Goal: Task Accomplishment & Management: Manage account settings

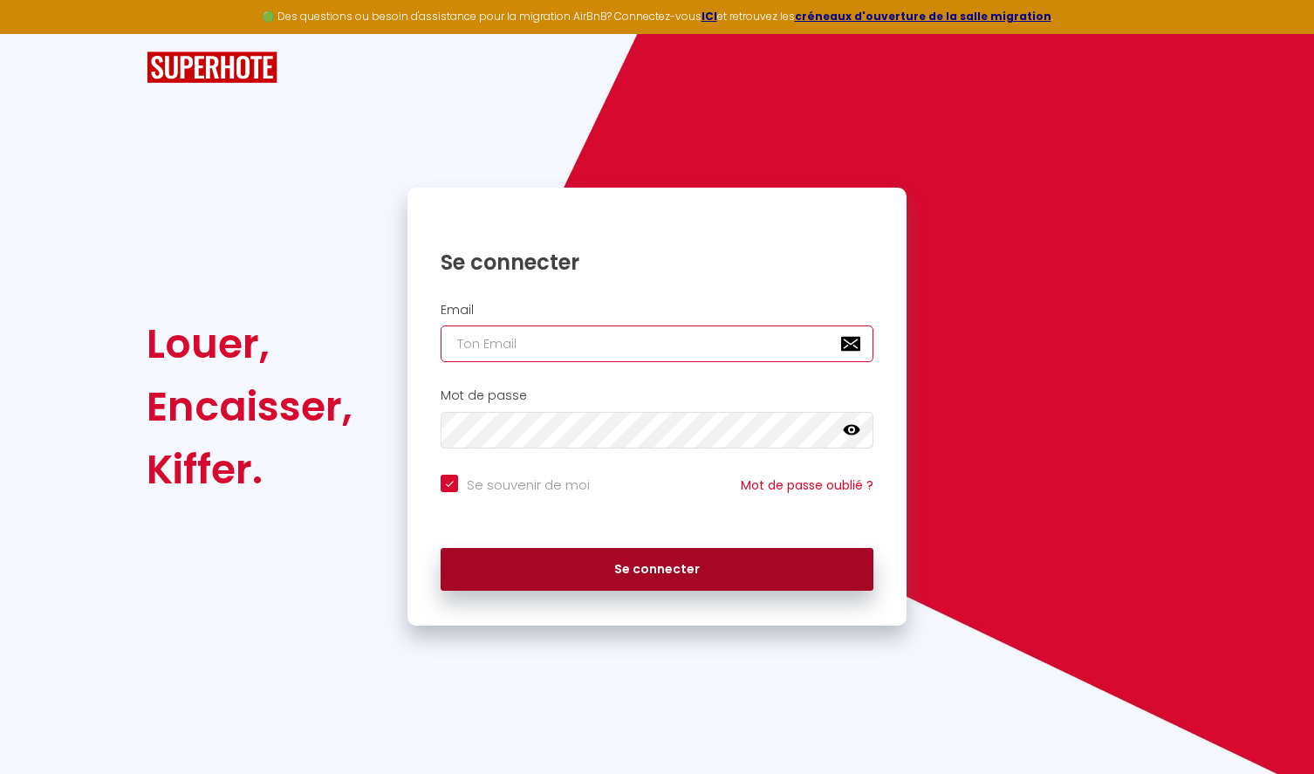
type input "[EMAIL_ADDRESS][DOMAIN_NAME]"
click at [657, 569] on button "Se connecter" at bounding box center [657, 570] width 433 height 44
checkbox input "true"
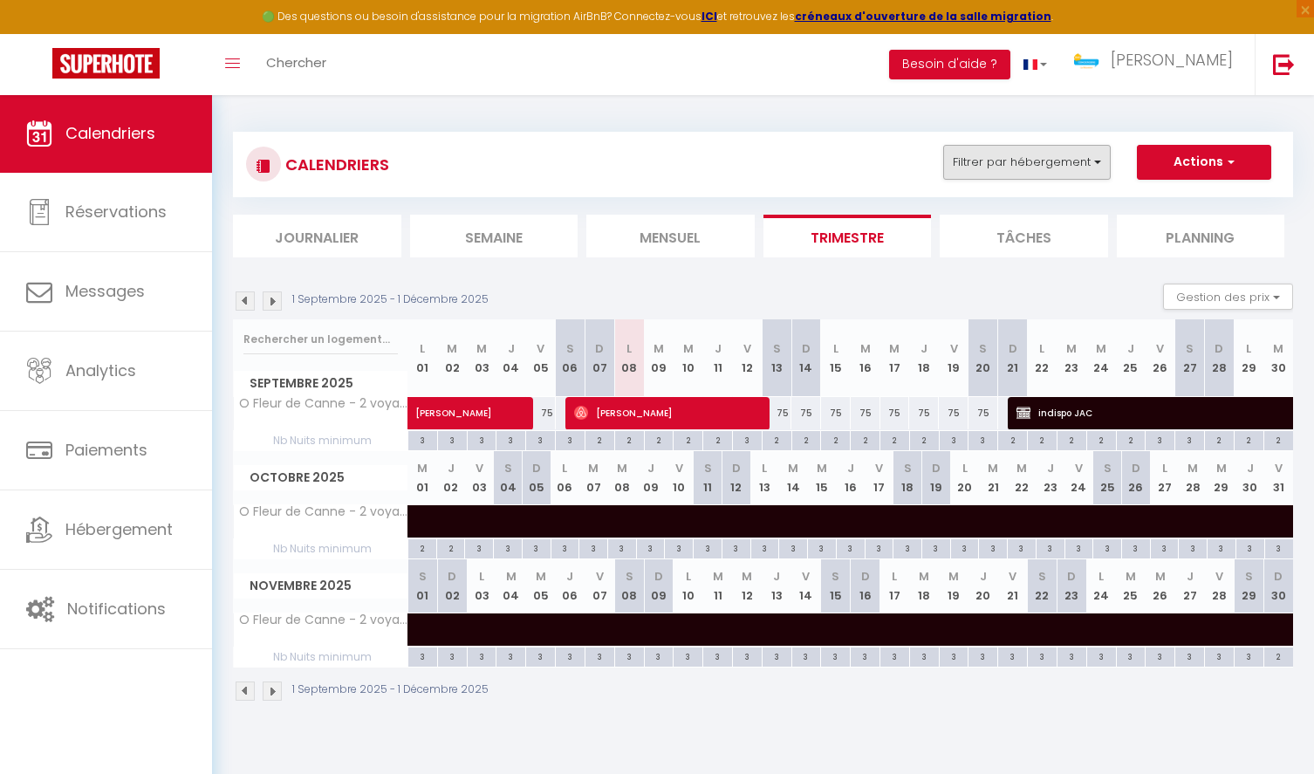
click at [1055, 149] on button "Filtrer par hébergement" at bounding box center [1027, 162] width 168 height 35
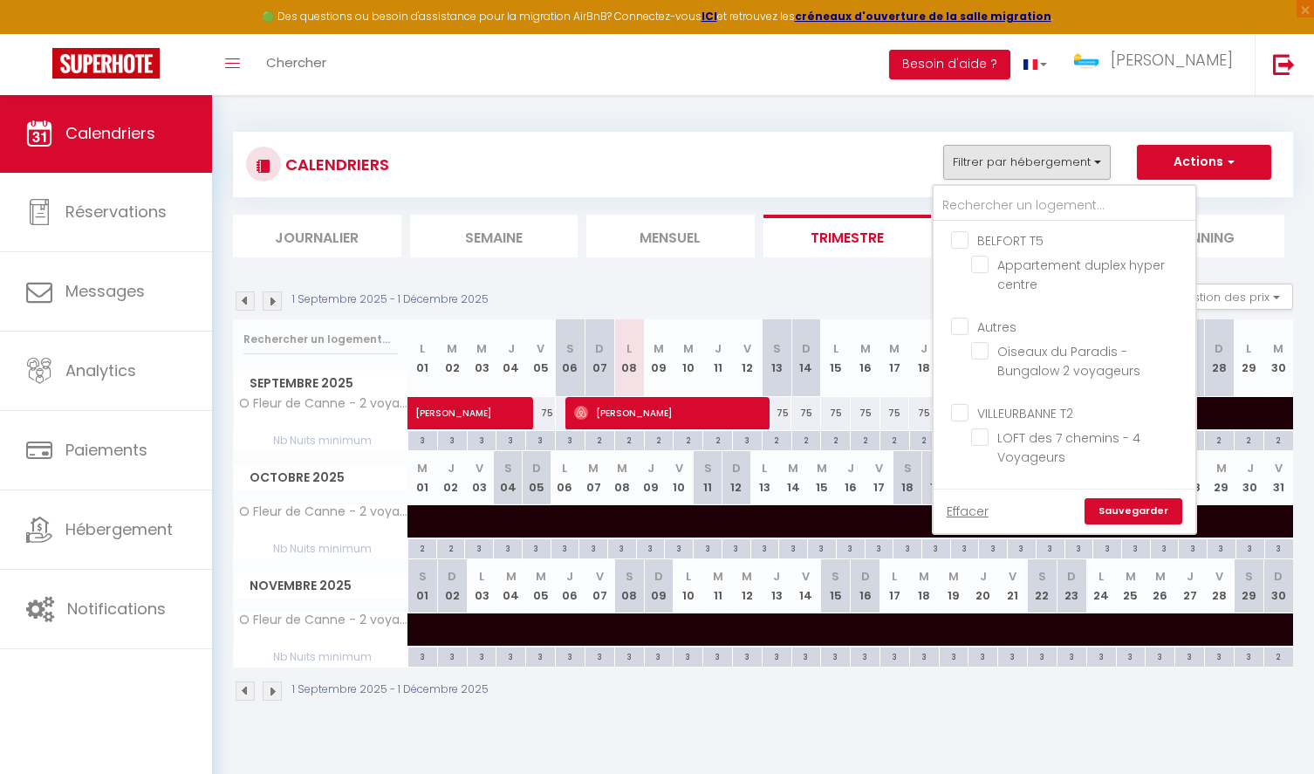
click at [960, 239] on input "BELFORT T5" at bounding box center [1082, 238] width 262 height 17
checkbox input "true"
checkbox input "false"
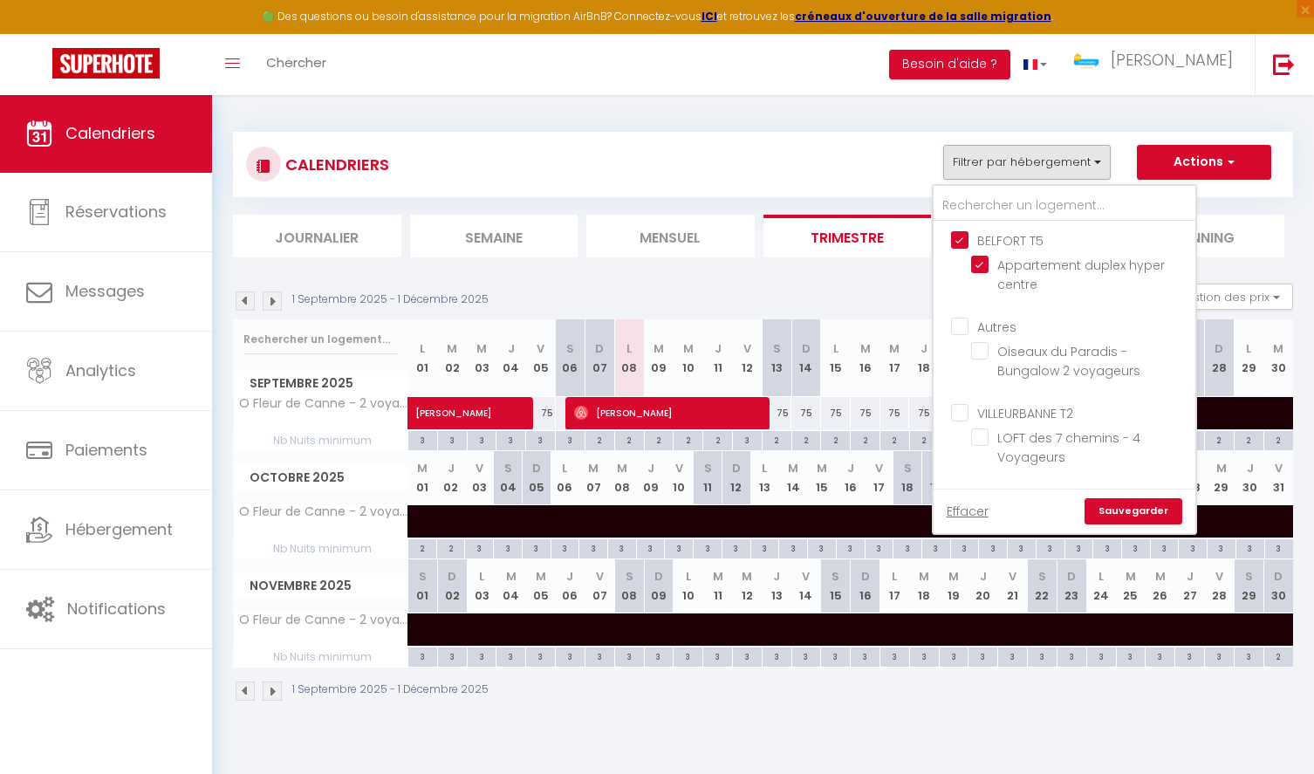
checkbox input "false"
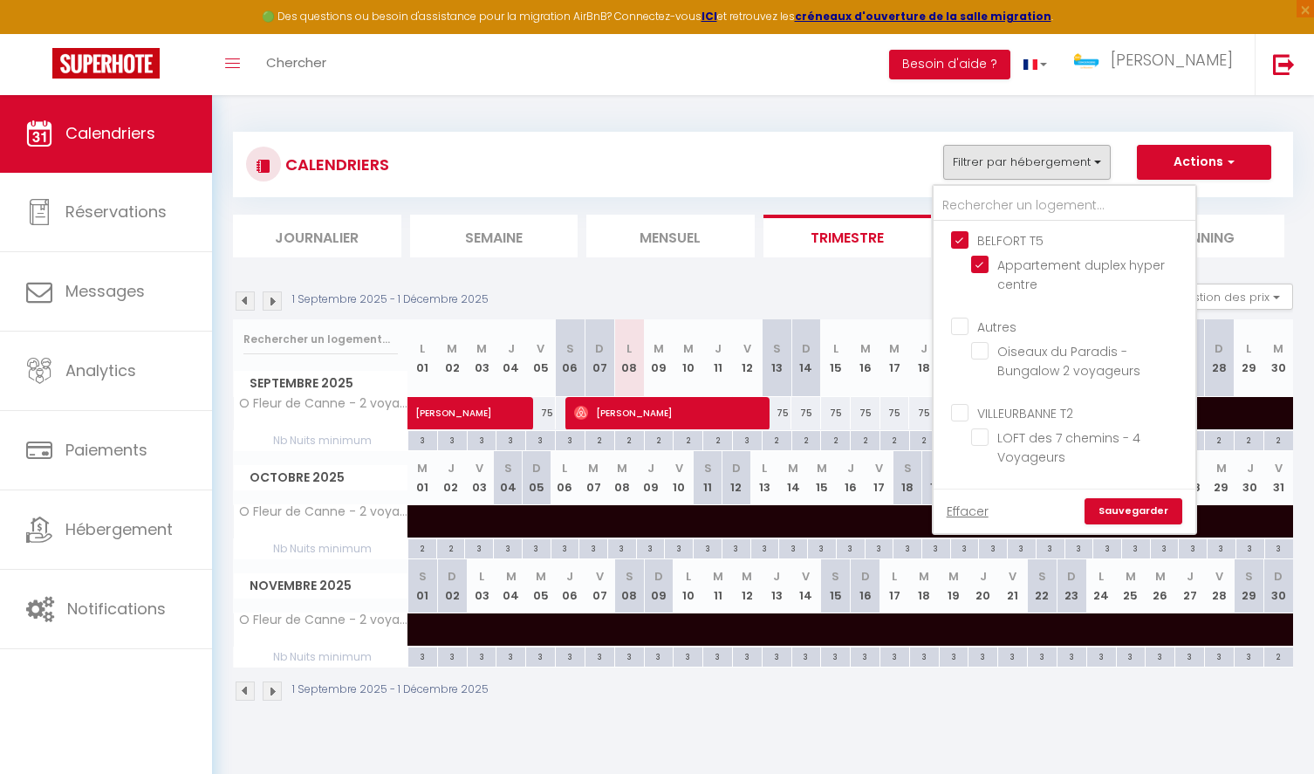
checkbox input "false"
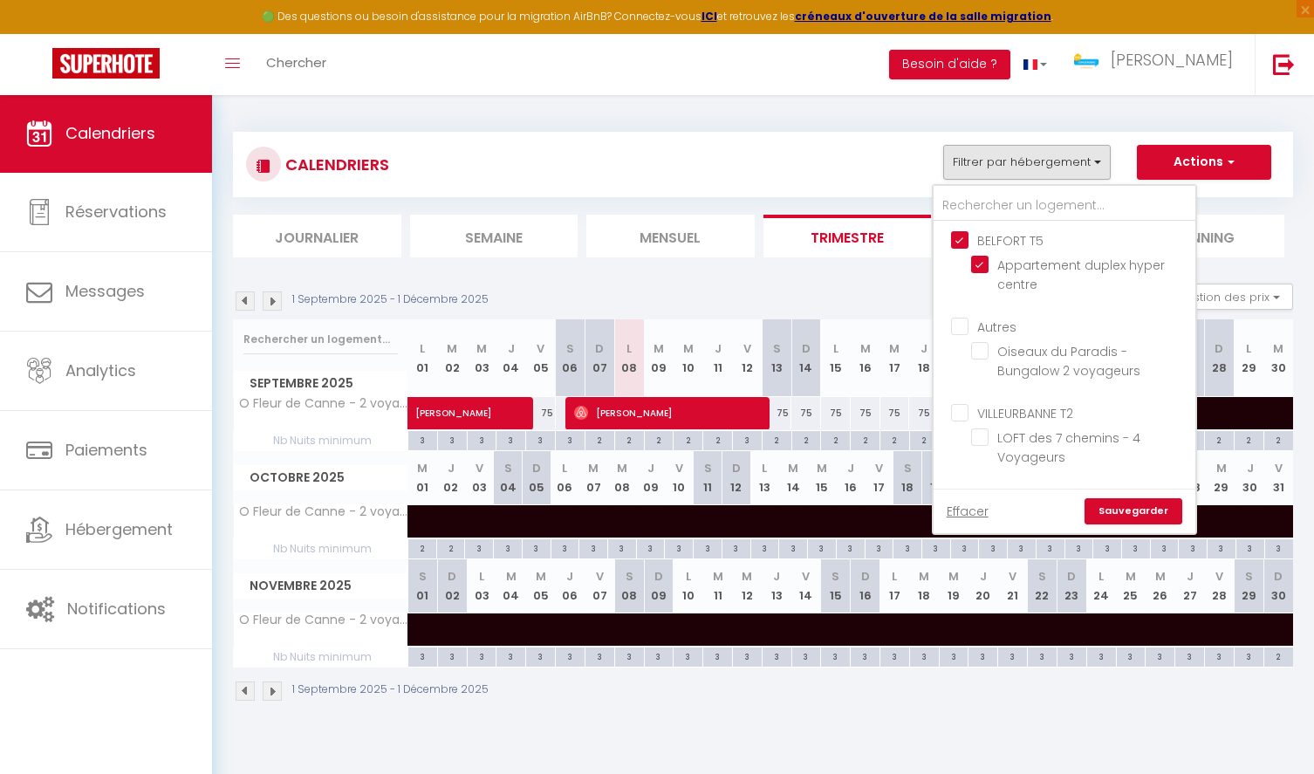
checkbox input "false"
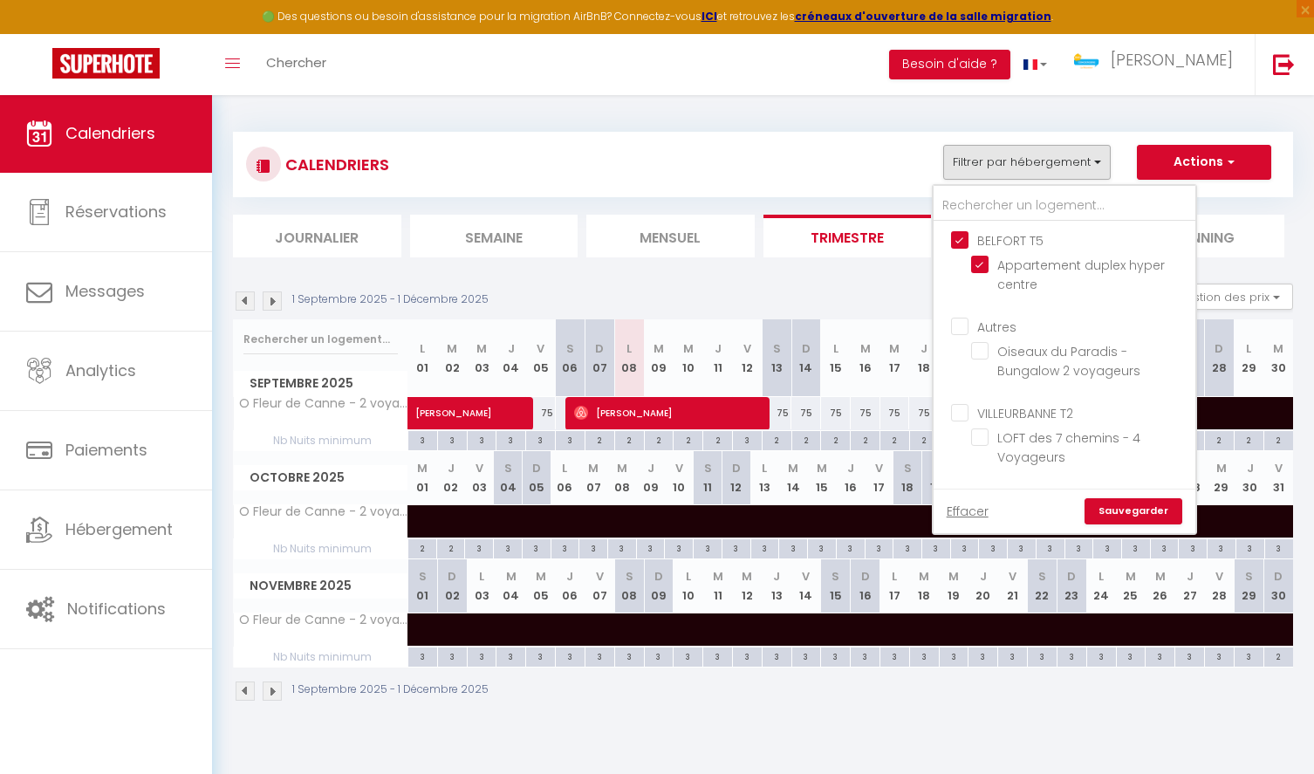
checkbox input "false"
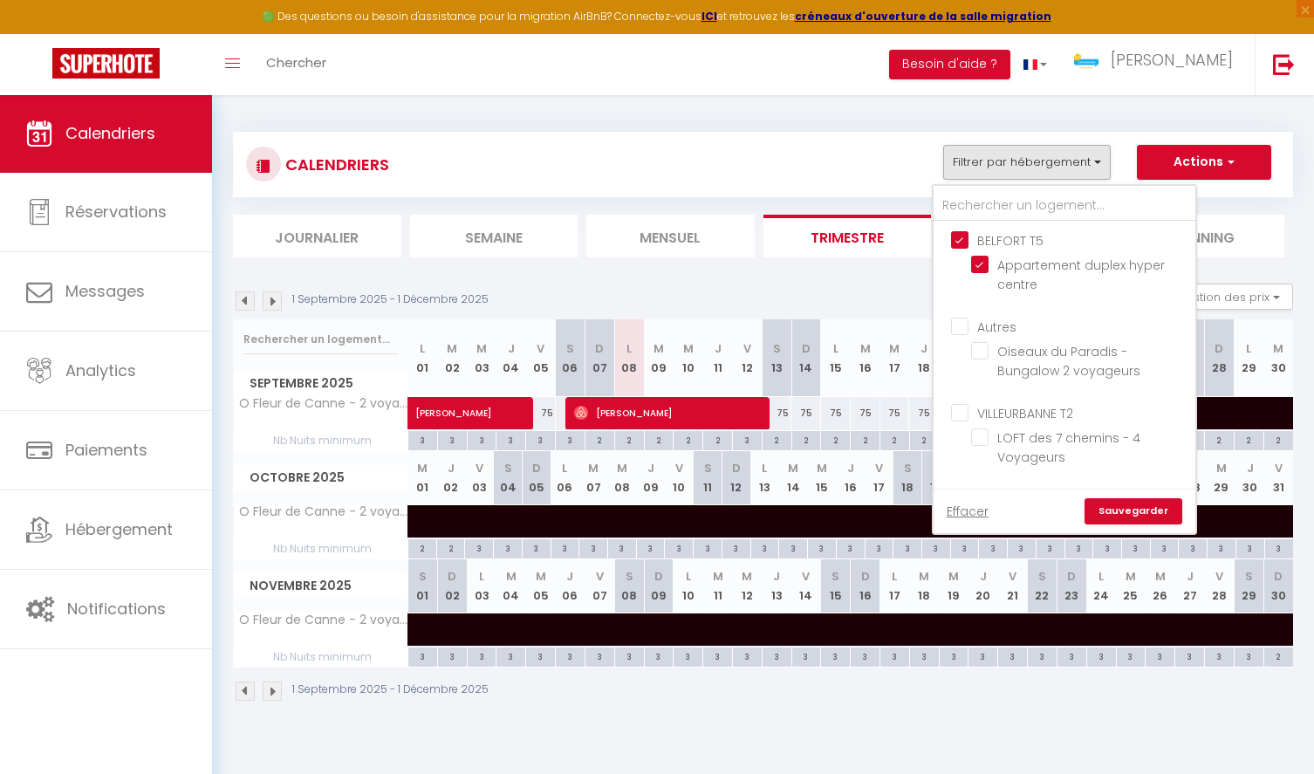
checkbox input "false"
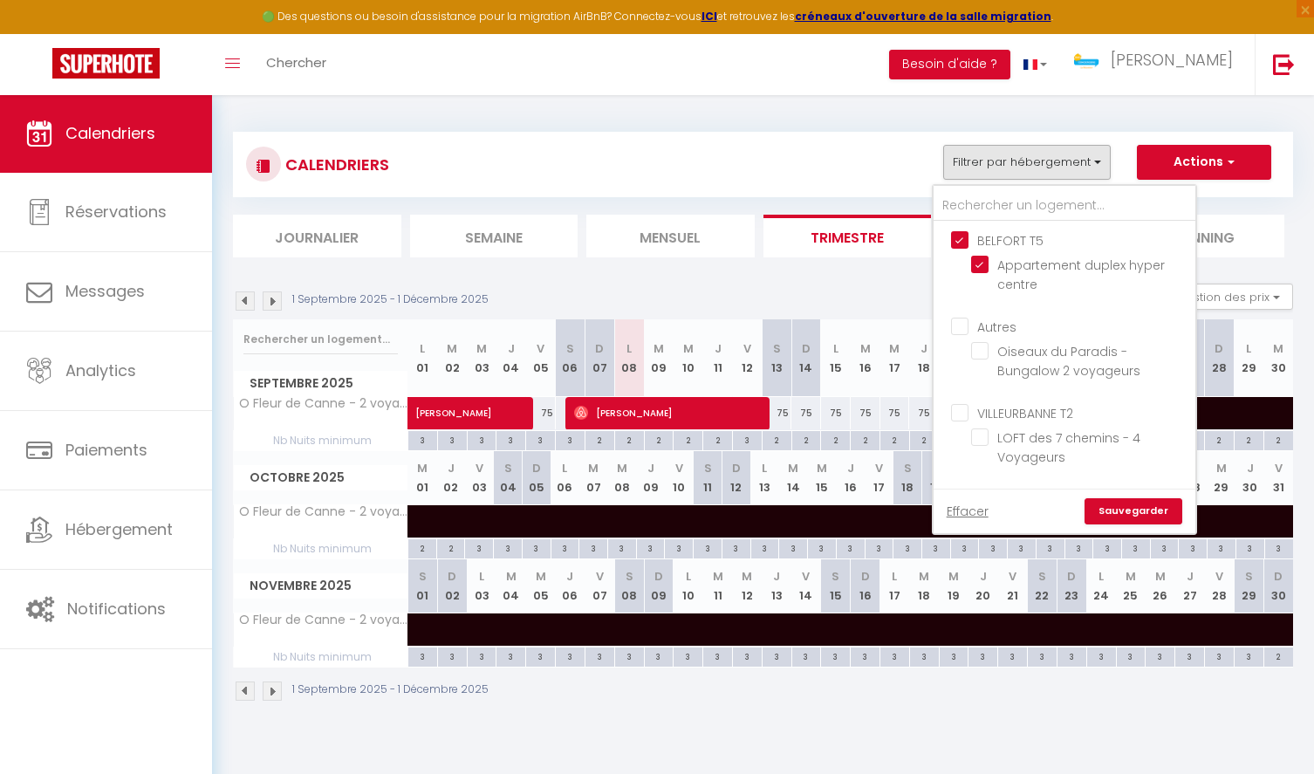
checkbox input "false"
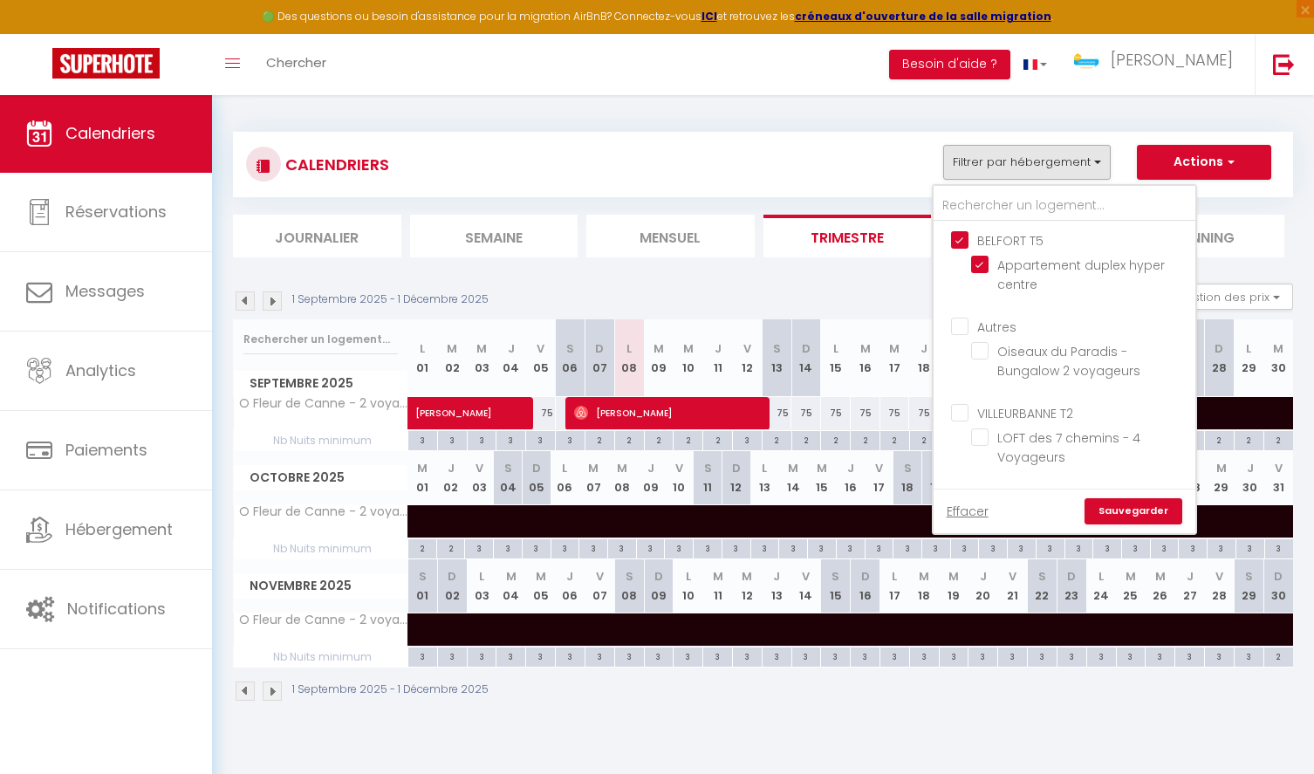
checkbox input "false"
click at [1108, 507] on link "Sauvegarder" at bounding box center [1134, 511] width 98 height 26
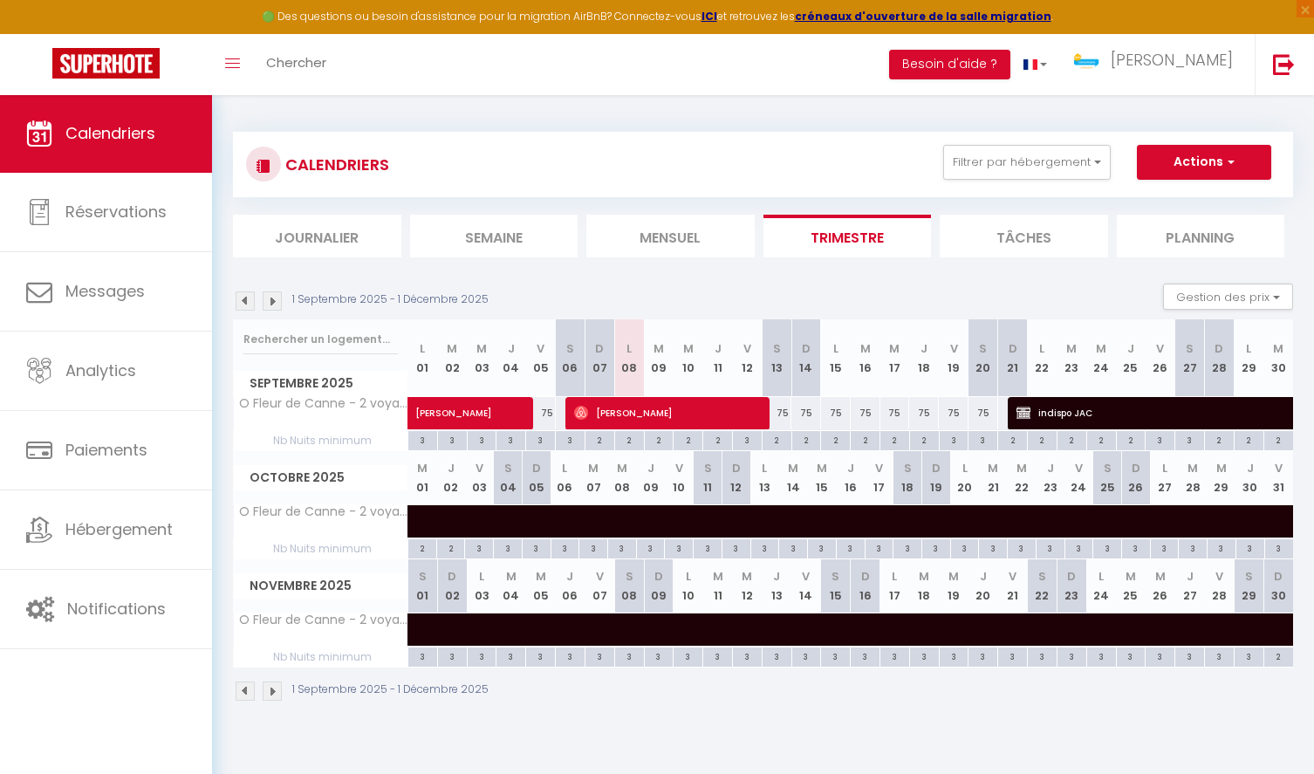
select select
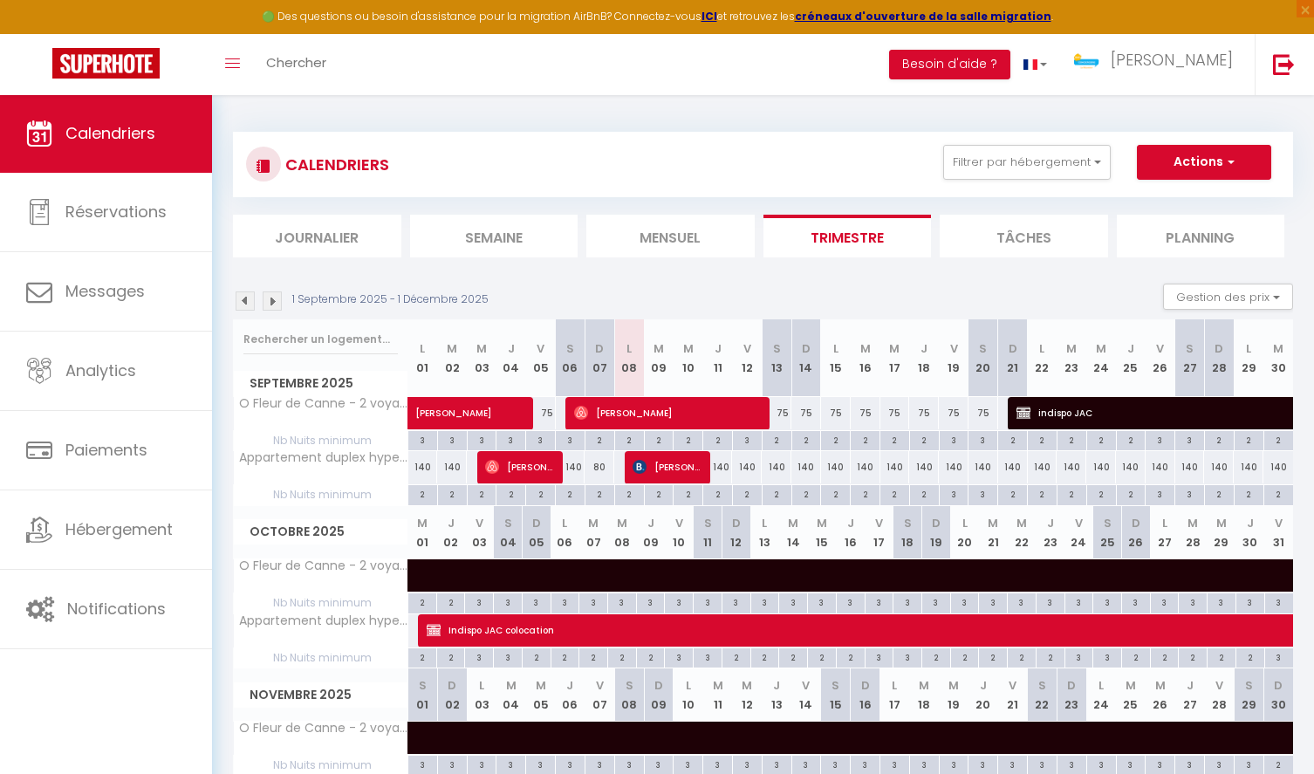
click at [669, 469] on span "[PERSON_NAME]" at bounding box center [667, 466] width 69 height 33
select select "OK"
select select "KO"
select select "0"
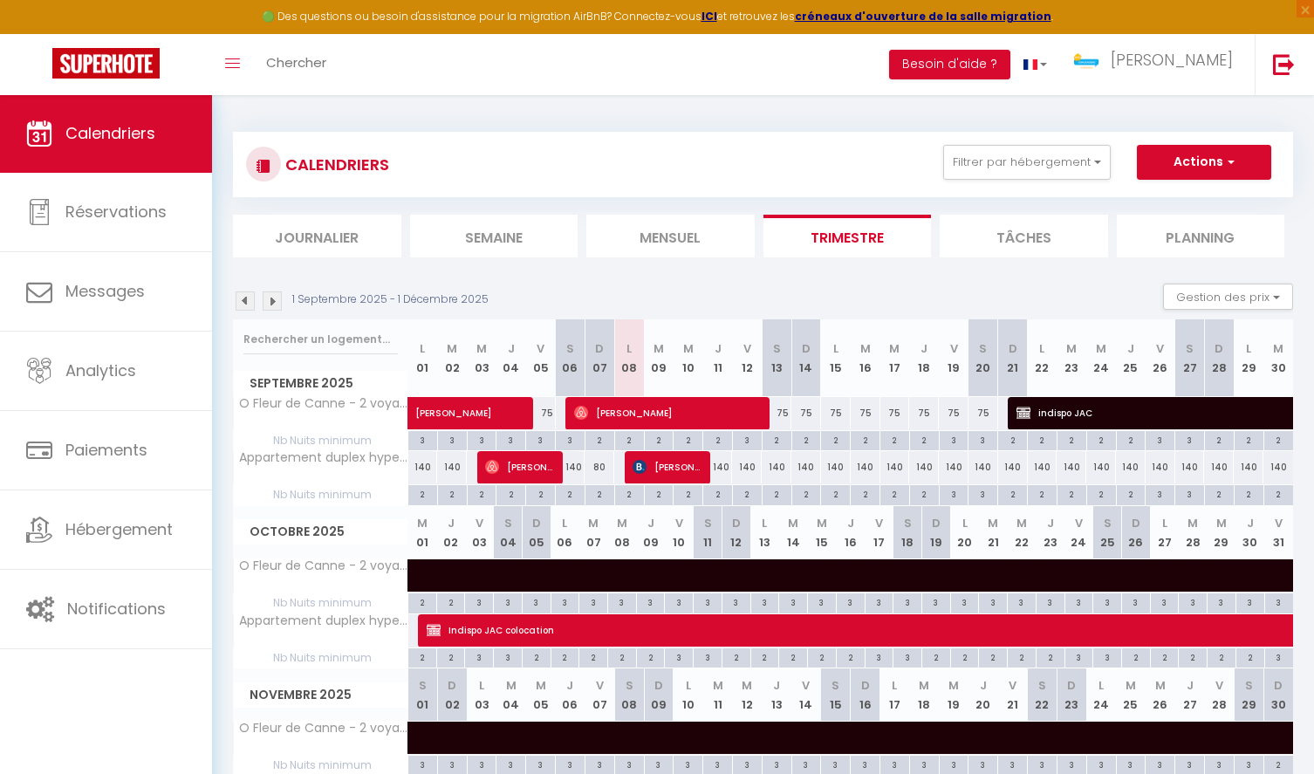
select select "1"
select select
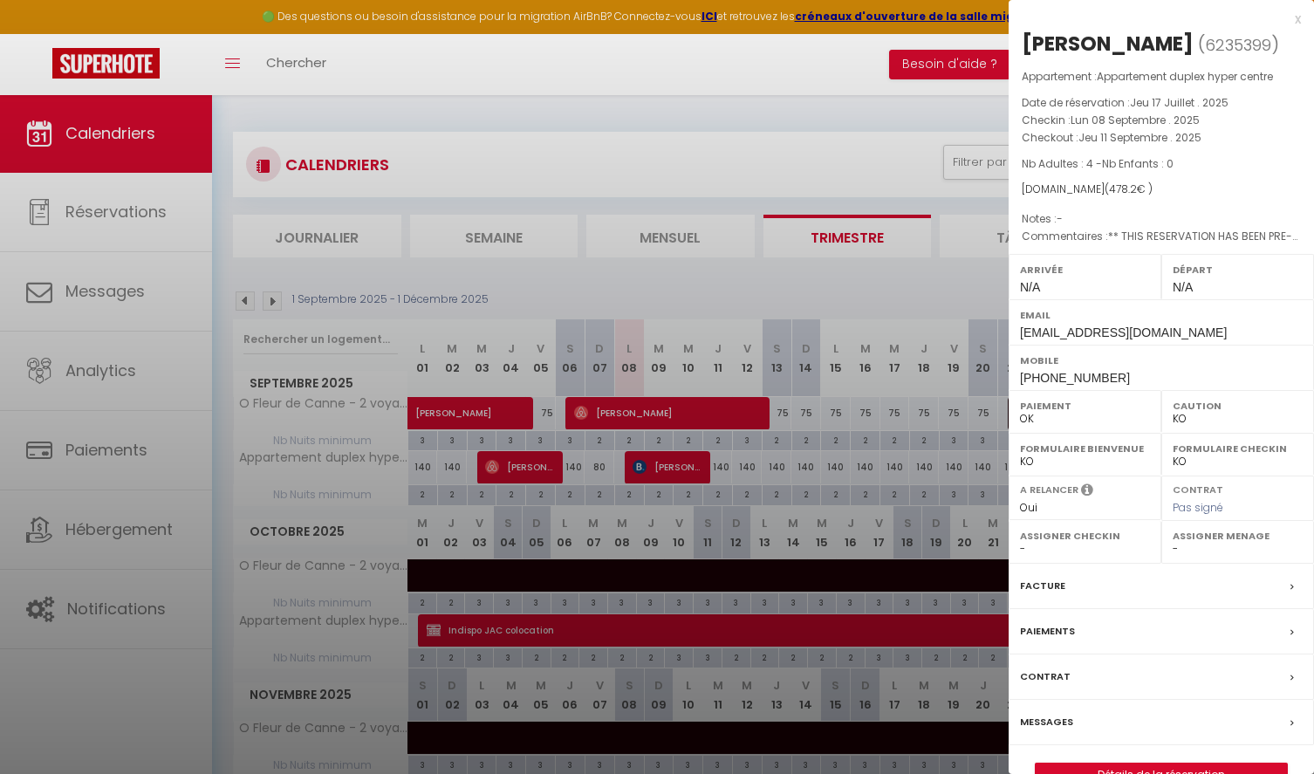
select select "33440"
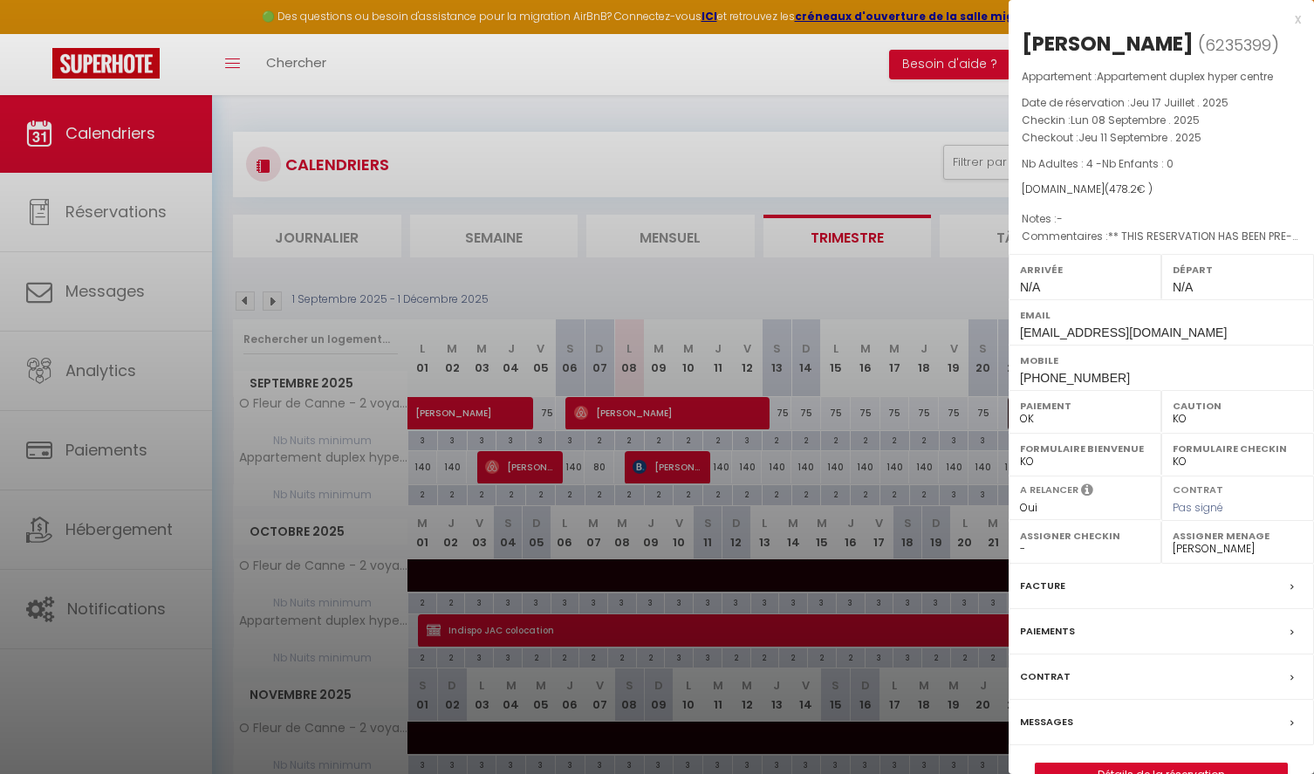
click at [1294, 19] on div "x" at bounding box center [1155, 19] width 292 height 21
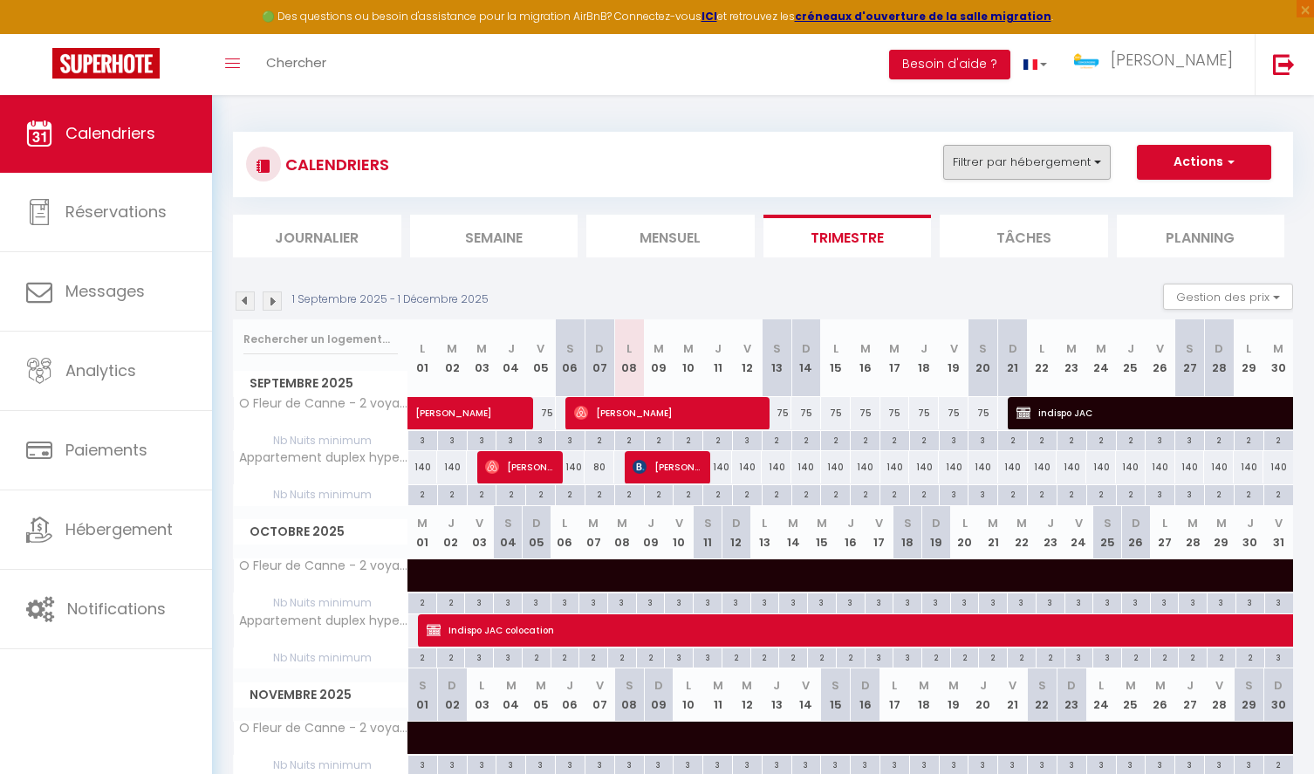
click at [1053, 170] on button "Filtrer par hébergement" at bounding box center [1027, 162] width 168 height 35
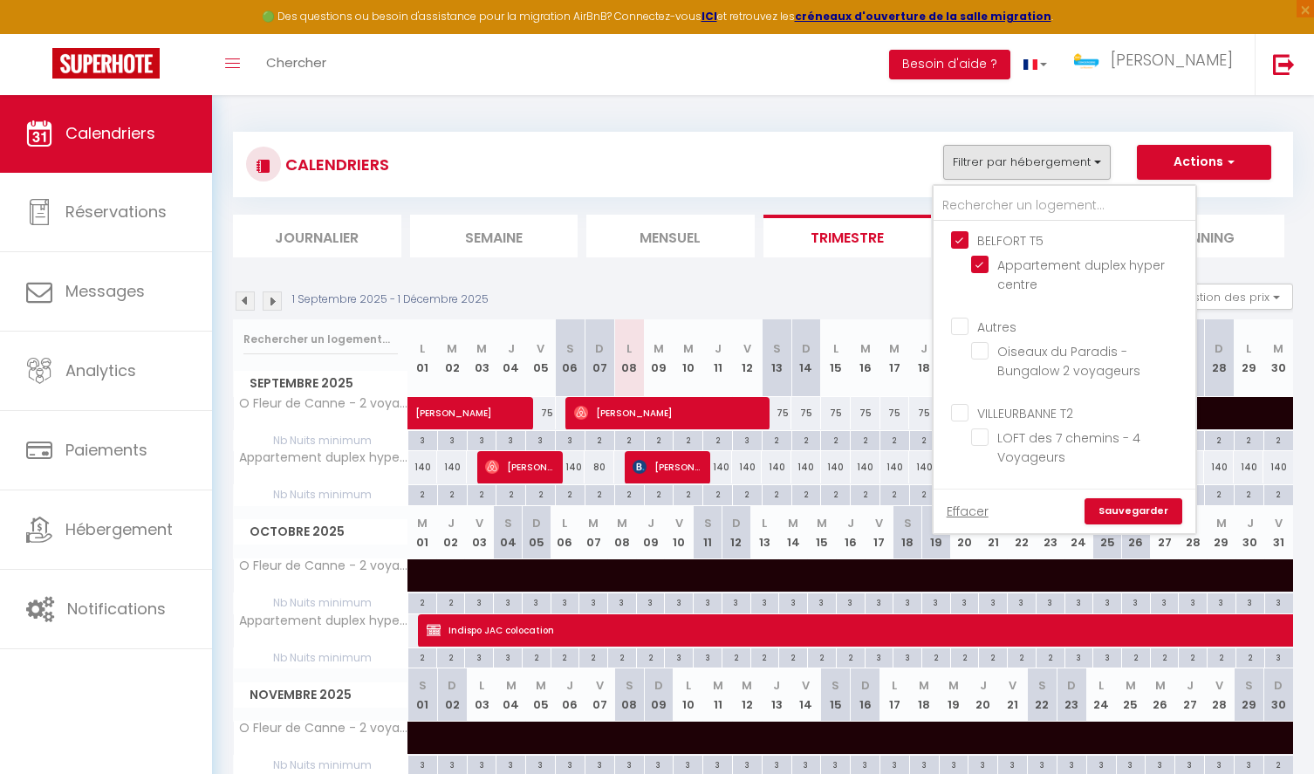
click at [958, 242] on input "BELFORT T5" at bounding box center [1082, 238] width 262 height 17
checkbox input "false"
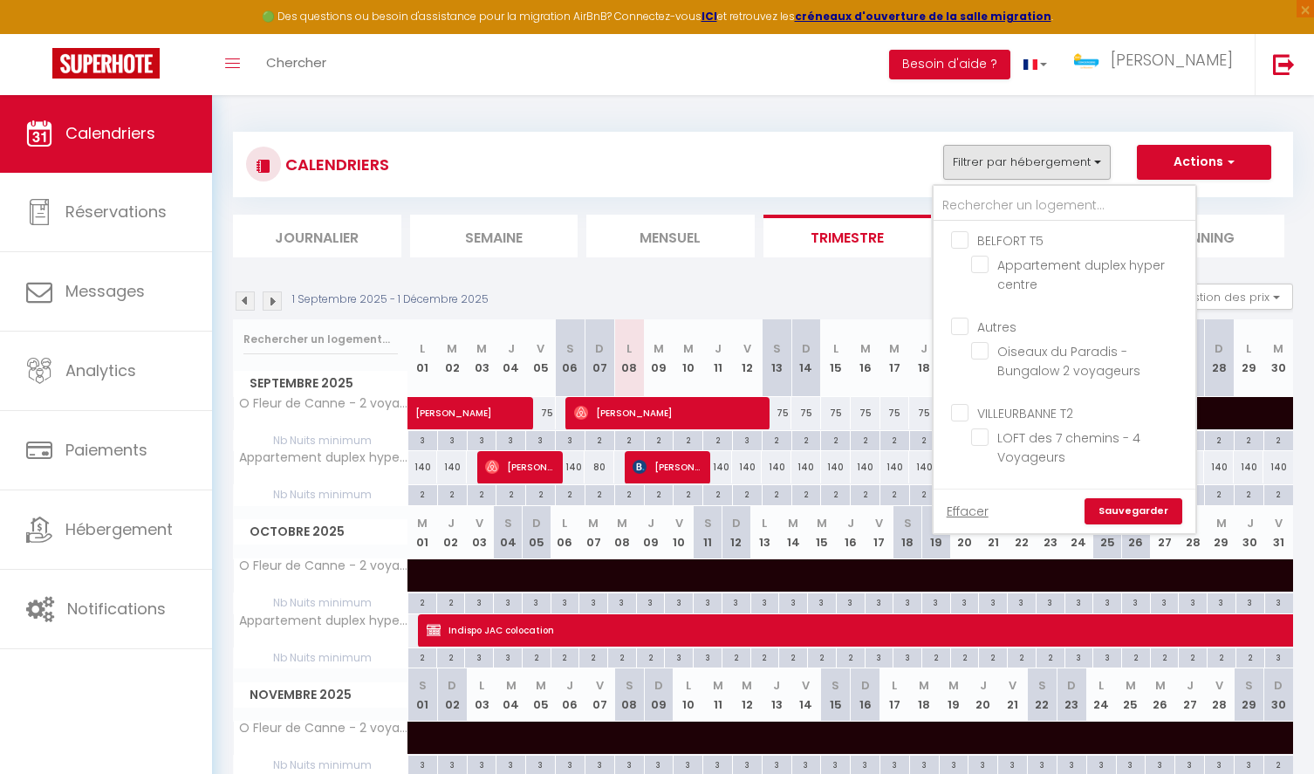
checkbox input "false"
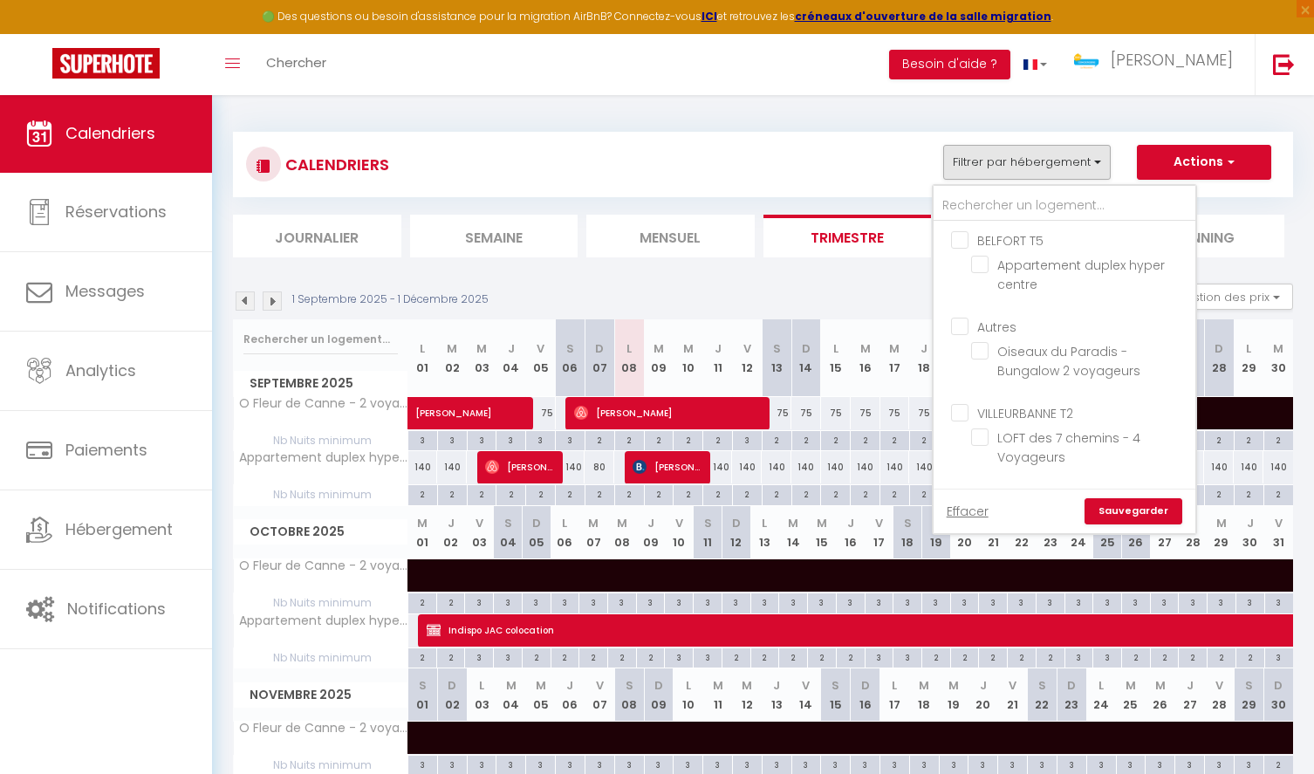
checkbox input "false"
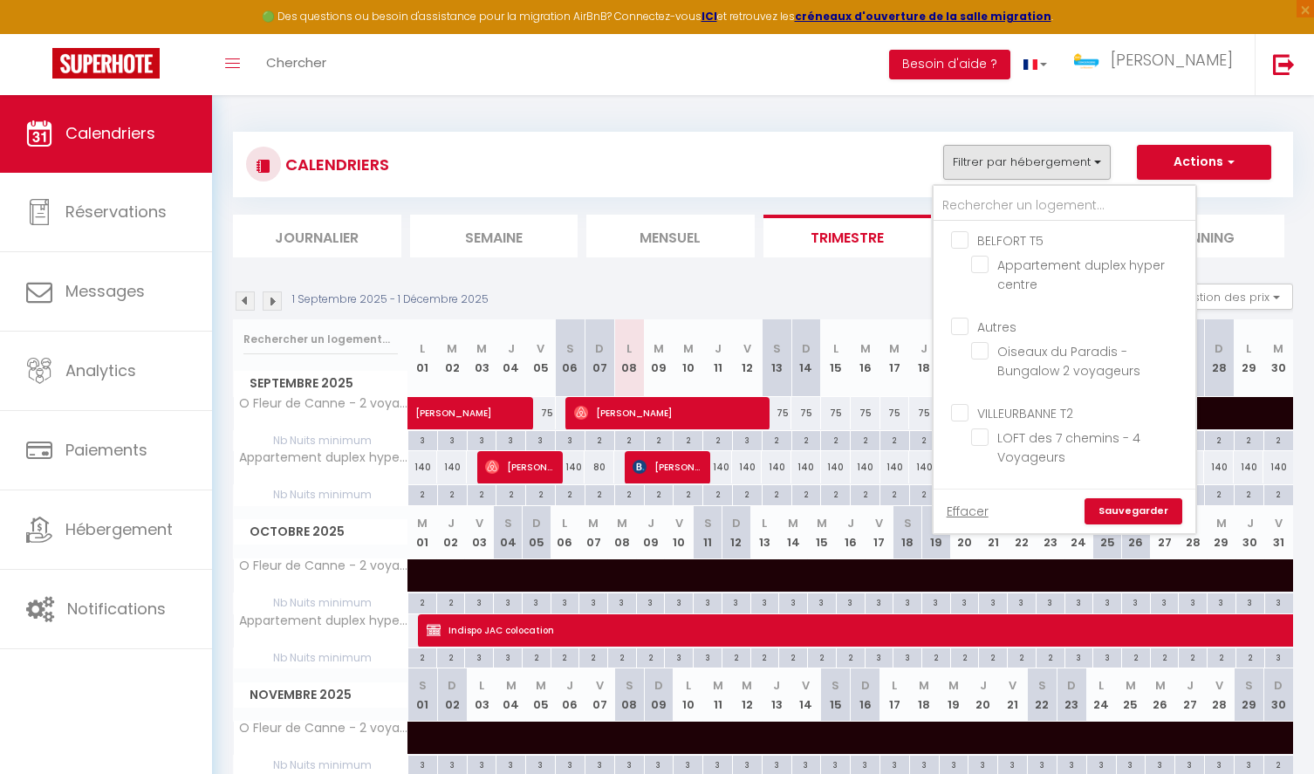
checkbox input "false"
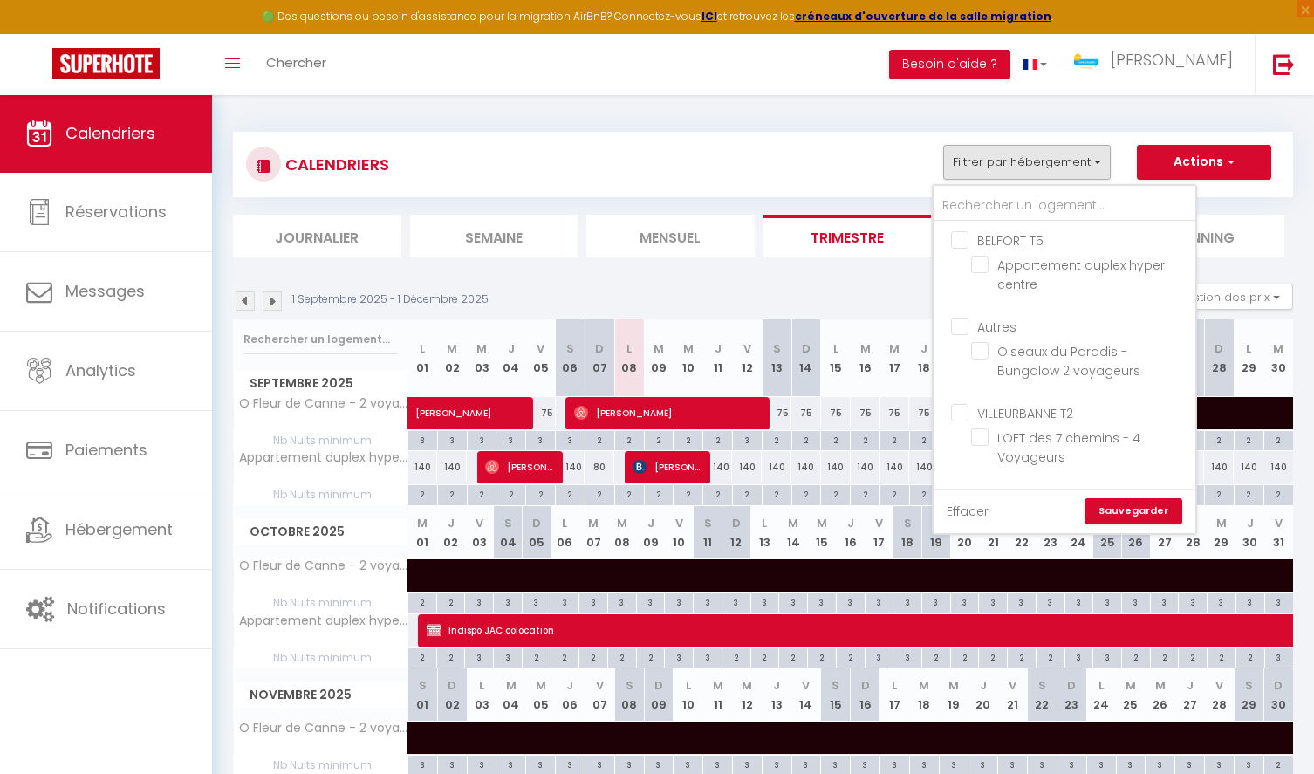
checkbox input "false"
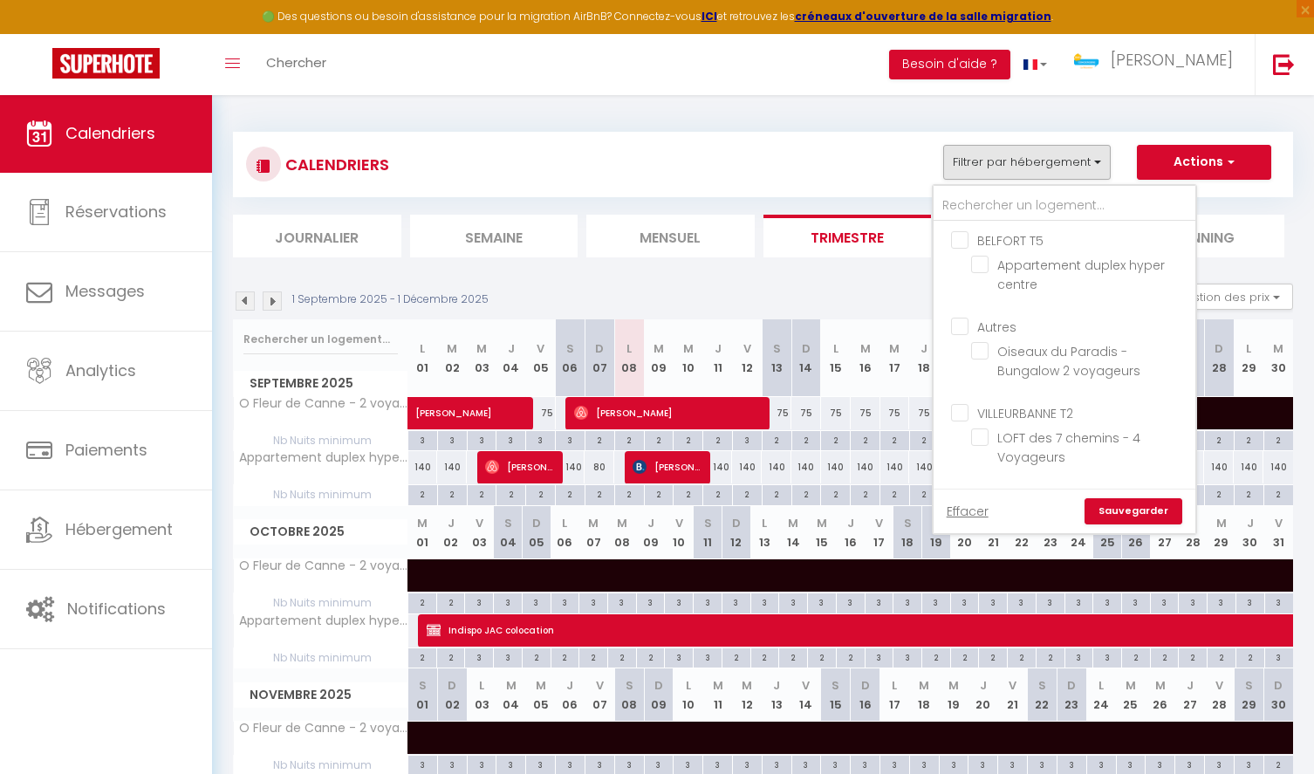
checkbox input "false"
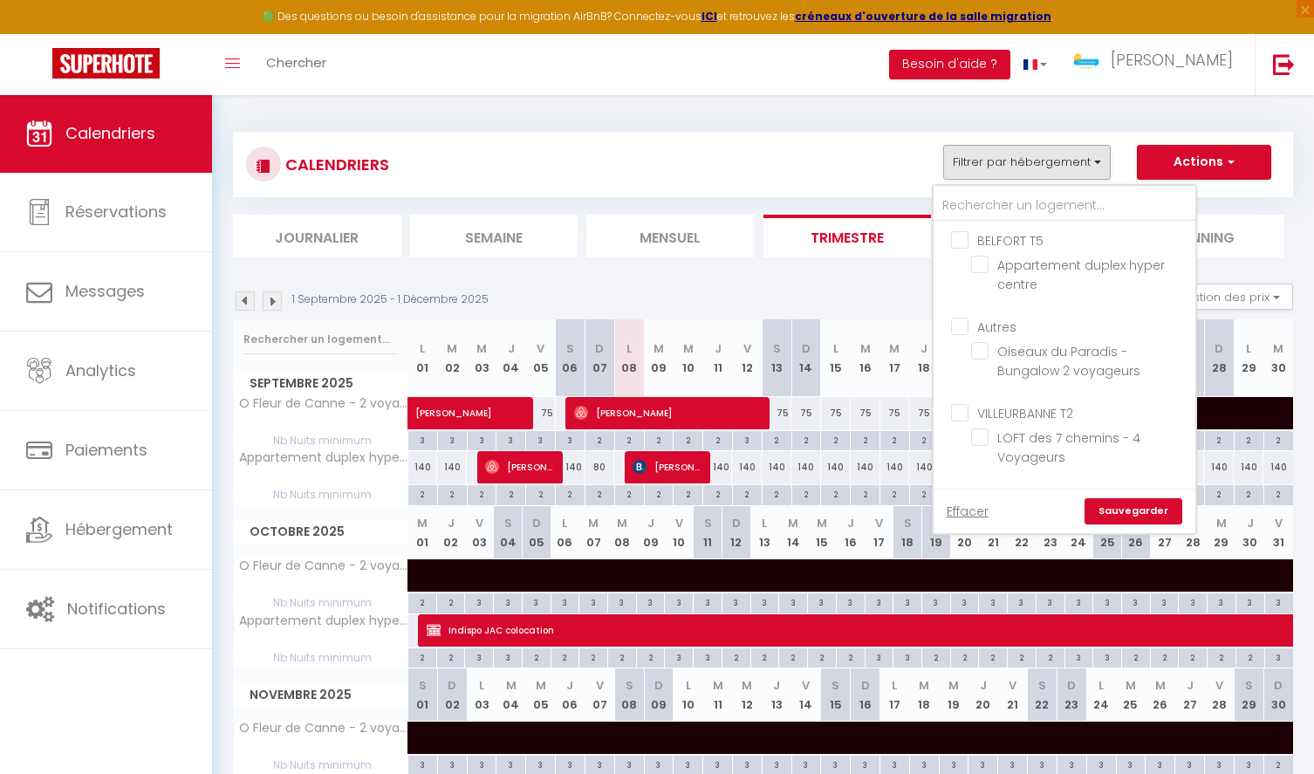
checkbox input "false"
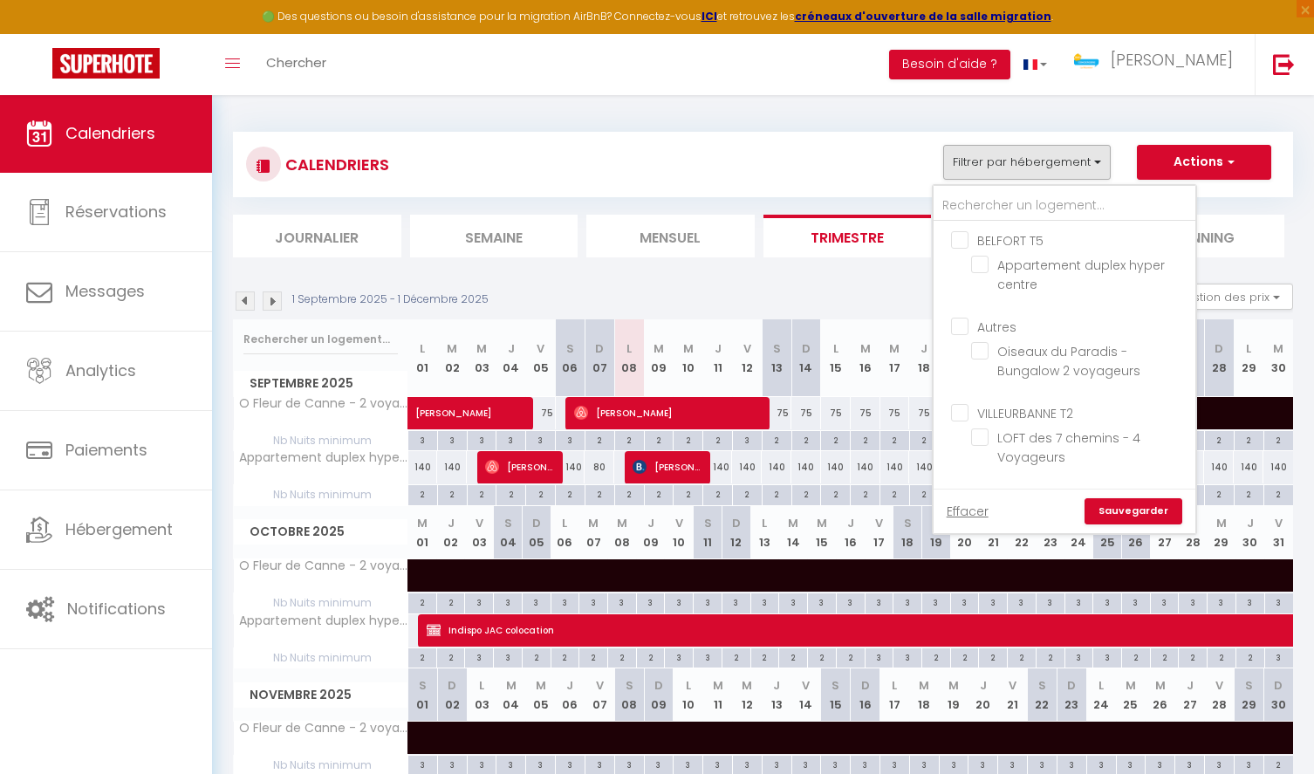
checkbox input "false"
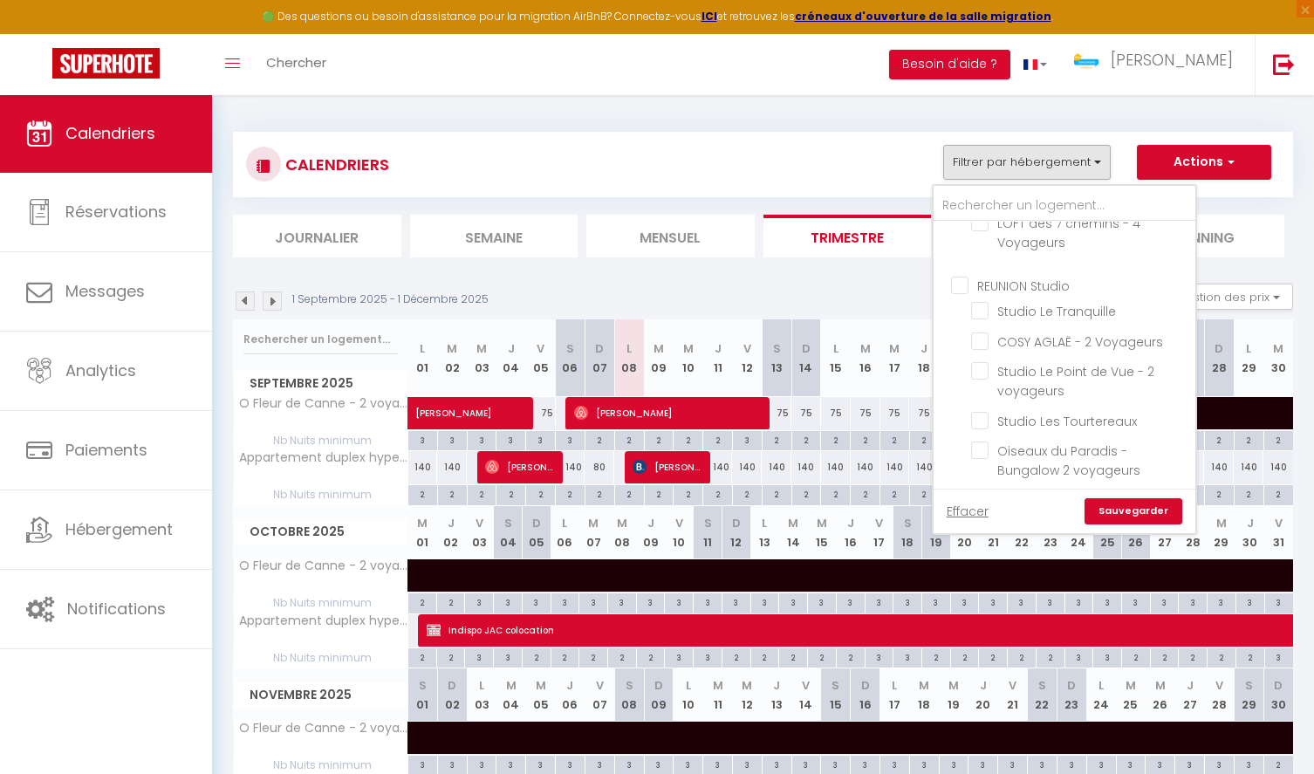
click at [965, 279] on input "REUNION Studio" at bounding box center [1082, 283] width 262 height 17
checkbox input "true"
checkbox input "false"
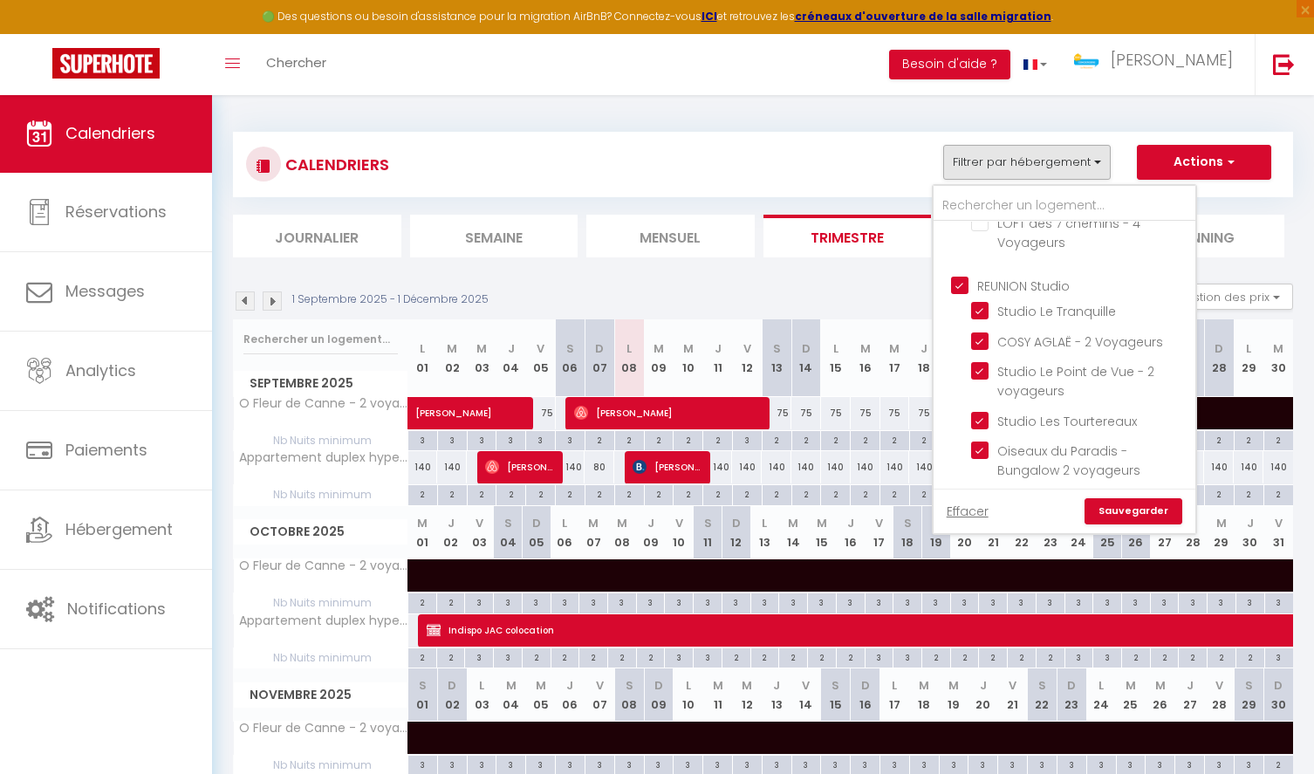
checkbox input "true"
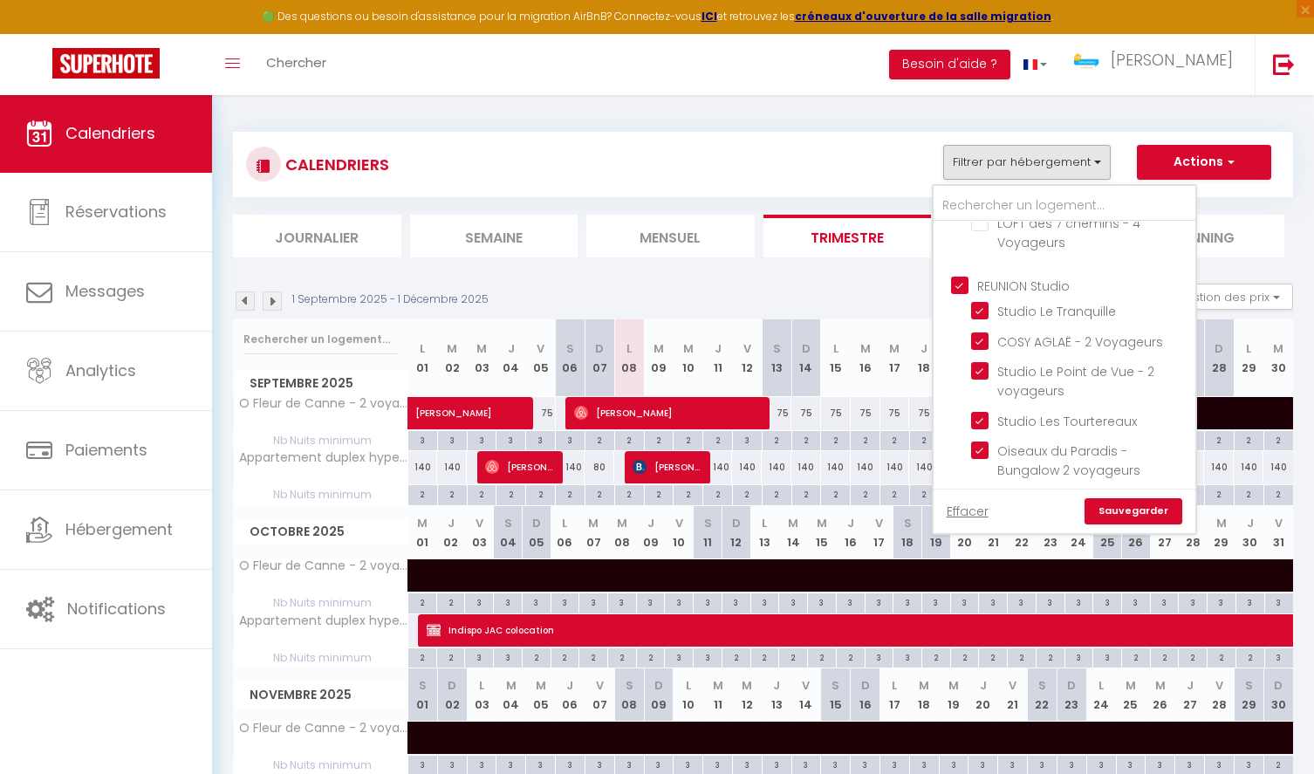
checkbox input "true"
checkbox input "false"
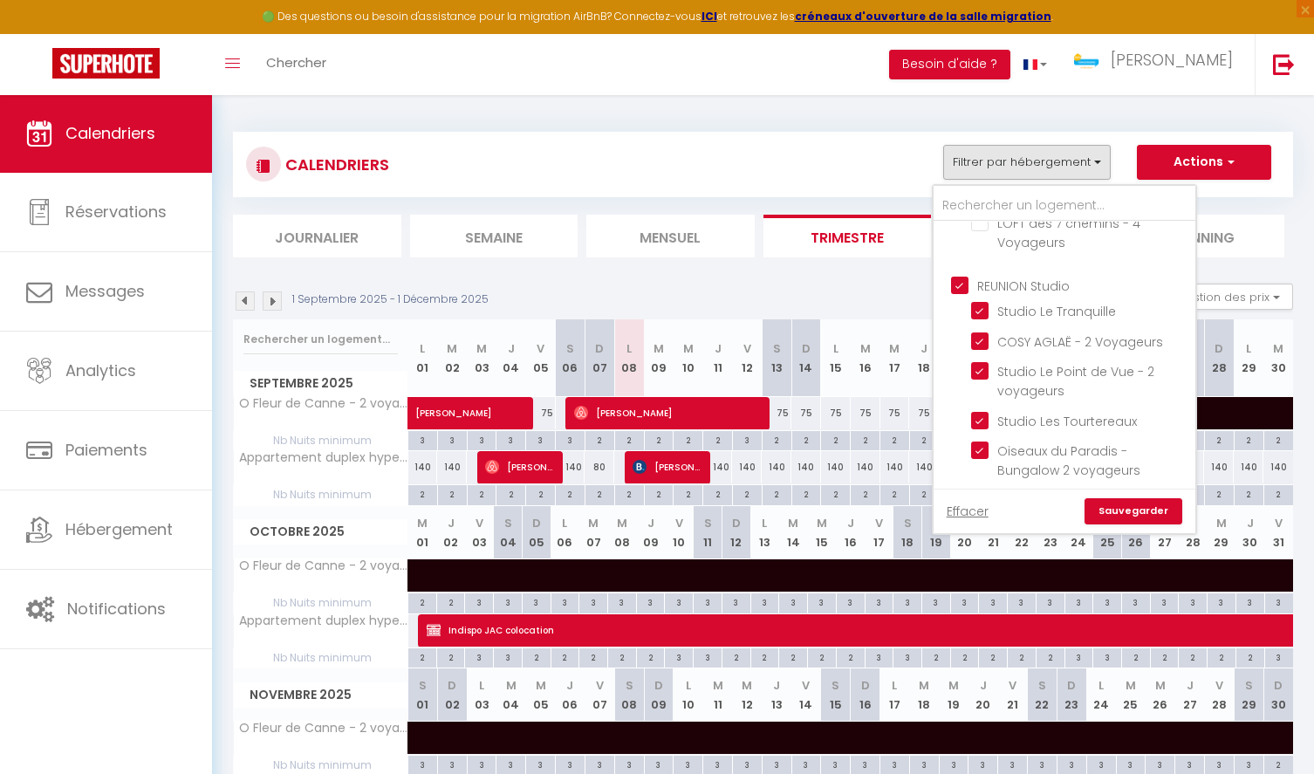
checkbox input "false"
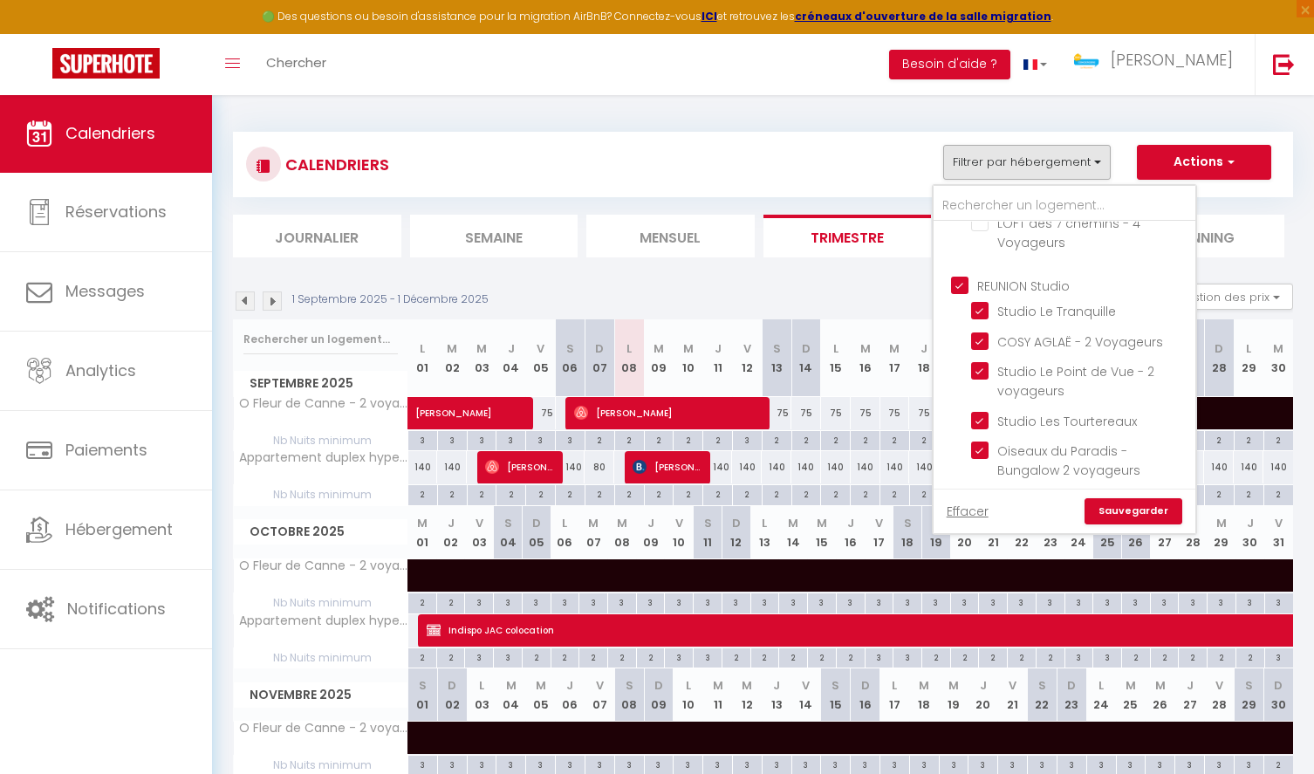
checkbox input "false"
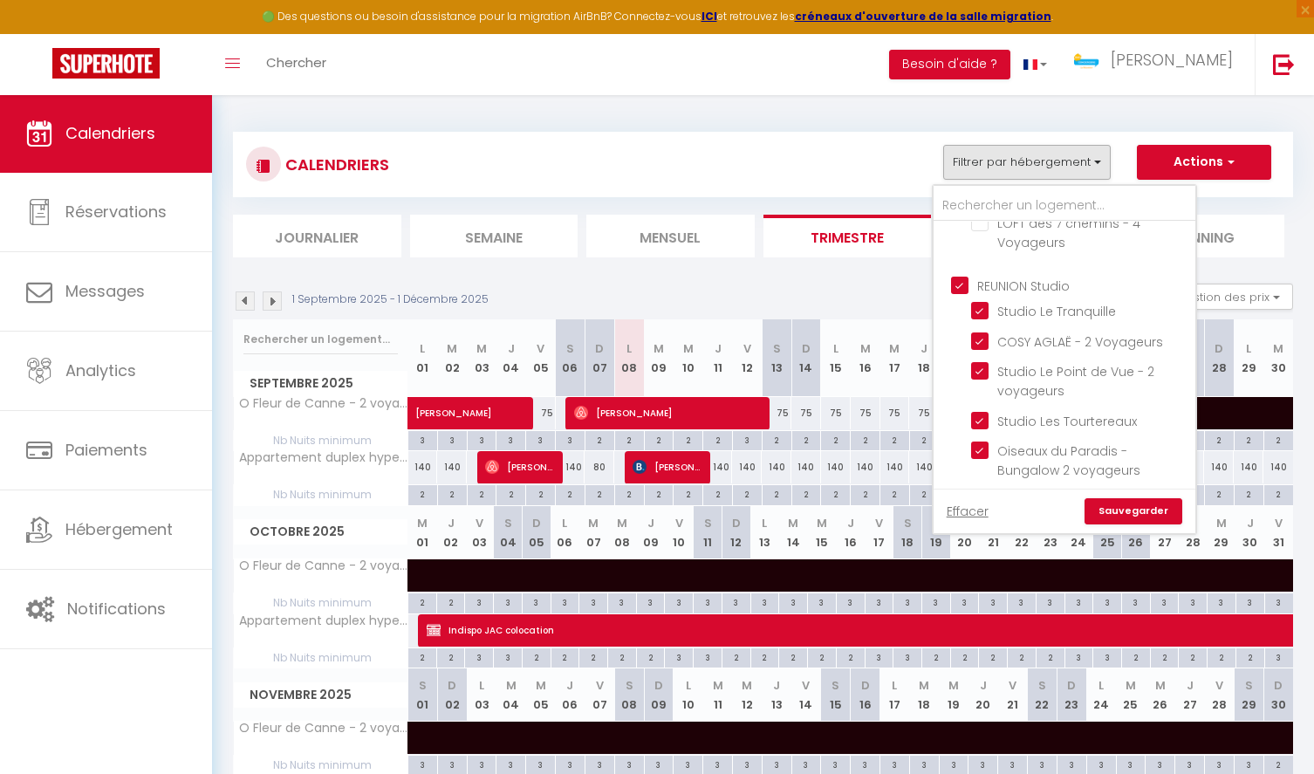
checkbox input "false"
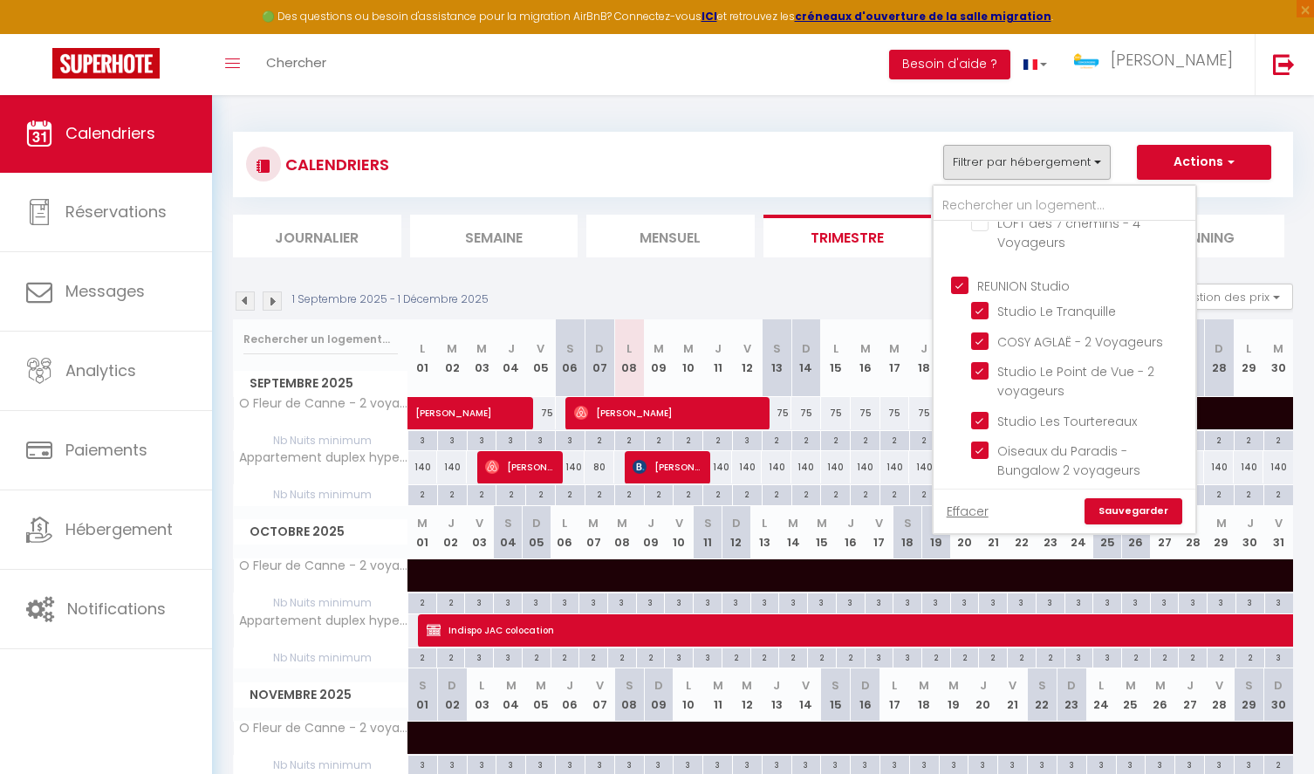
checkbox input "false"
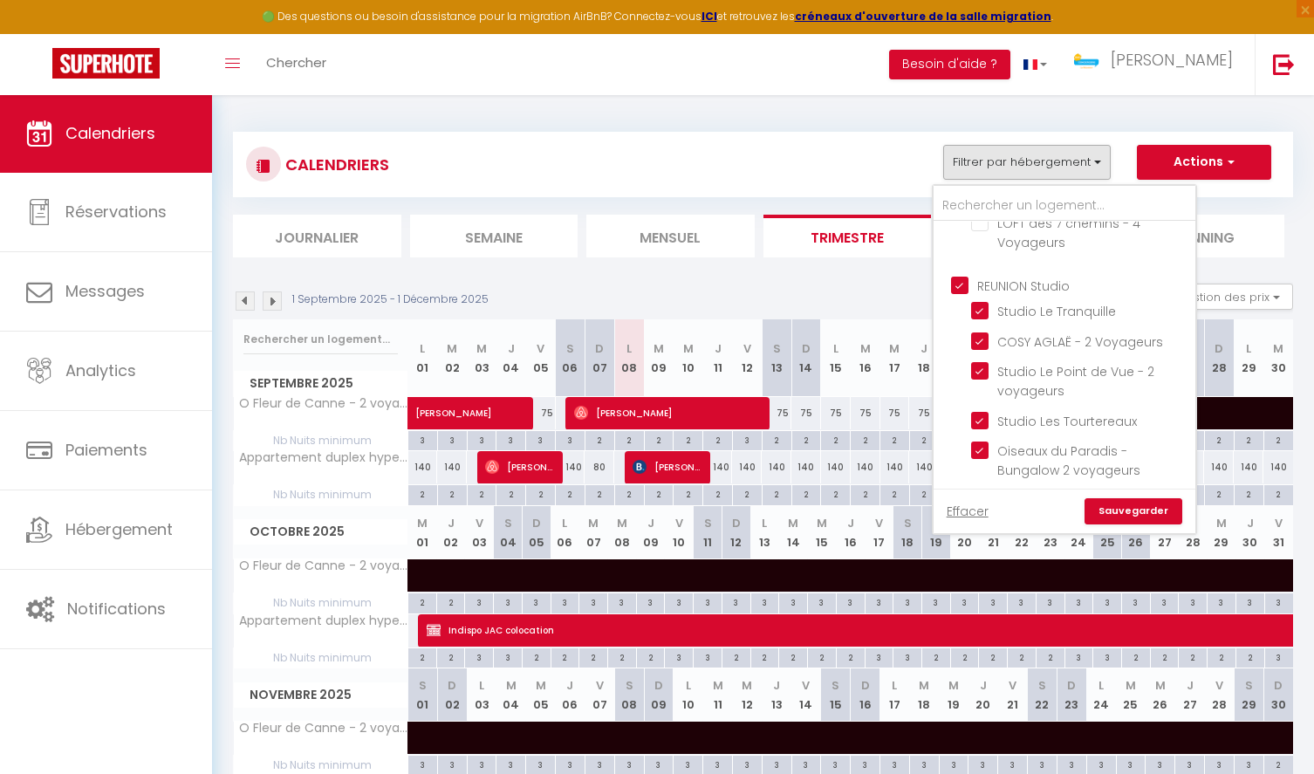
checkbox input "false"
click at [1116, 510] on link "Sauvegarder" at bounding box center [1134, 511] width 98 height 26
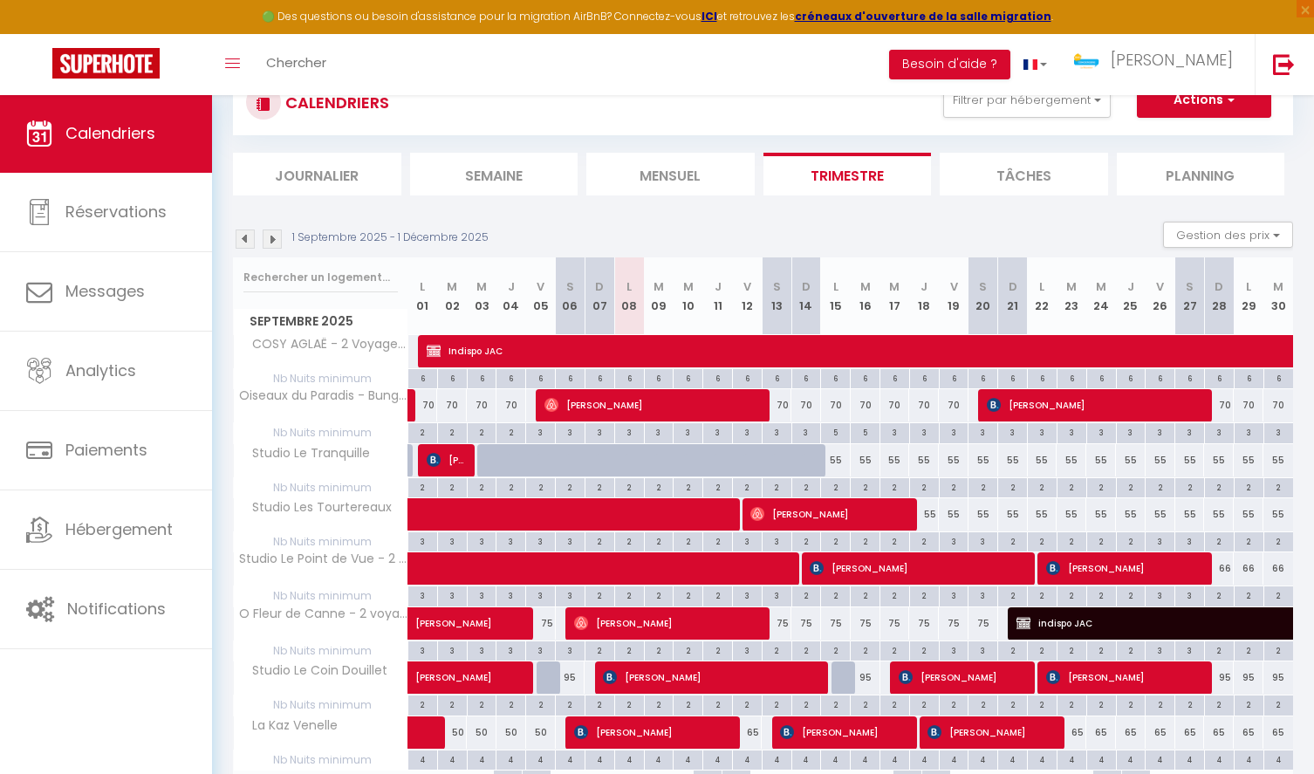
scroll to position [0, 0]
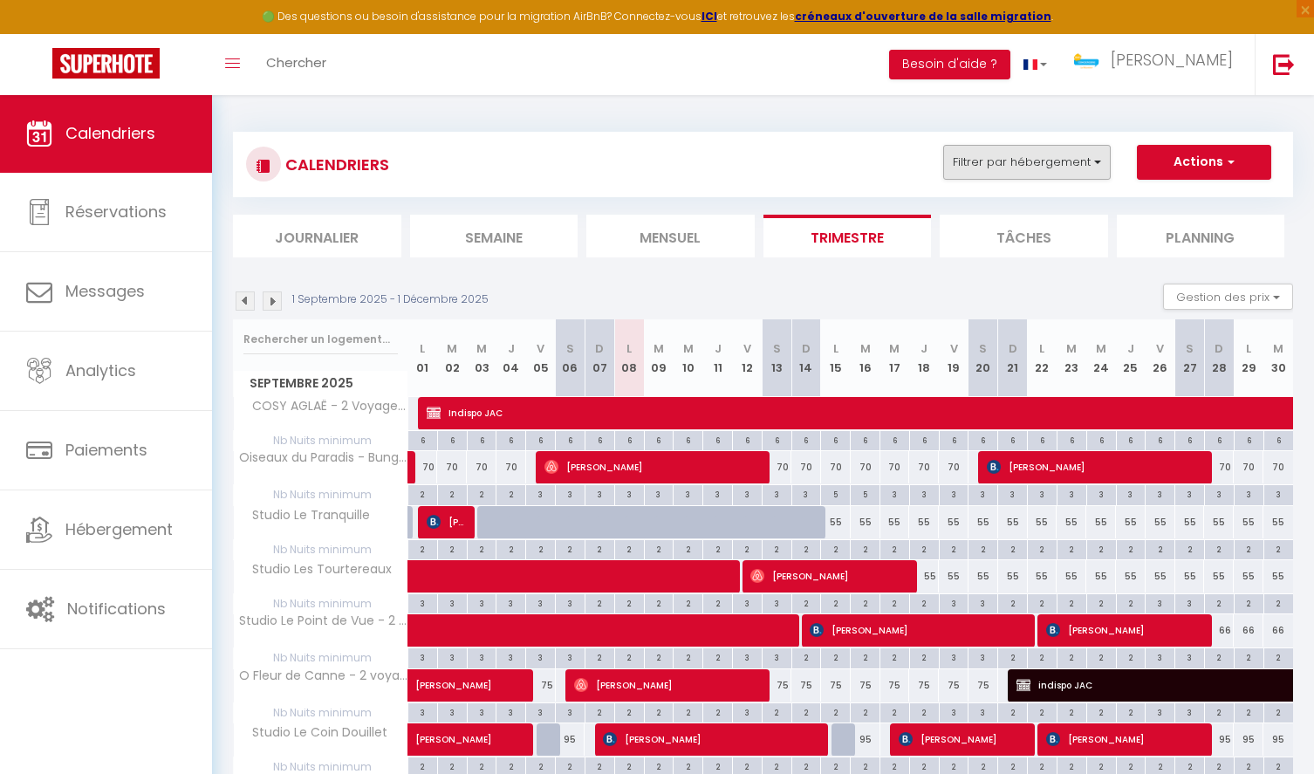
click at [1044, 153] on button "Filtrer par hébergement" at bounding box center [1027, 162] width 168 height 35
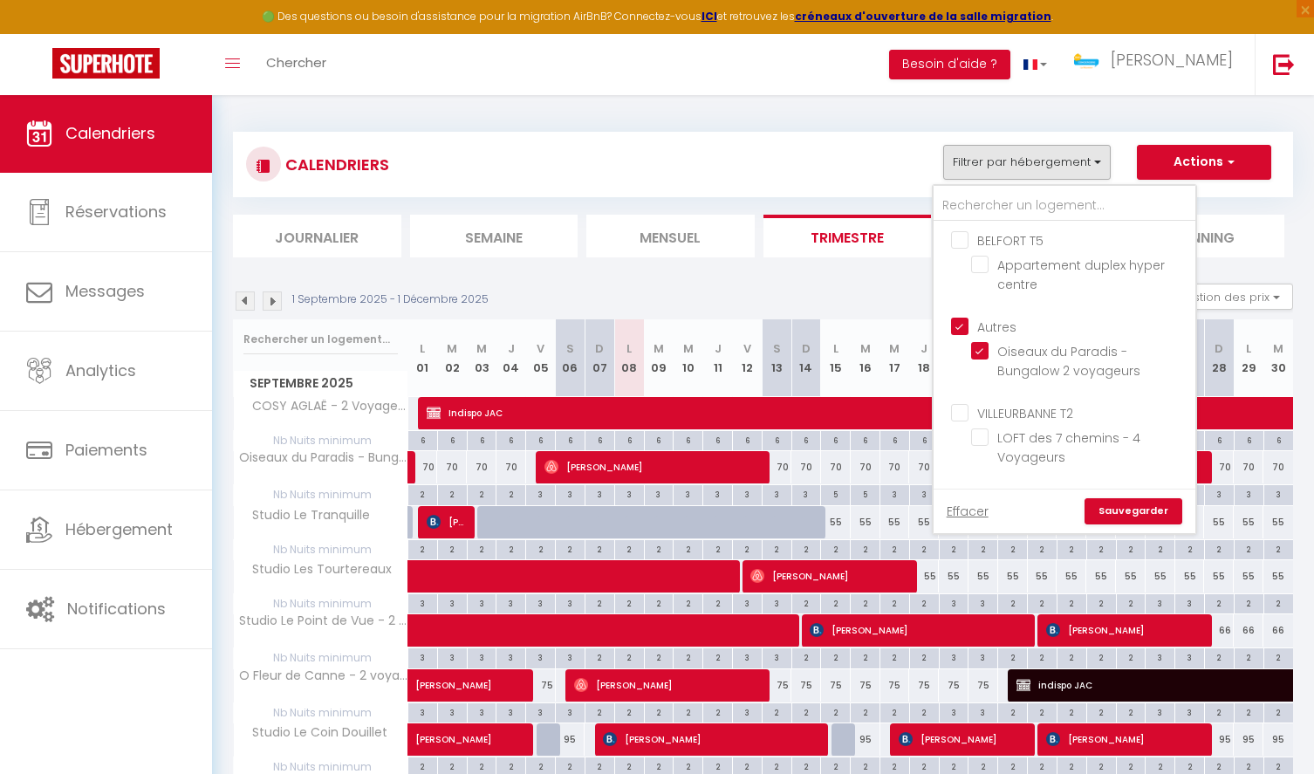
click at [965, 326] on input "Autres" at bounding box center [1082, 325] width 262 height 17
checkbox input "false"
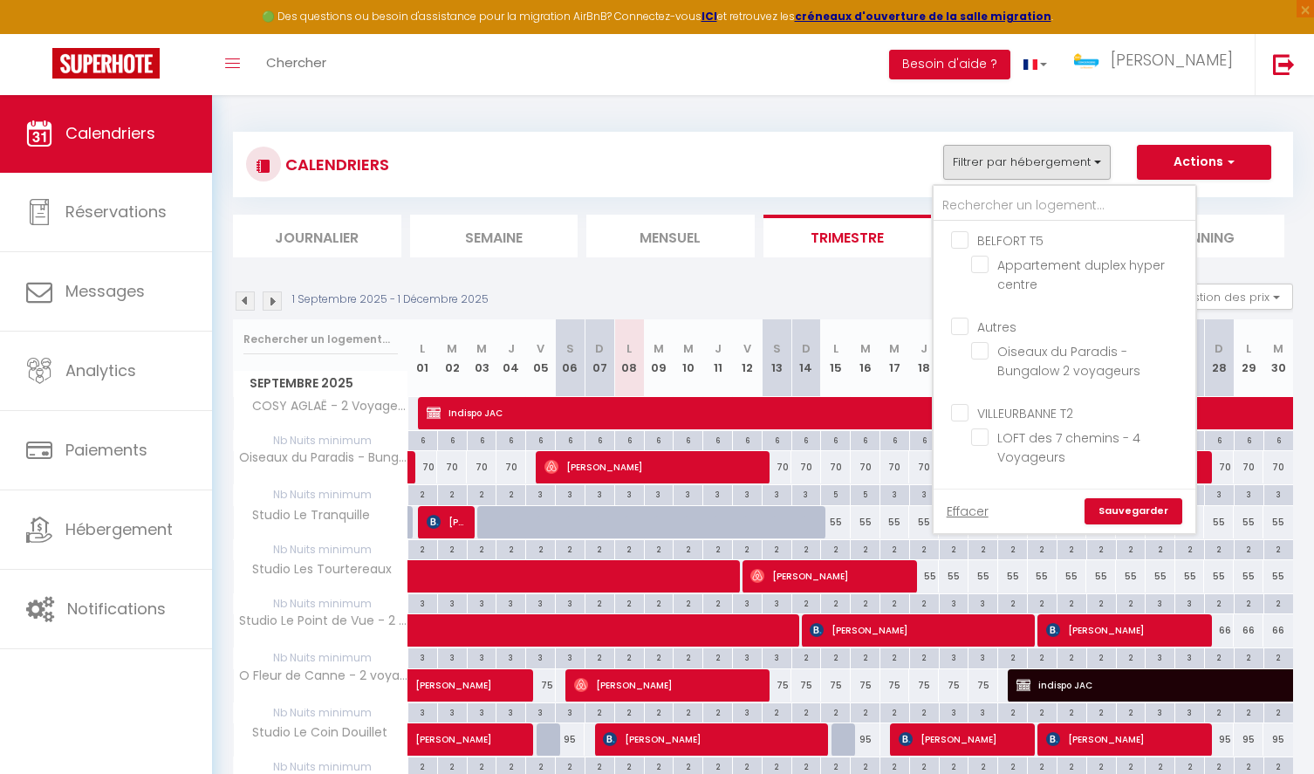
checkbox input "false"
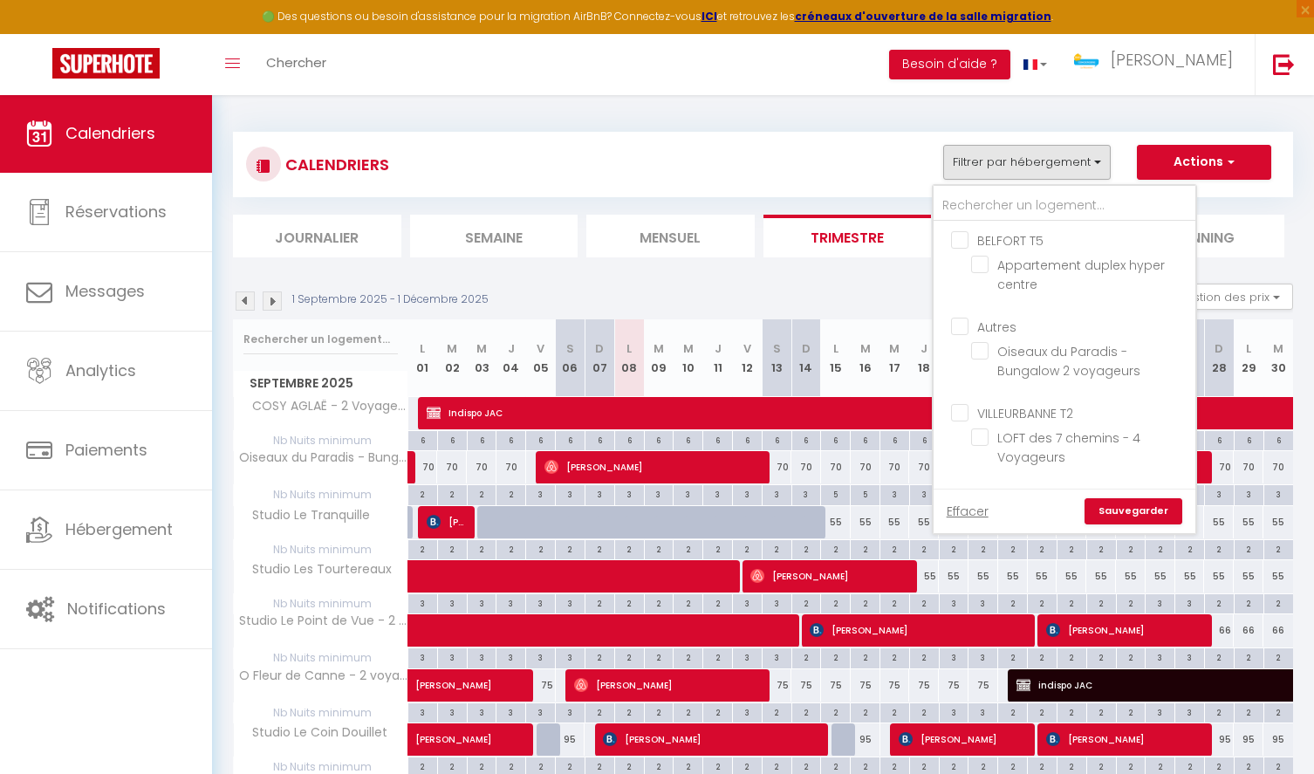
checkbox input "false"
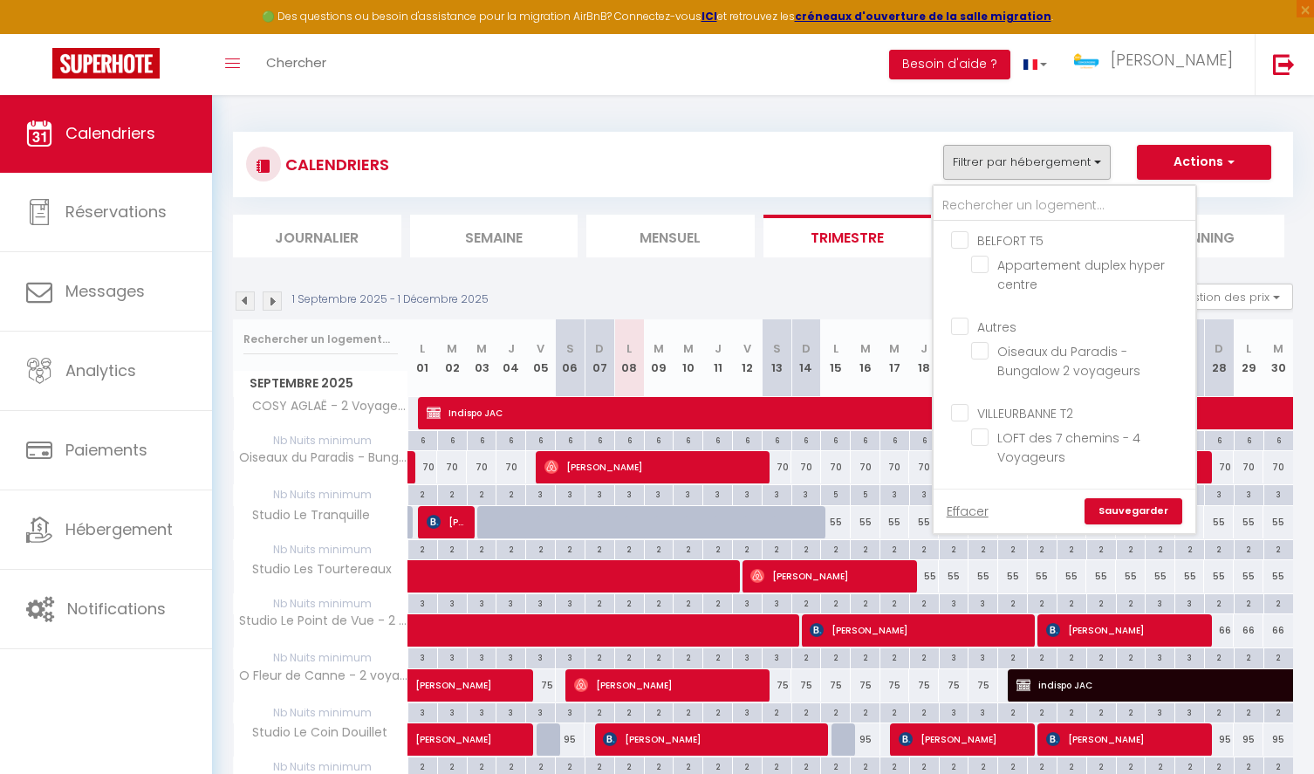
checkbox input "false"
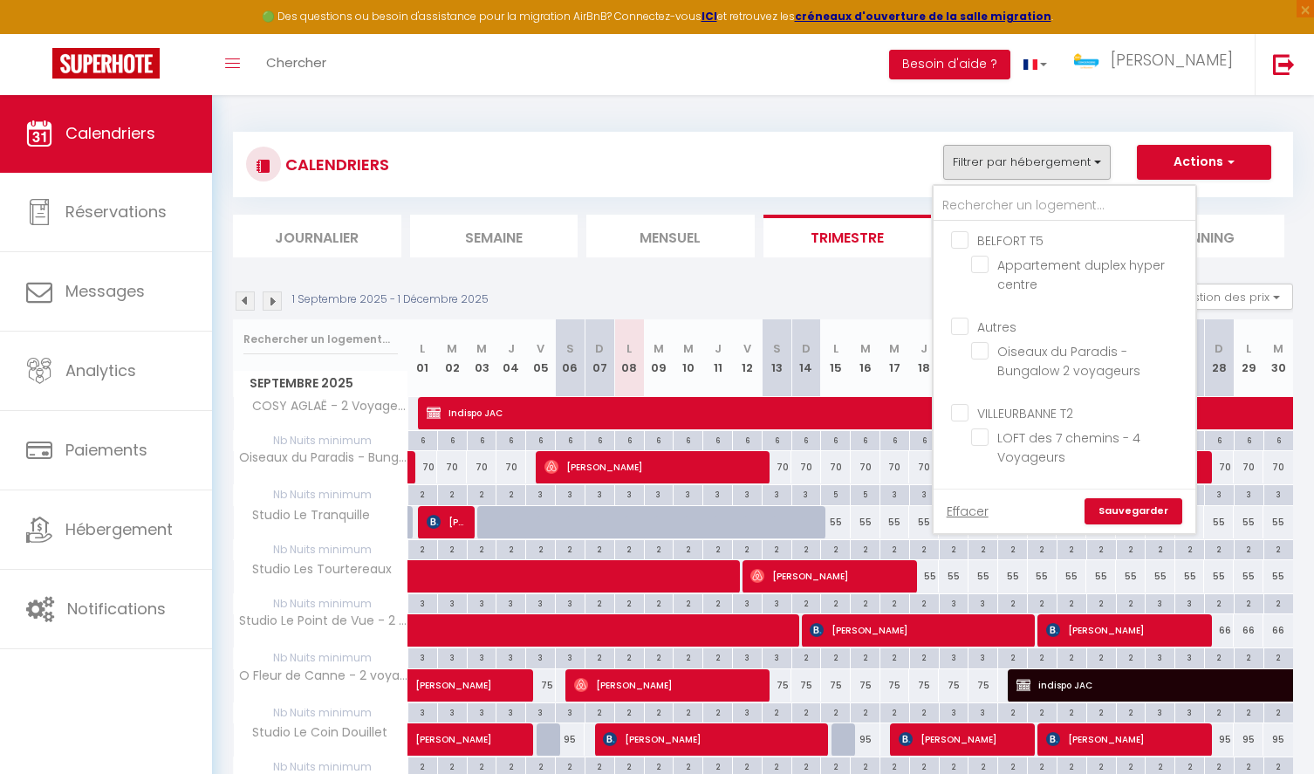
checkbox input "false"
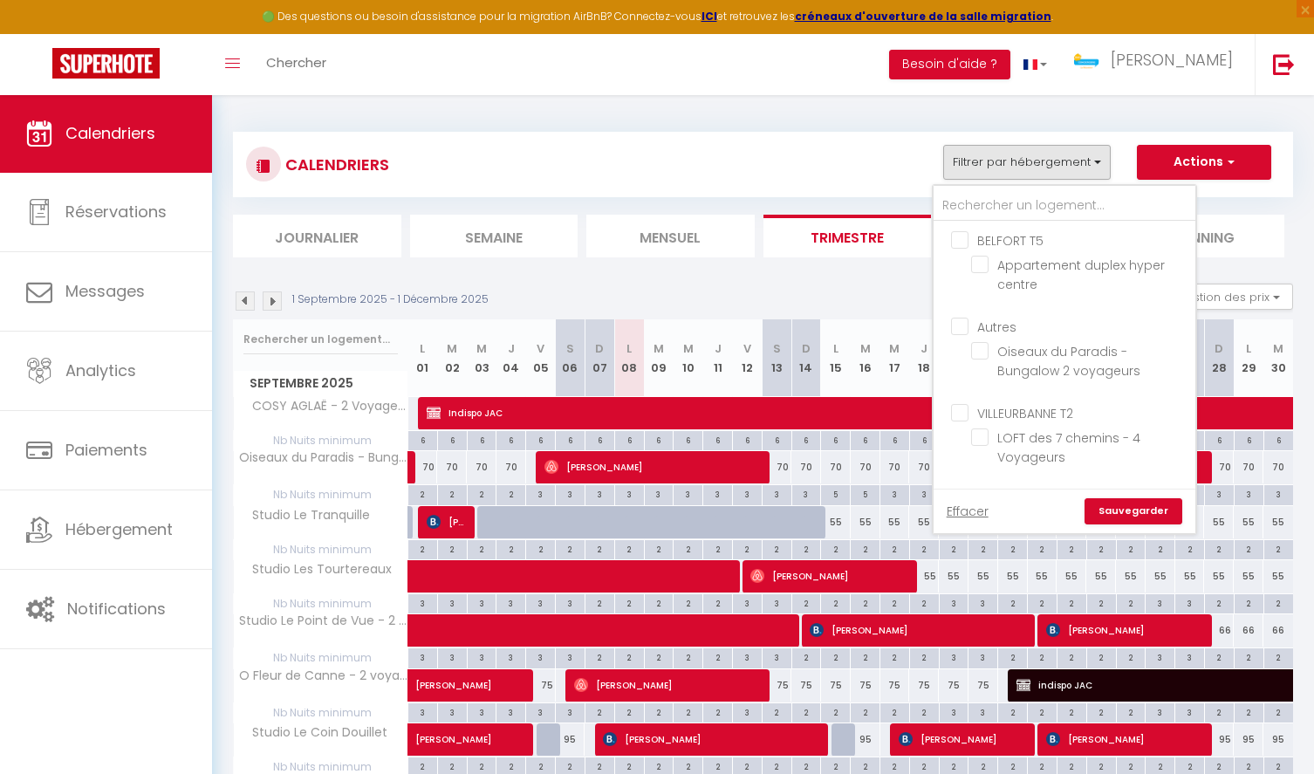
checkbox input "false"
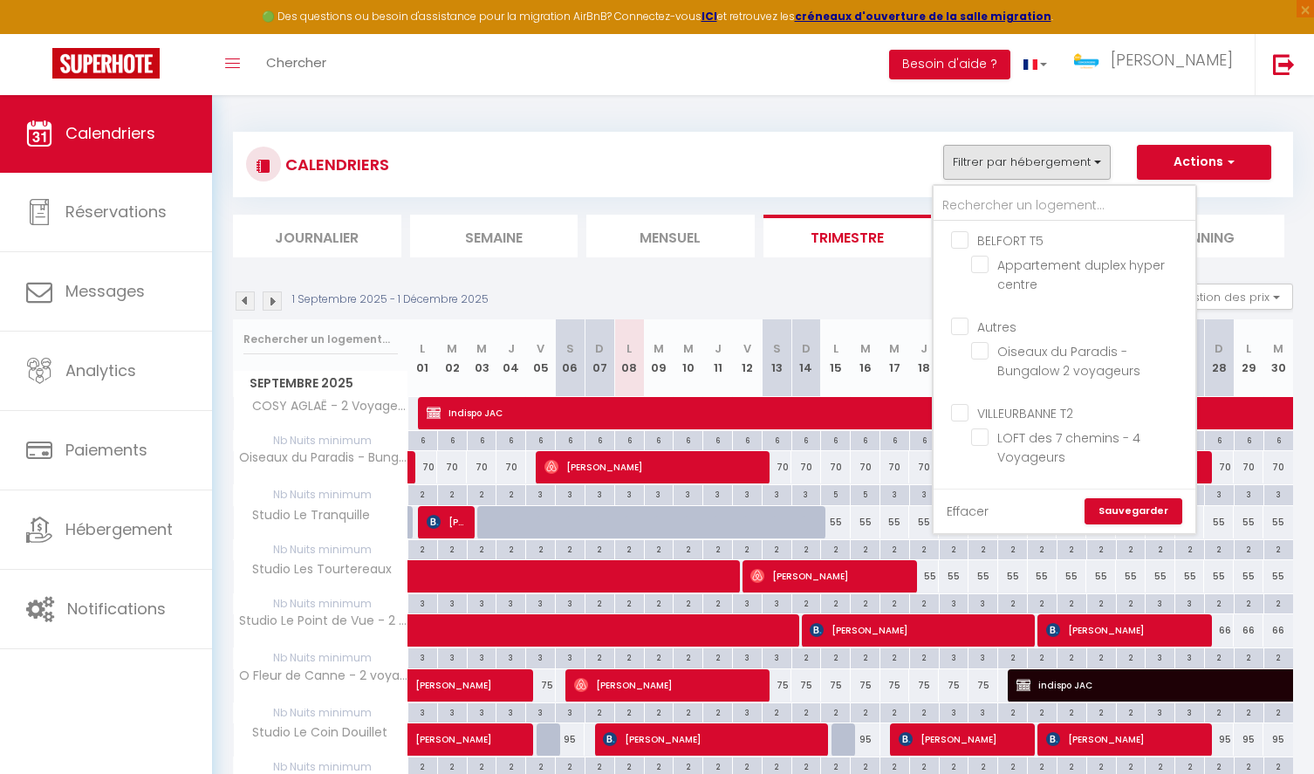
click at [977, 506] on link "Effacer" at bounding box center [968, 511] width 42 height 19
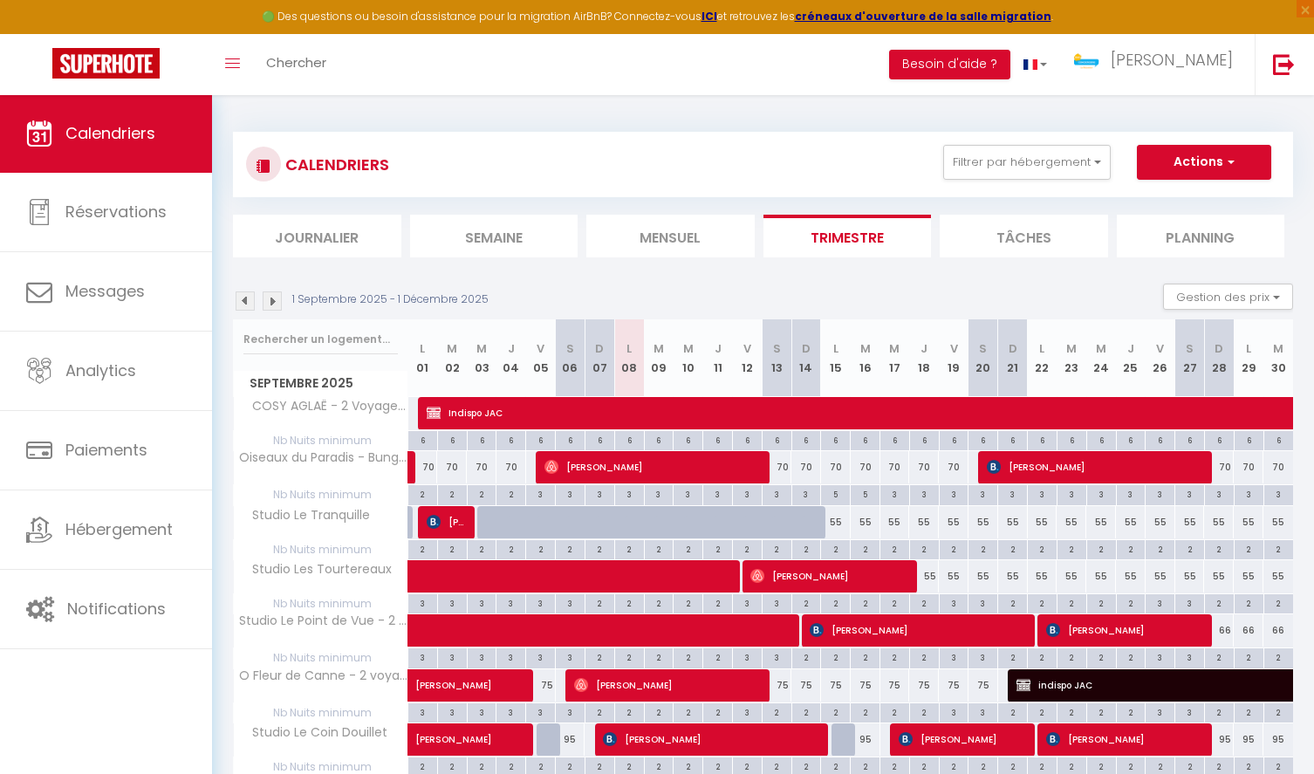
checkbox input "false"
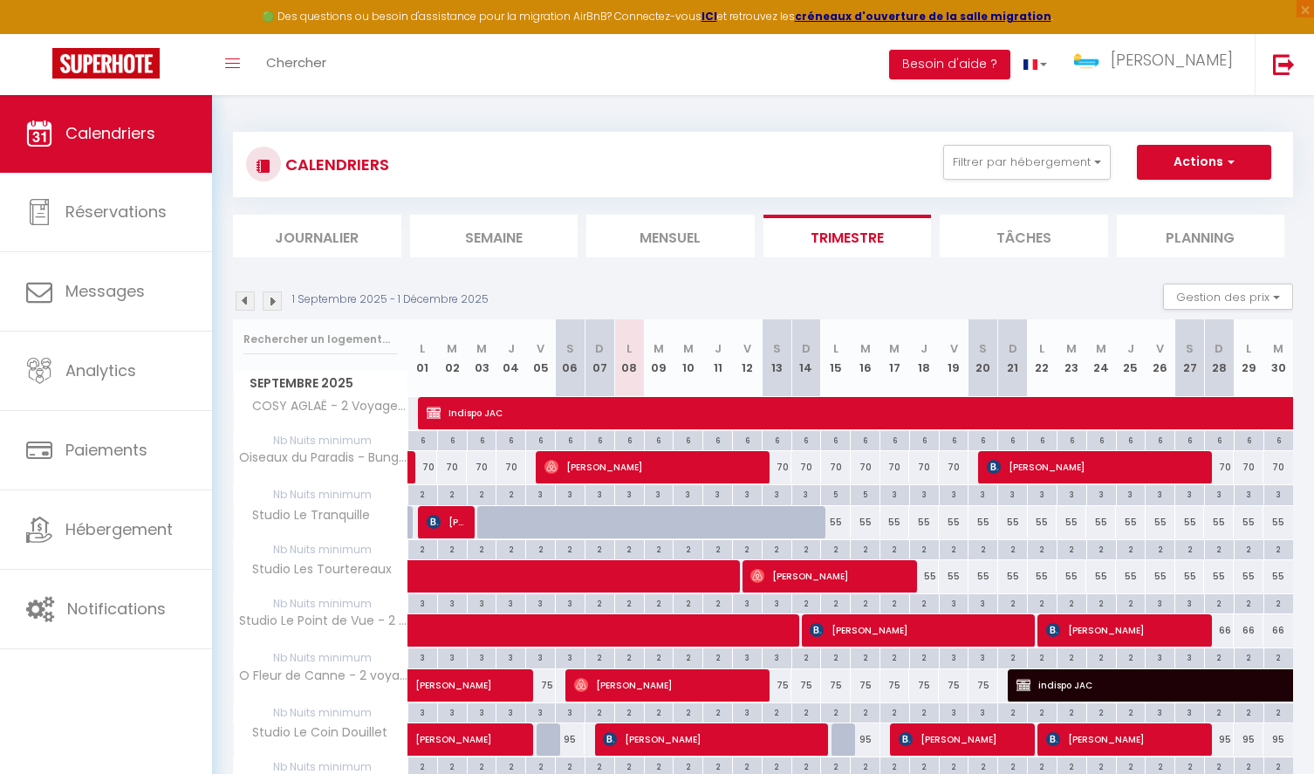
checkbox input "false"
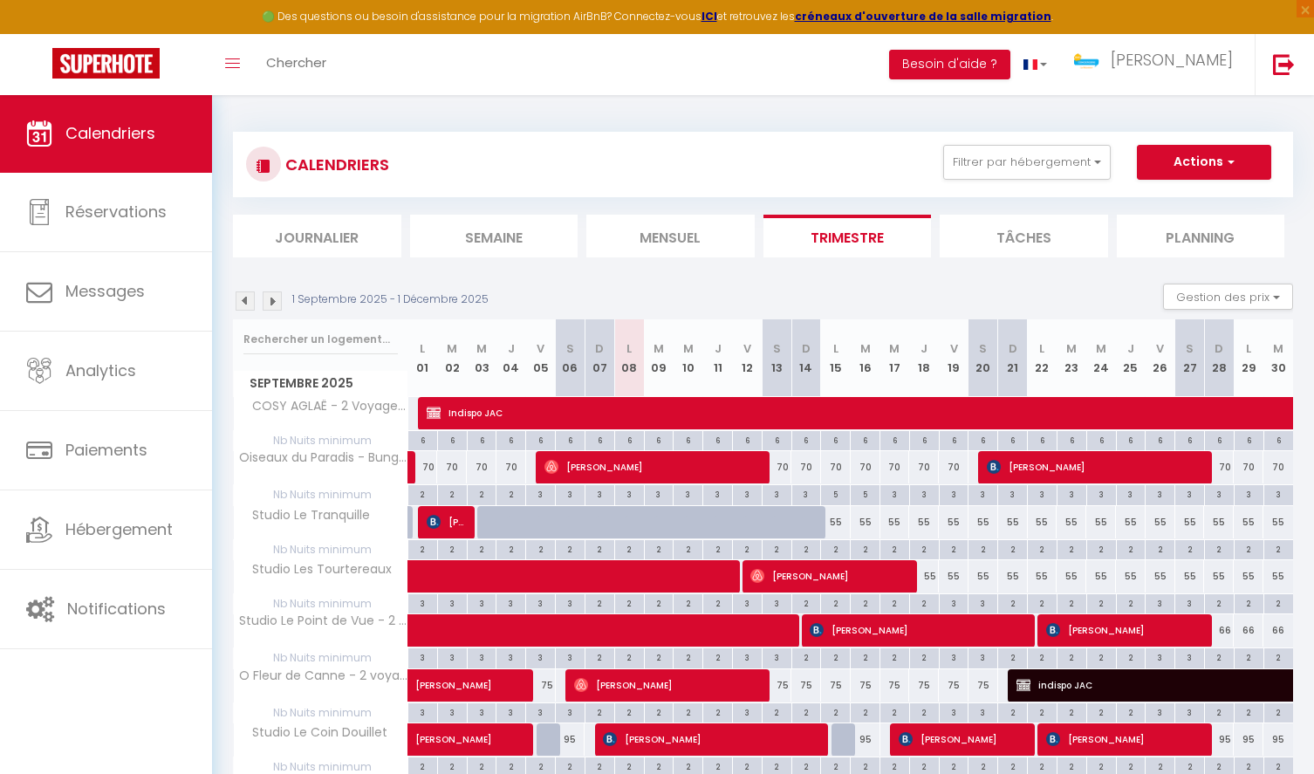
checkbox input "false"
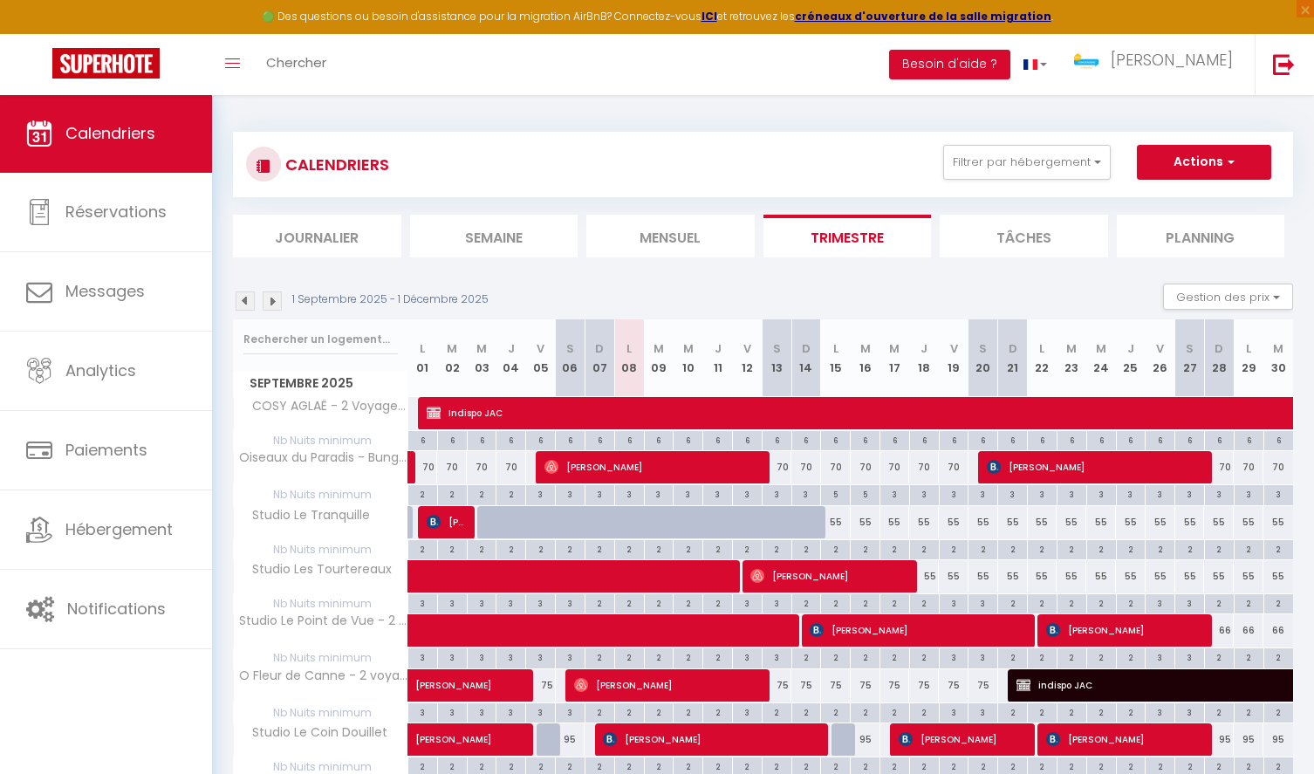
checkbox input "false"
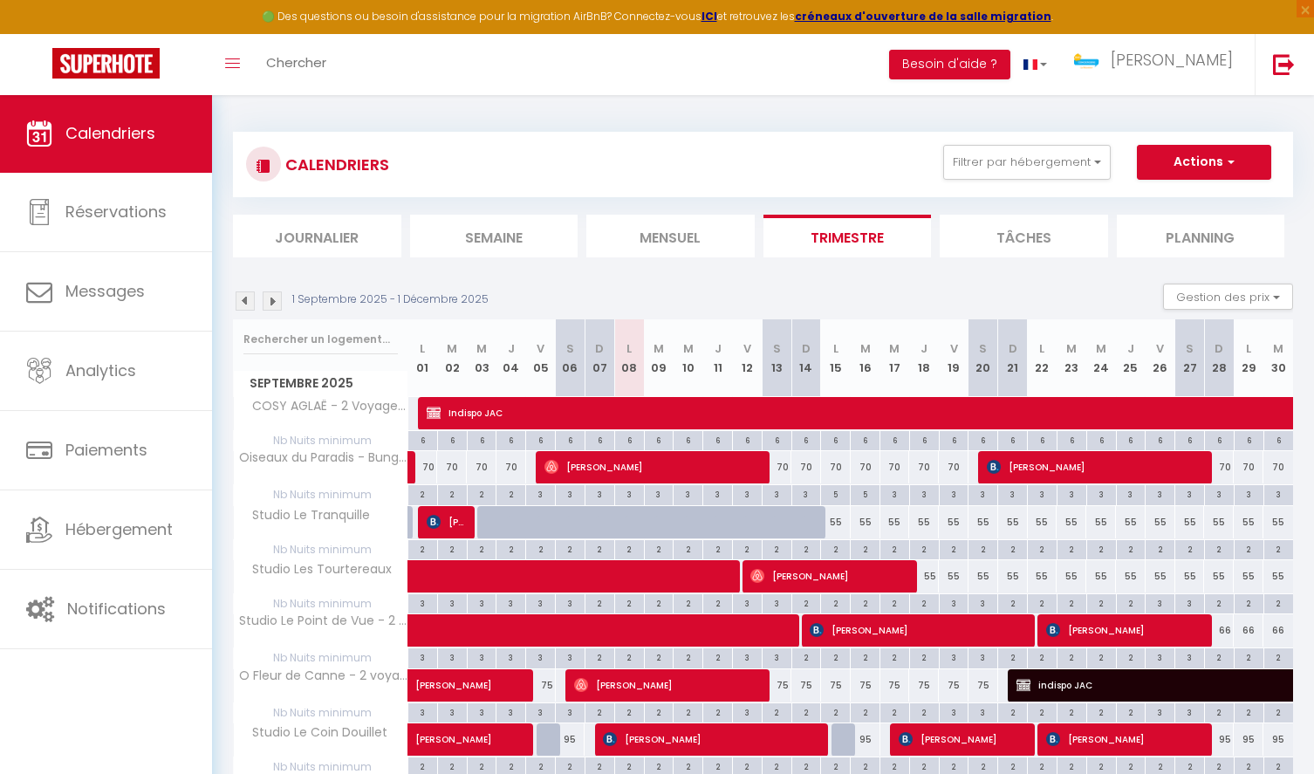
checkbox input "false"
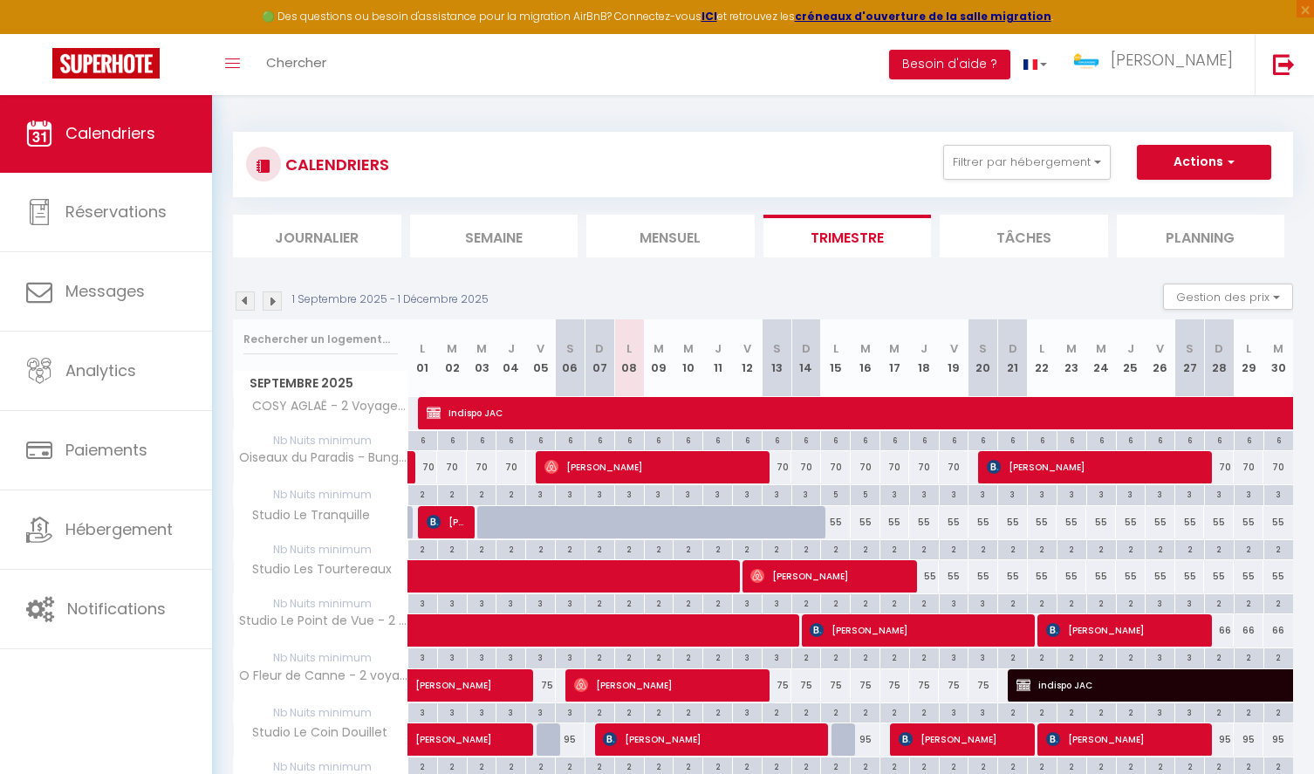
checkbox input "false"
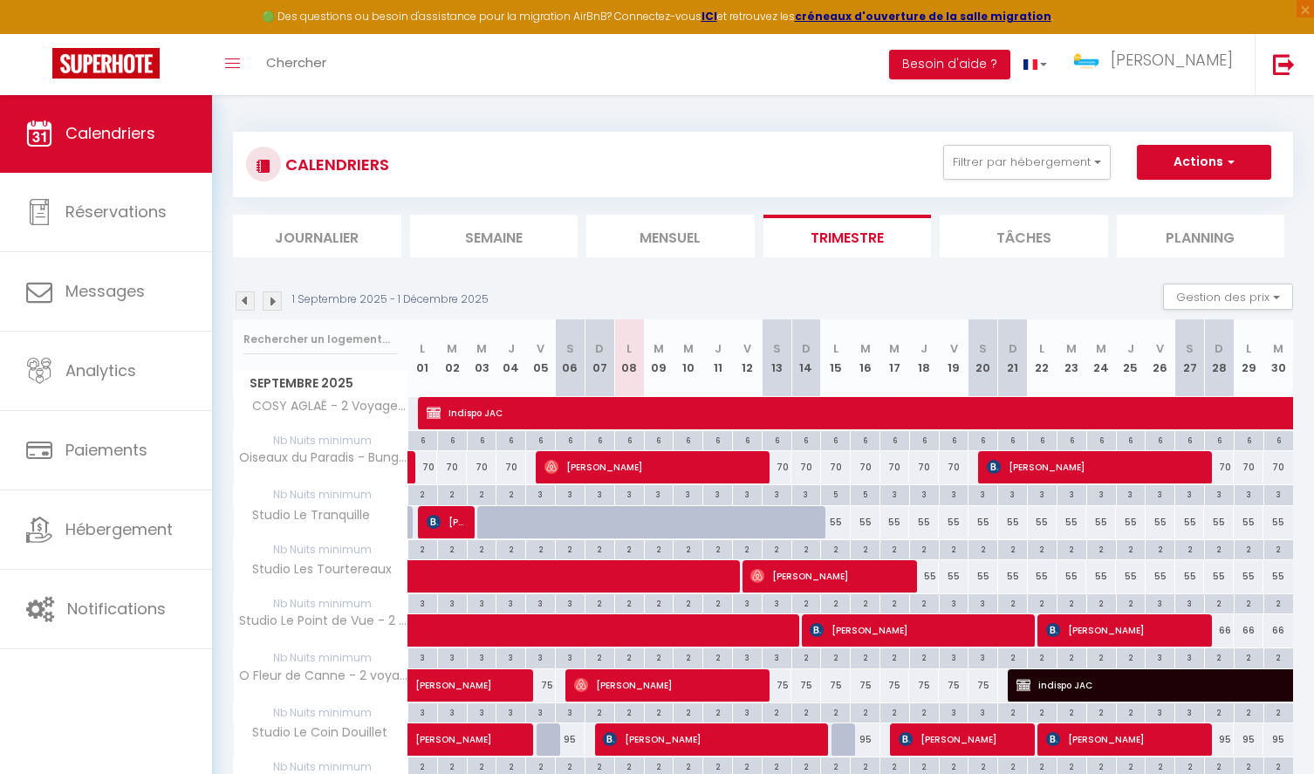
checkbox input "false"
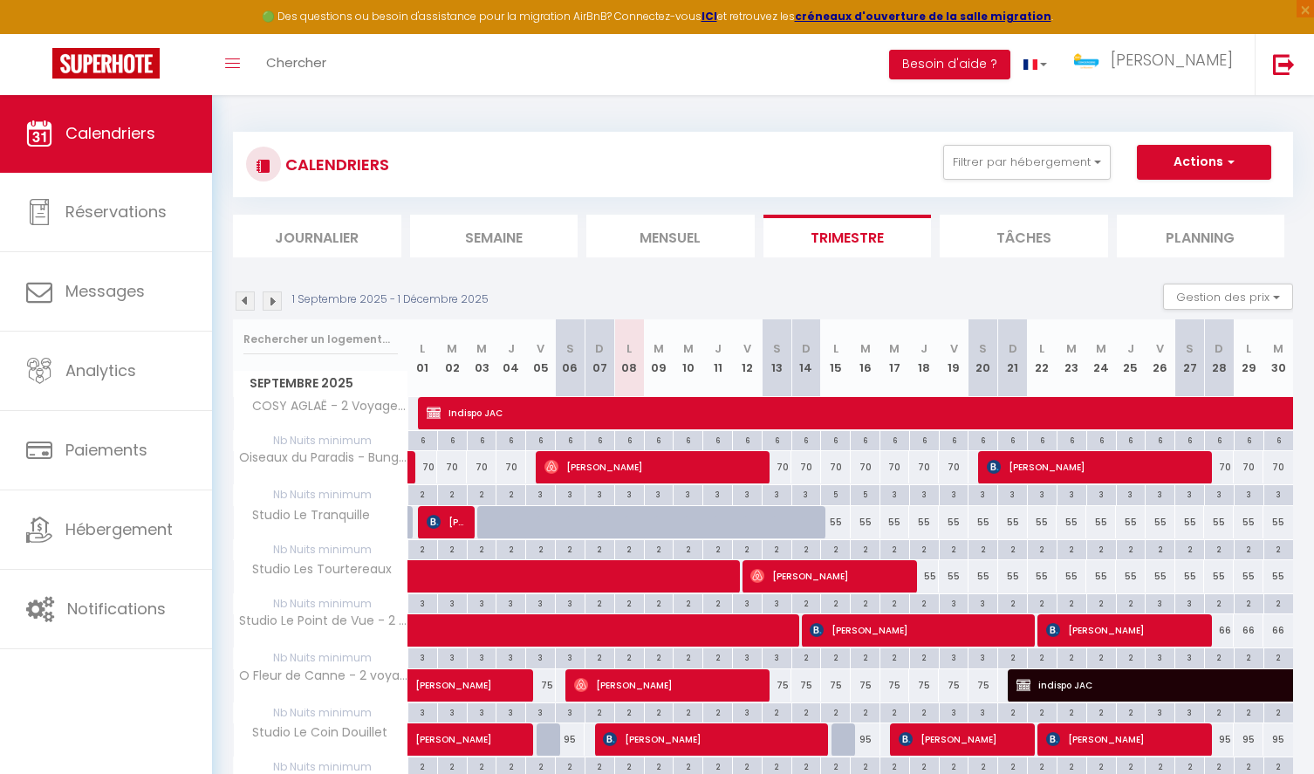
checkbox input "false"
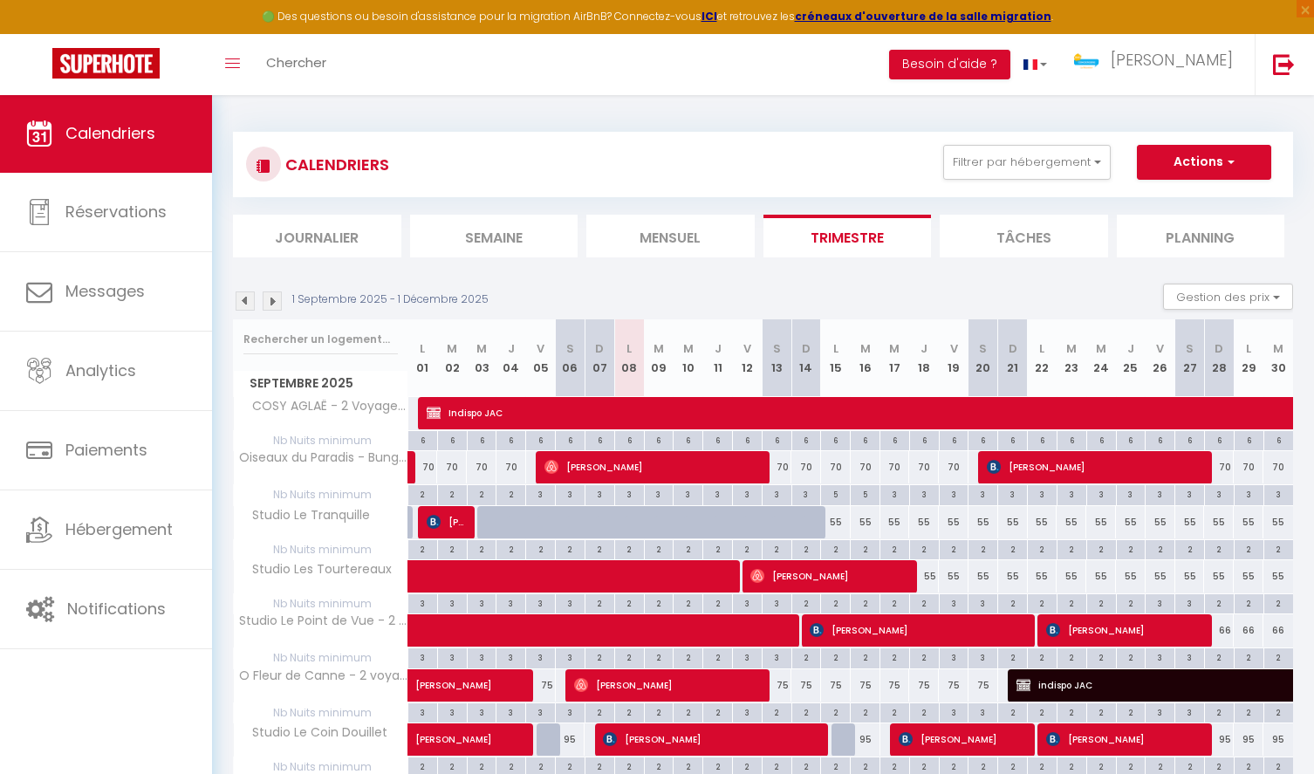
checkbox input "false"
click at [1023, 160] on button "Filtrer par hébergement" at bounding box center [1027, 162] width 168 height 35
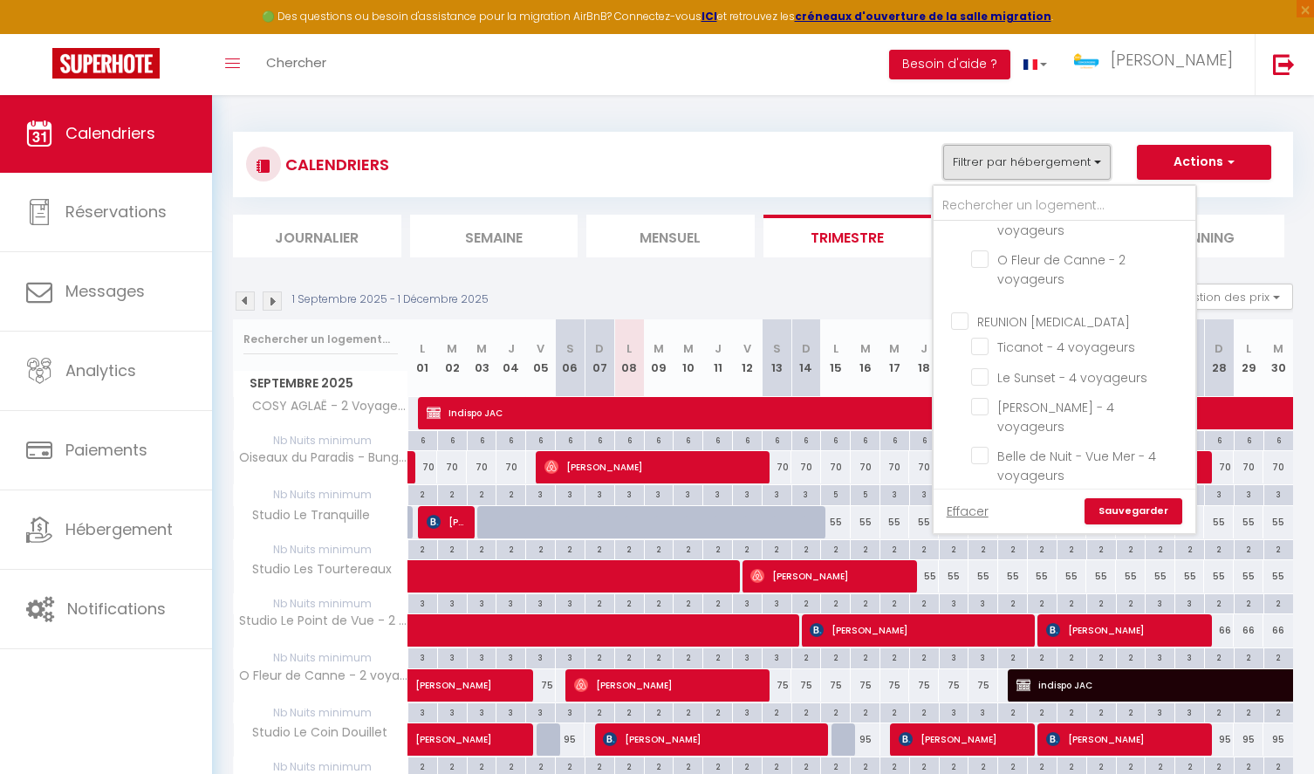
scroll to position [615, 0]
click at [1013, 305] on input "REUNION [MEDICAL_DATA]" at bounding box center [1082, 307] width 262 height 17
checkbox input "true"
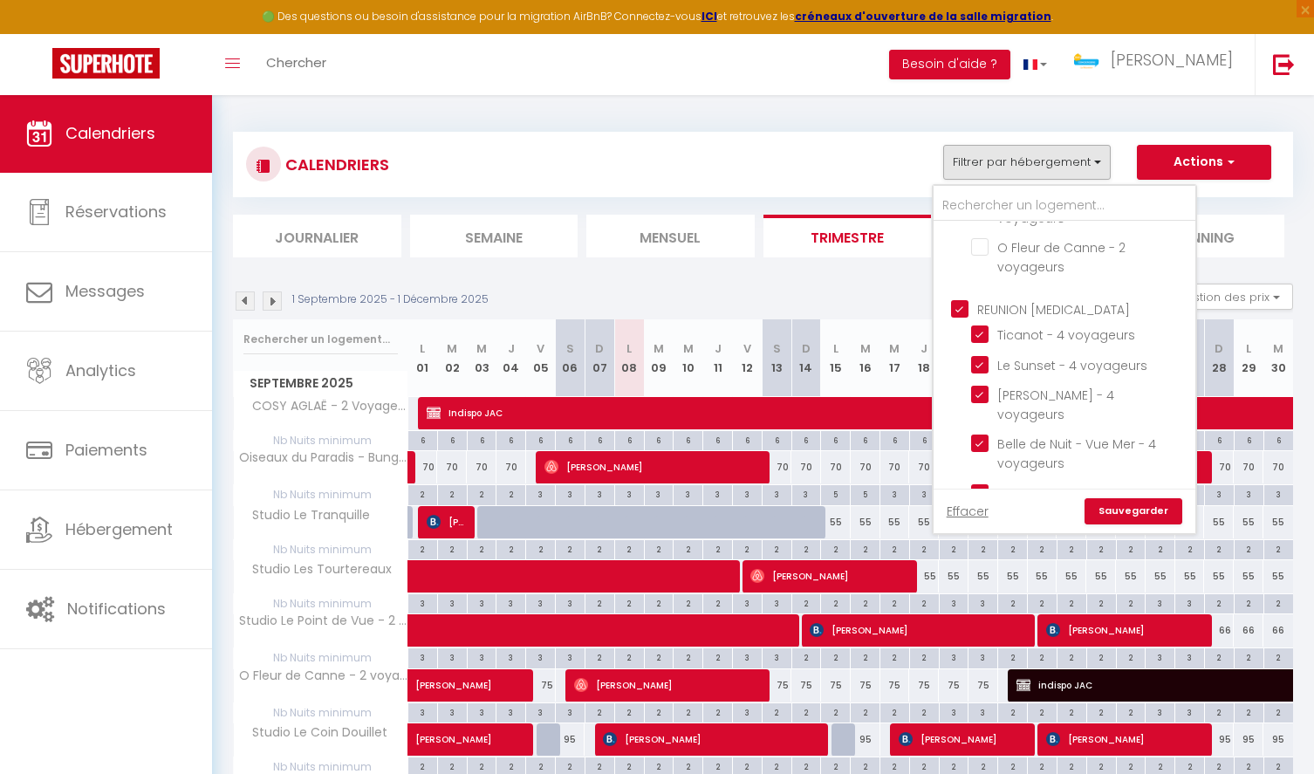
checkbox input "false"
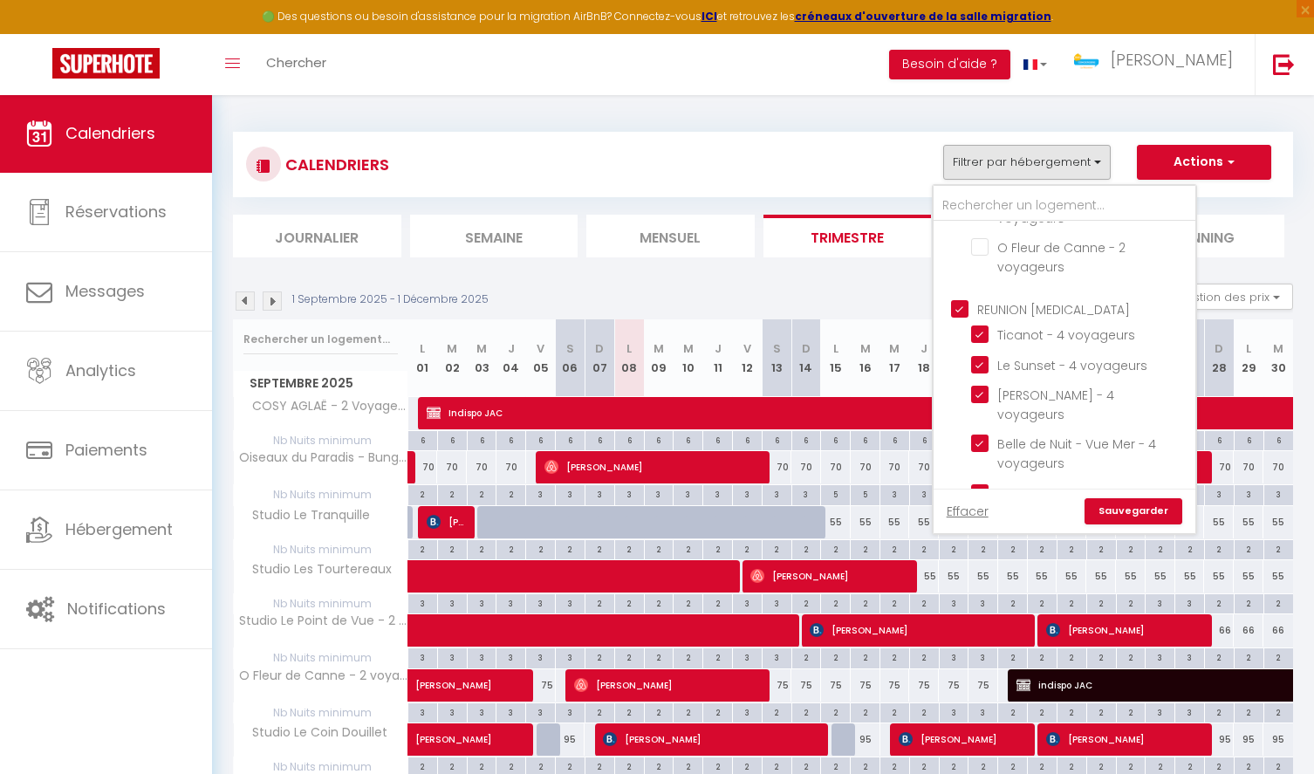
checkbox input "false"
click at [1134, 503] on link "Sauvegarder" at bounding box center [1134, 511] width 98 height 26
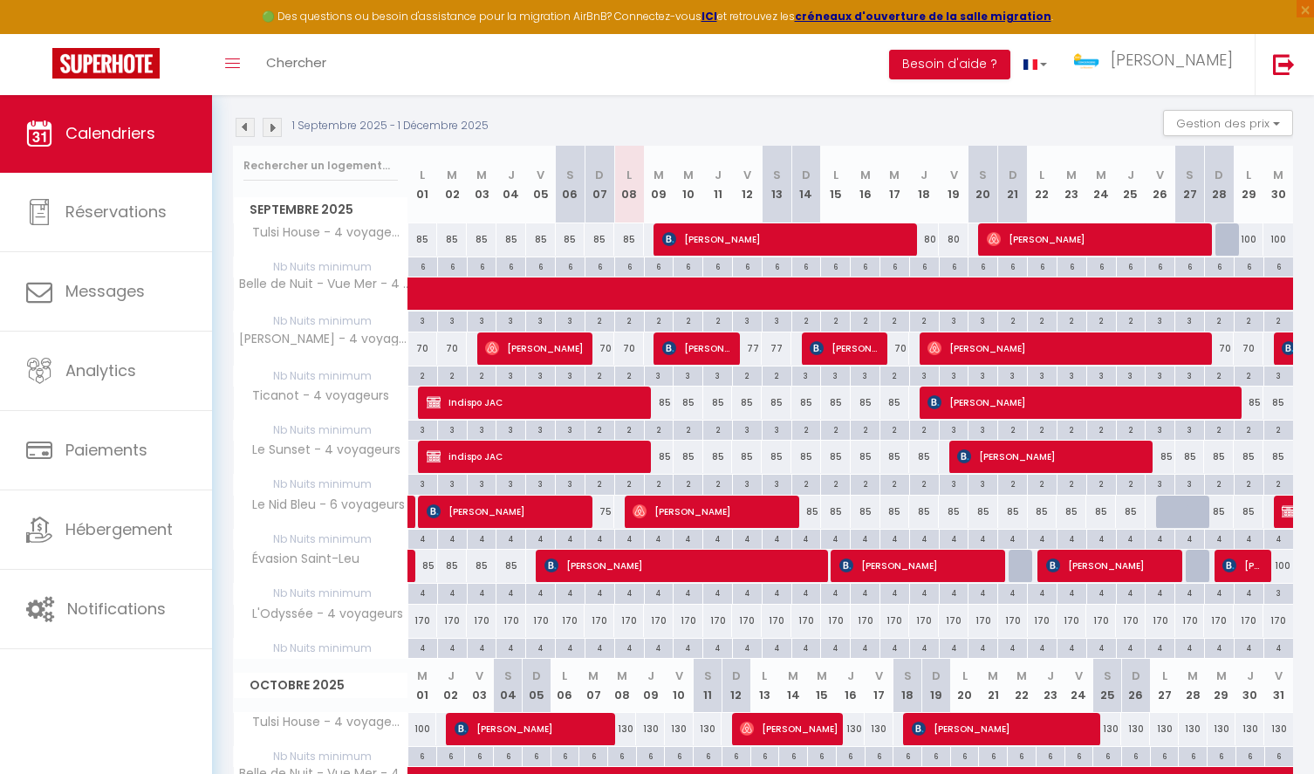
scroll to position [0, 0]
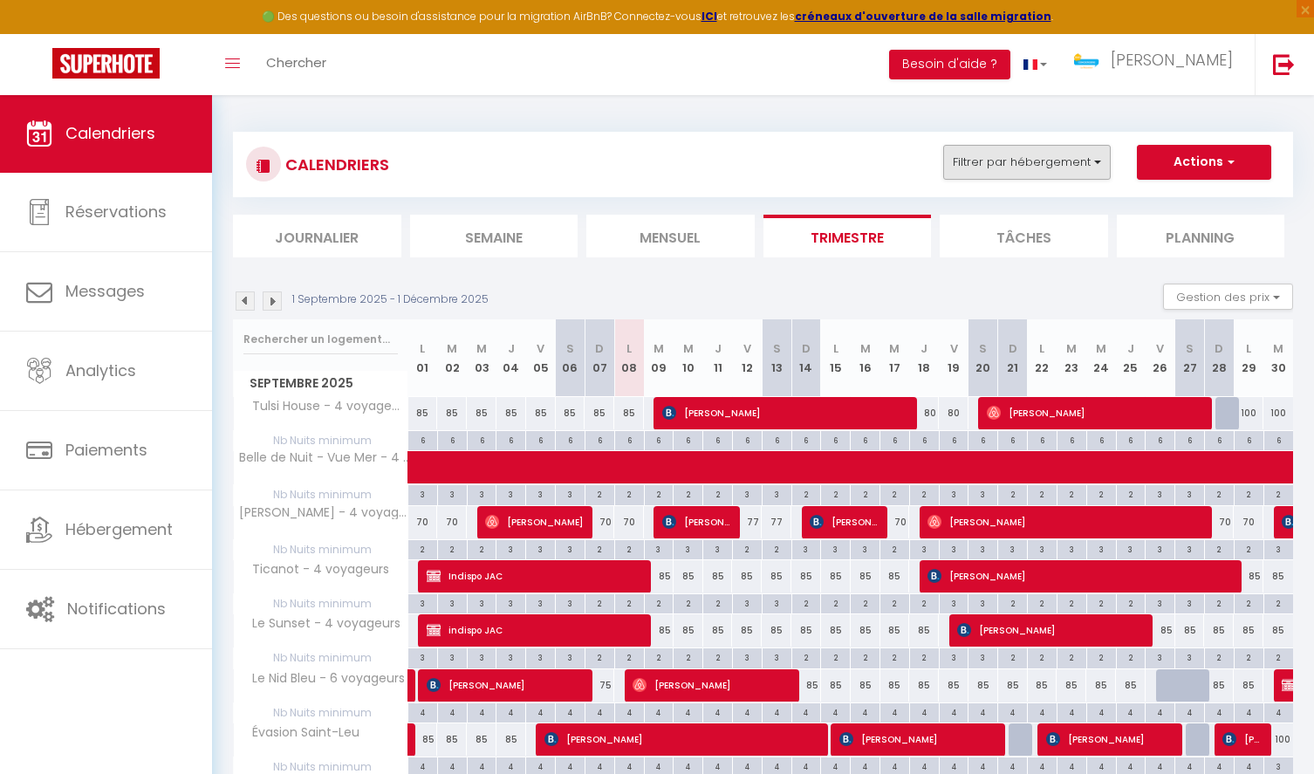
click at [1003, 166] on button "Filtrer par hébergement" at bounding box center [1027, 162] width 168 height 35
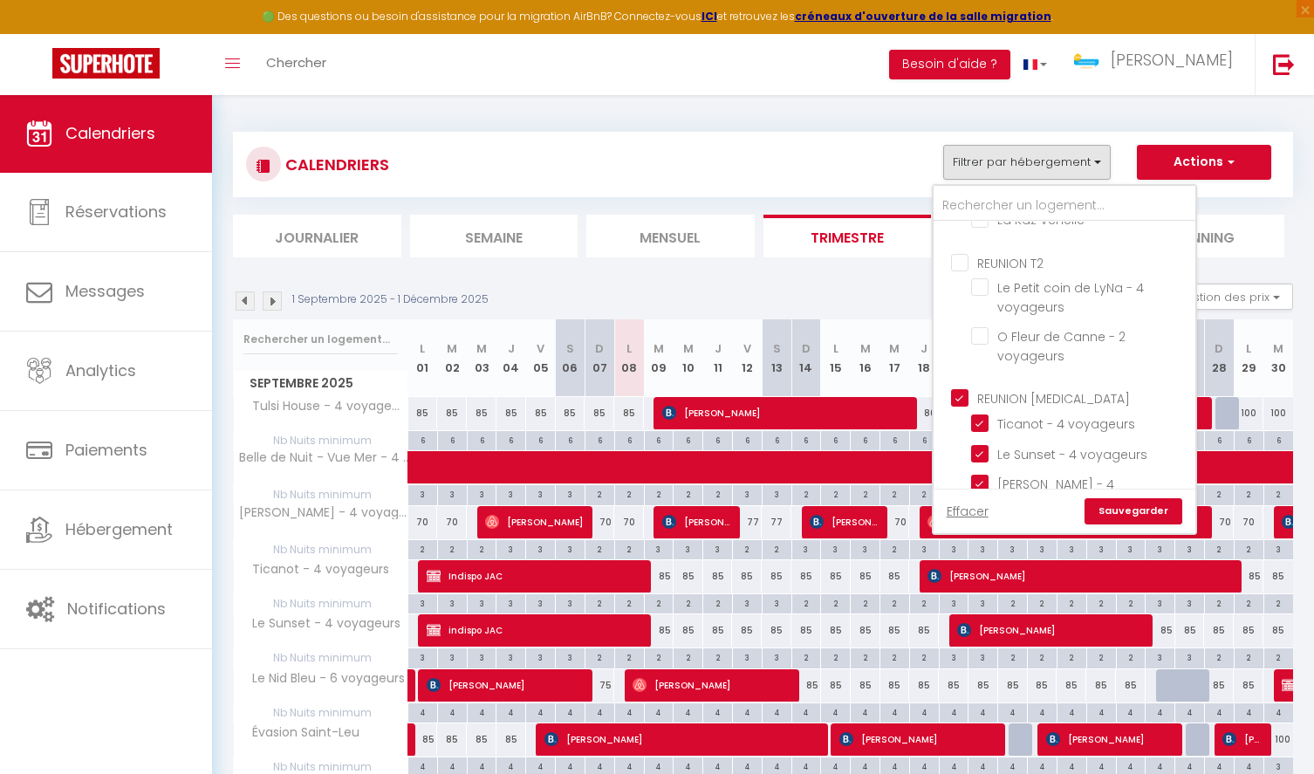
click at [966, 397] on input "REUNION [MEDICAL_DATA]" at bounding box center [1082, 396] width 262 height 17
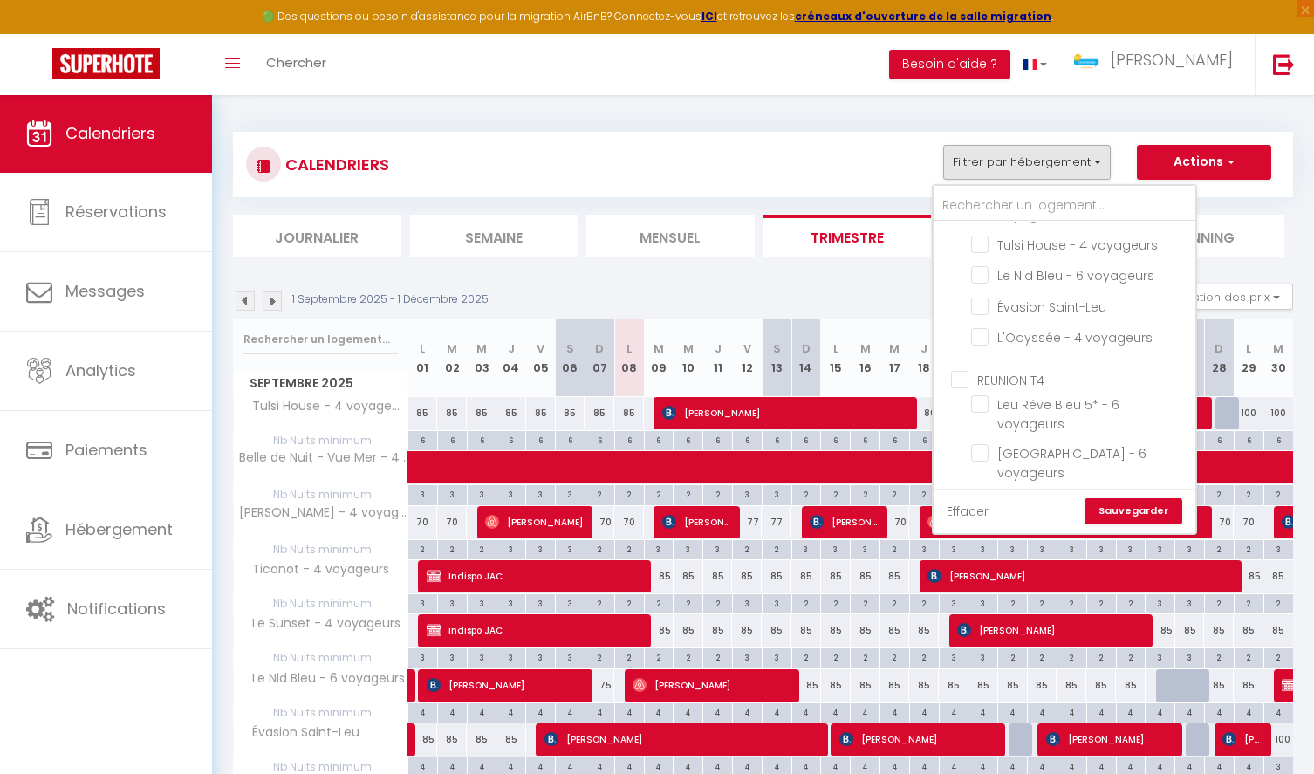
scroll to position [880, 0]
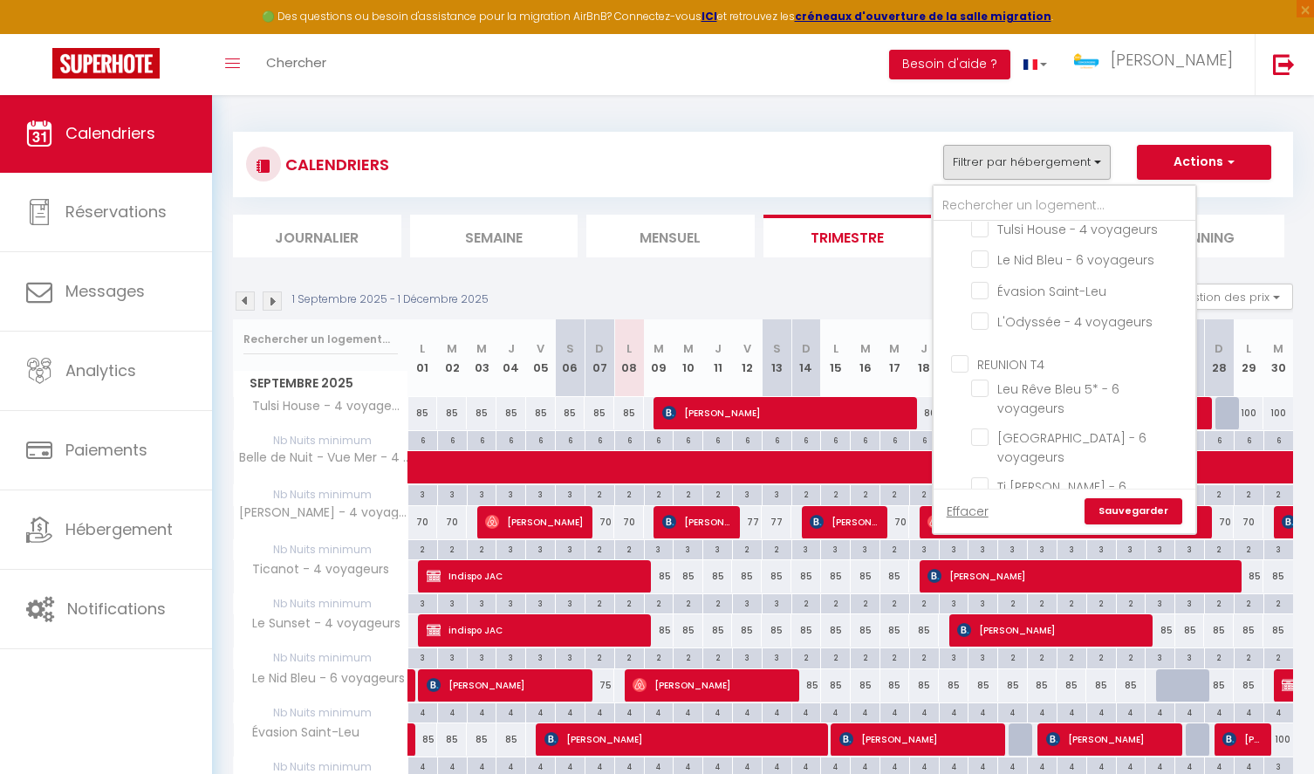
click at [966, 354] on input "REUNION T4" at bounding box center [1082, 362] width 262 height 17
click at [1108, 510] on link "Sauvegarder" at bounding box center [1134, 511] width 98 height 26
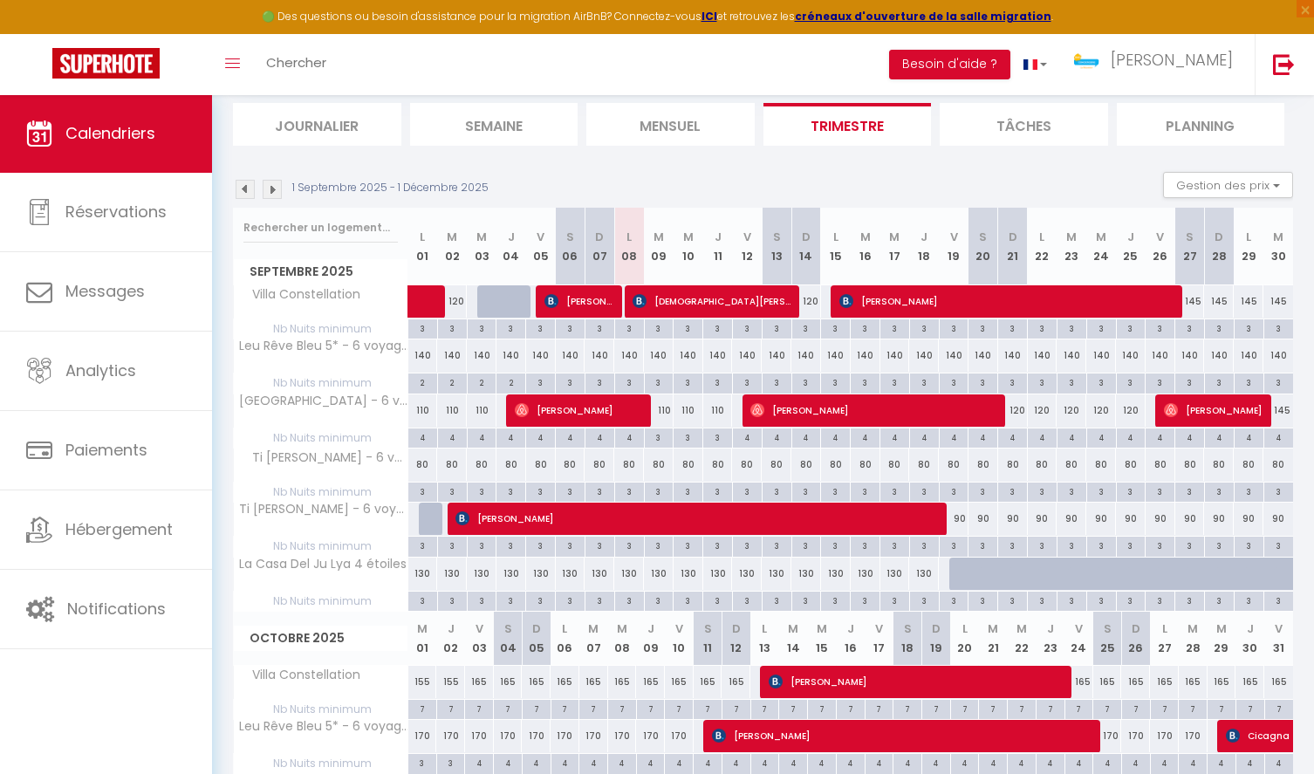
scroll to position [33, 0]
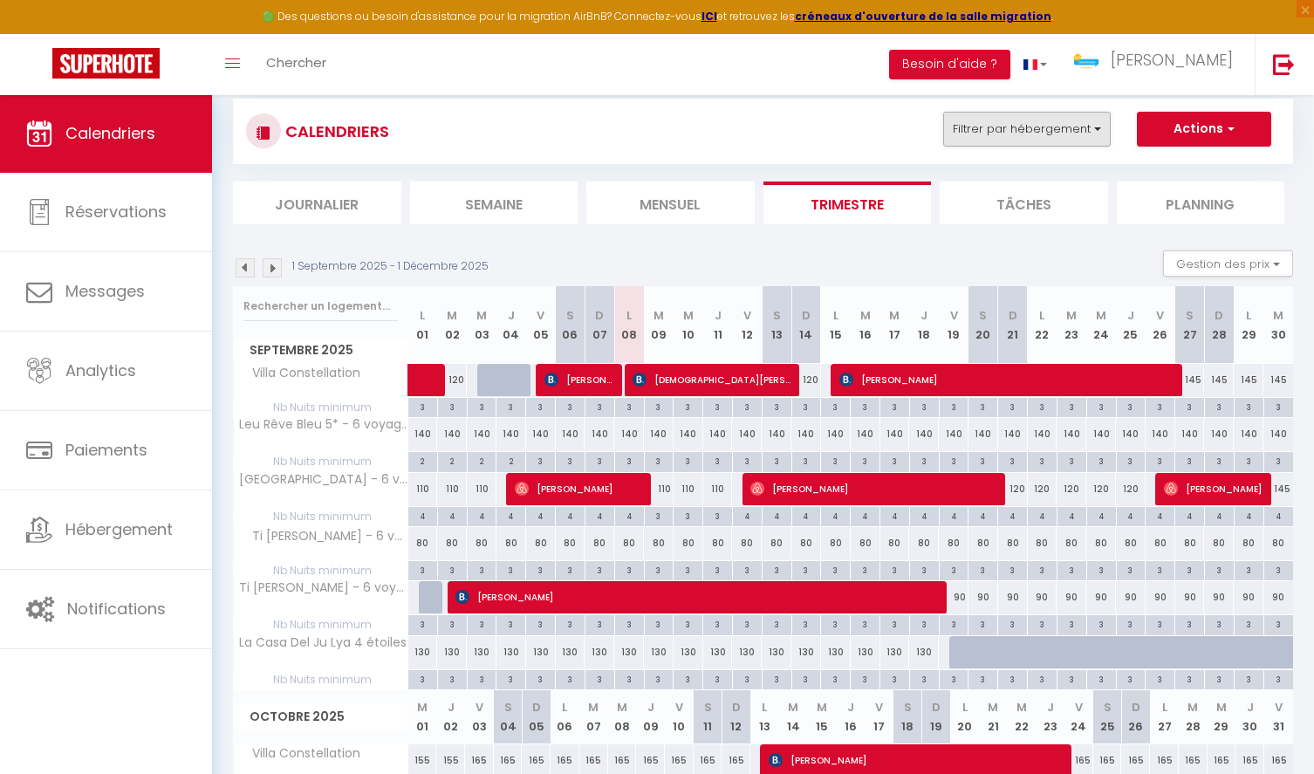
click at [1012, 123] on button "Filtrer par hébergement" at bounding box center [1027, 129] width 168 height 35
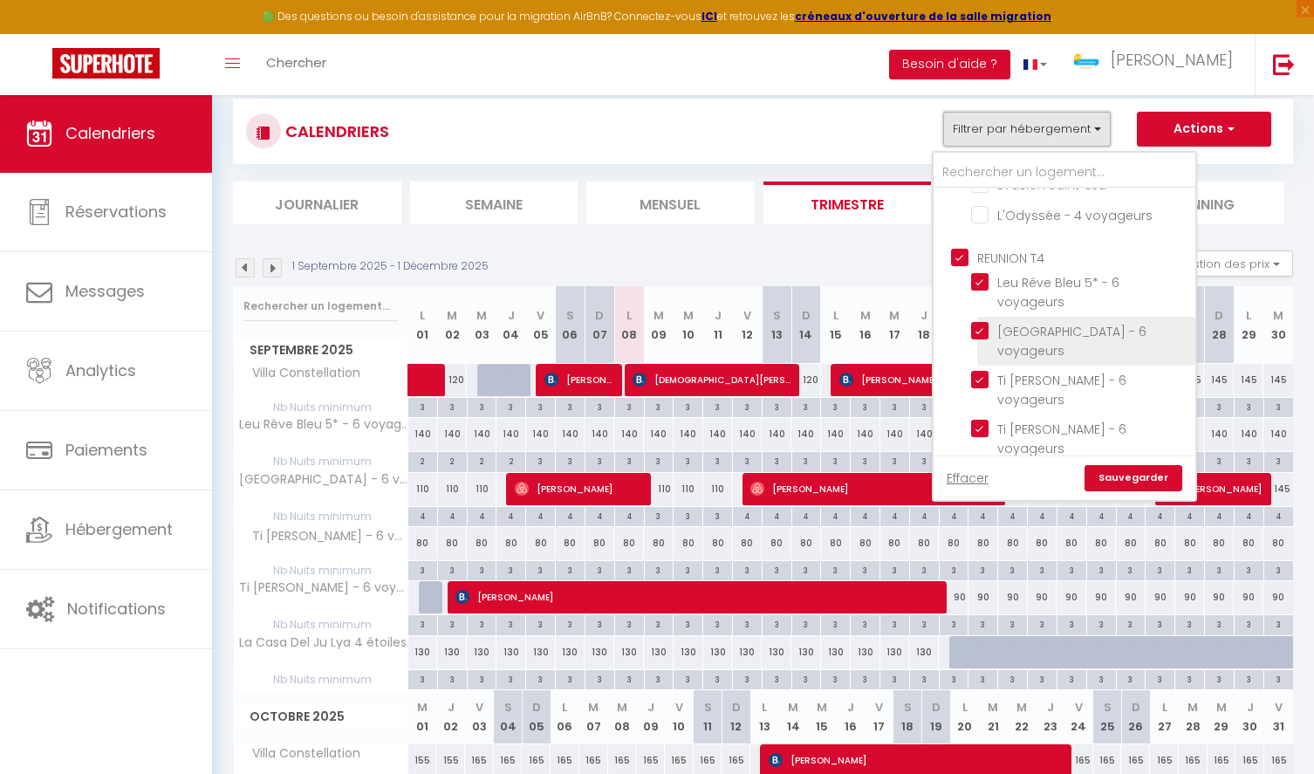
scroll to position [955, 0]
click at [968, 246] on input "REUNION T4" at bounding box center [1082, 254] width 262 height 17
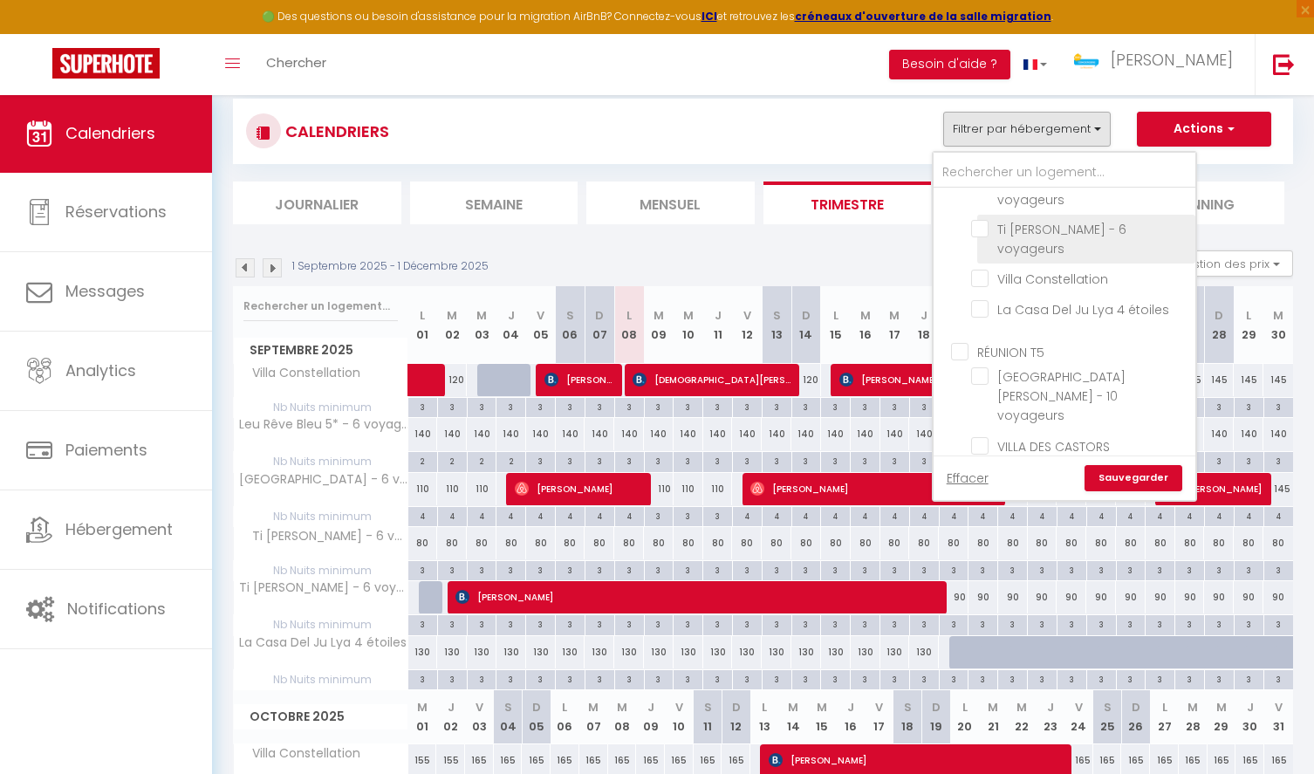
scroll to position [1179, 0]
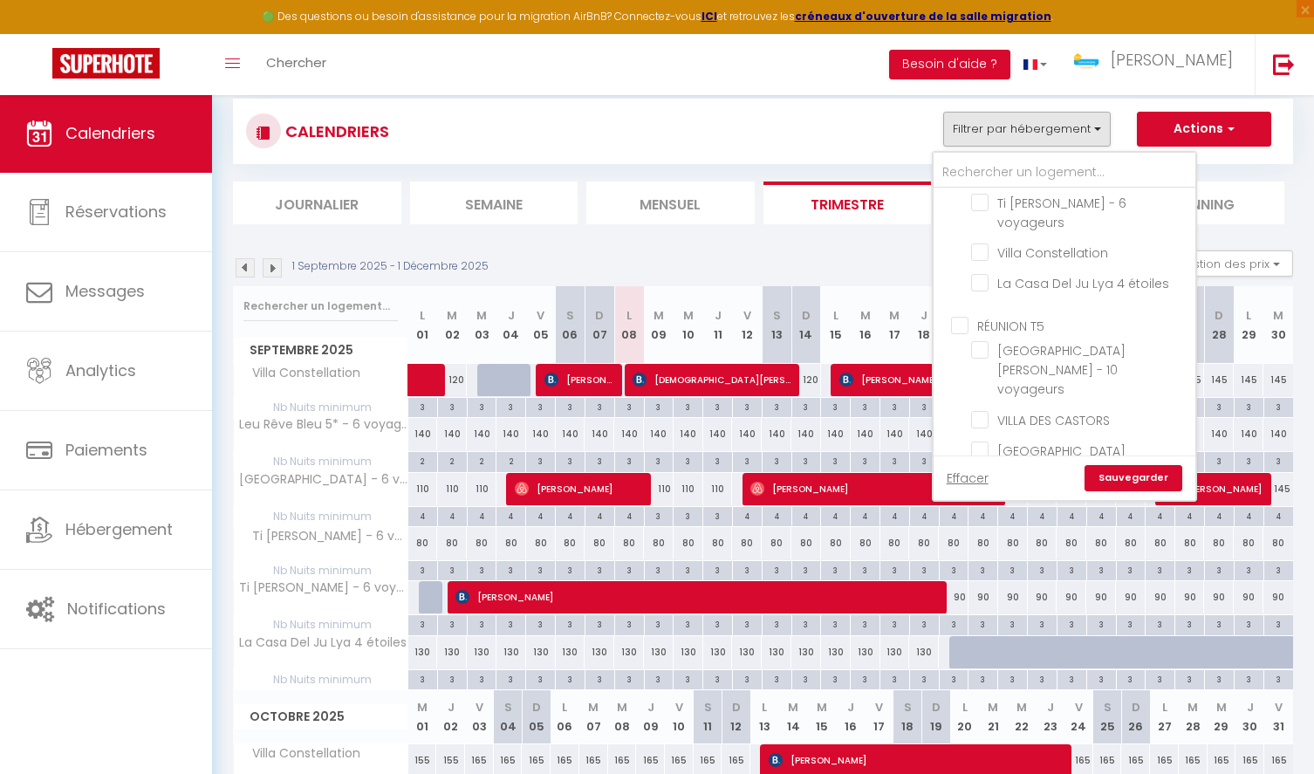
click at [964, 316] on input "RÉUNION T5" at bounding box center [1082, 324] width 262 height 17
click at [1125, 479] on link "Sauvegarder" at bounding box center [1134, 478] width 98 height 26
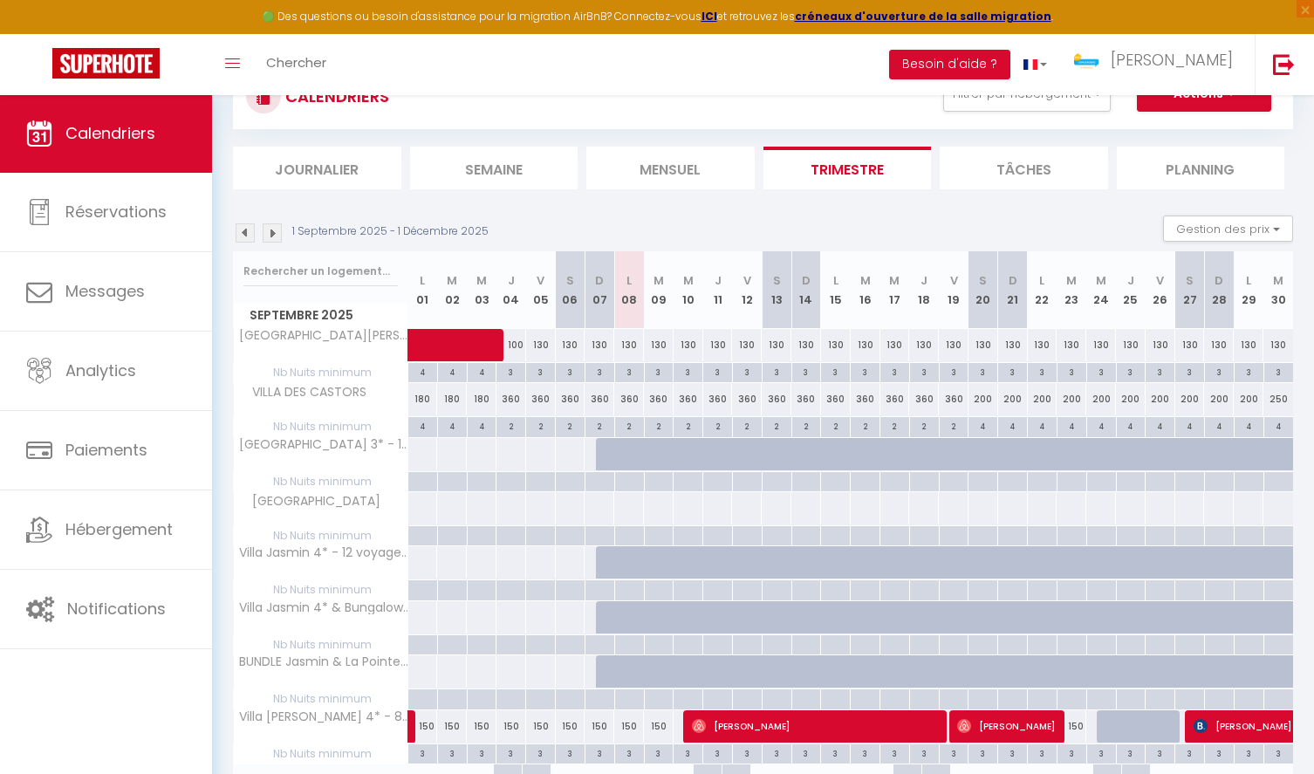
scroll to position [43, 0]
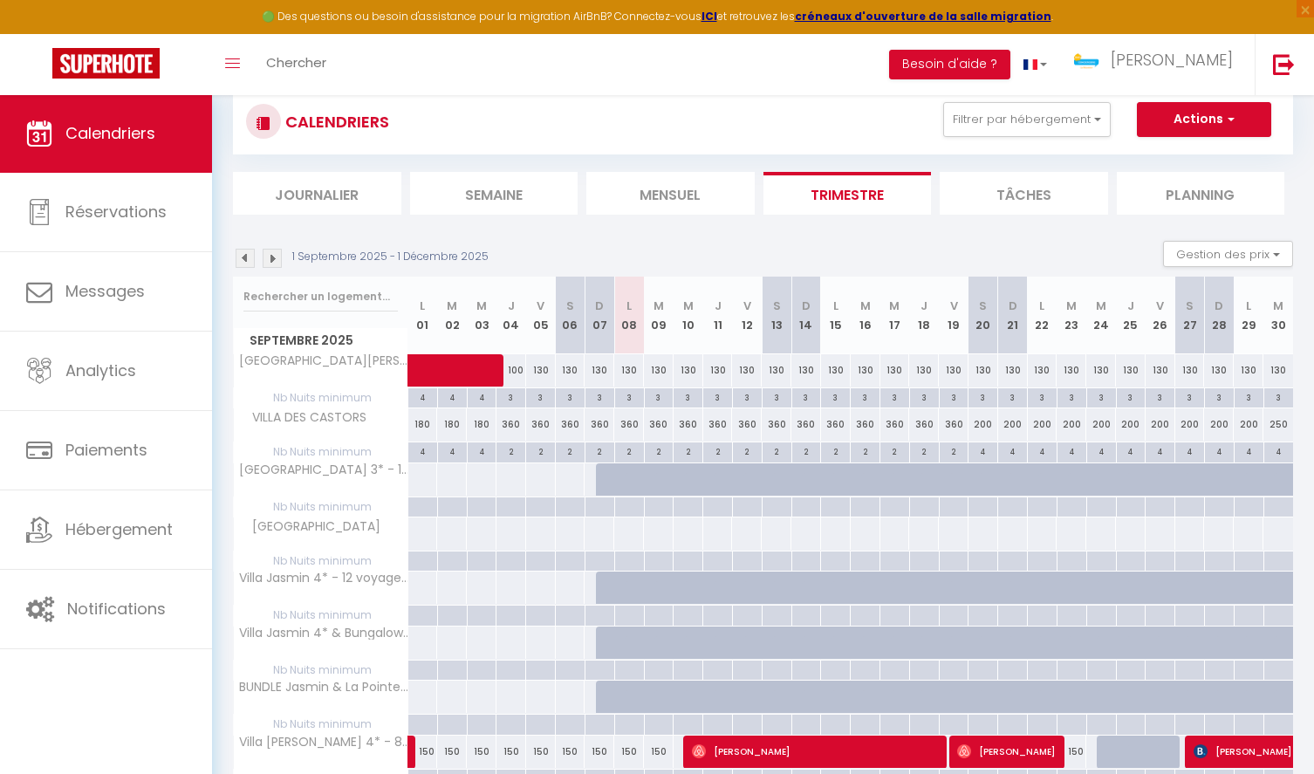
click at [627, 425] on div "360" at bounding box center [629, 424] width 30 height 32
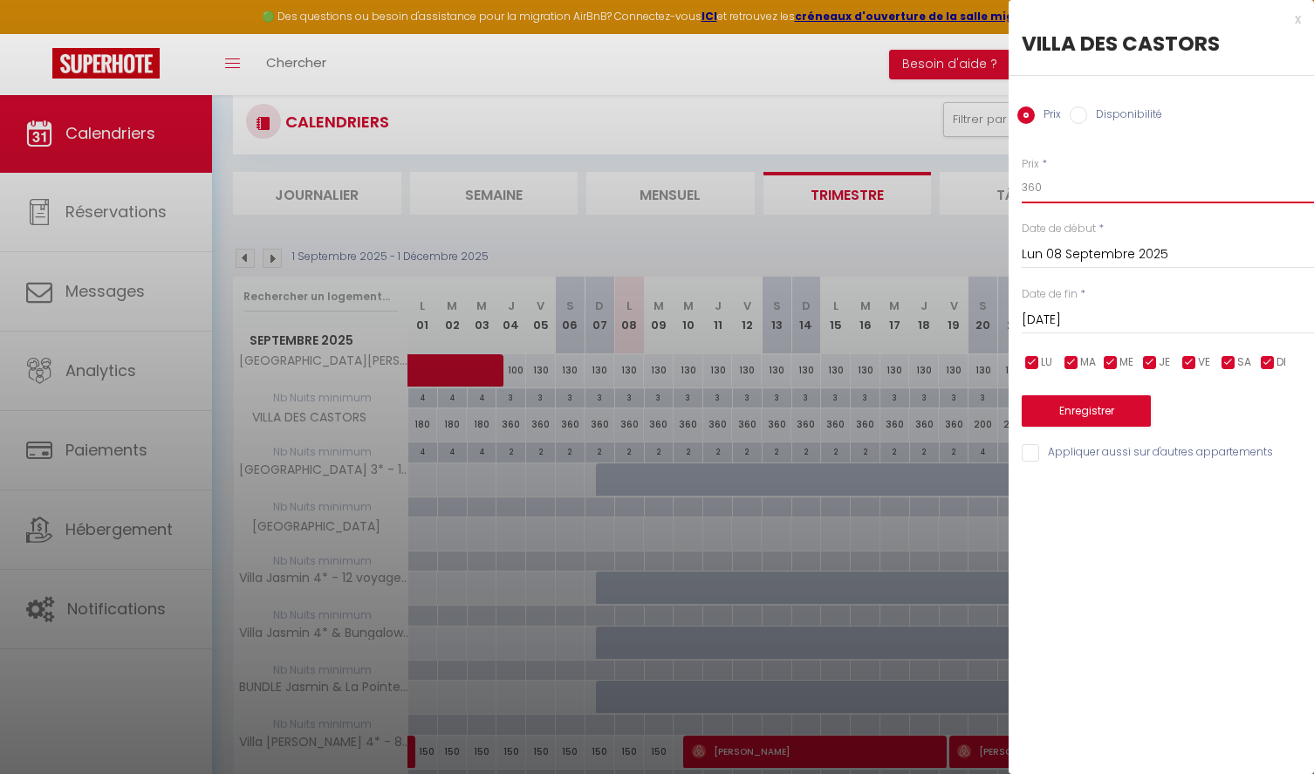
click at [1069, 183] on input "360" at bounding box center [1168, 187] width 292 height 31
click at [1117, 311] on input "[DATE]" at bounding box center [1168, 320] width 292 height 23
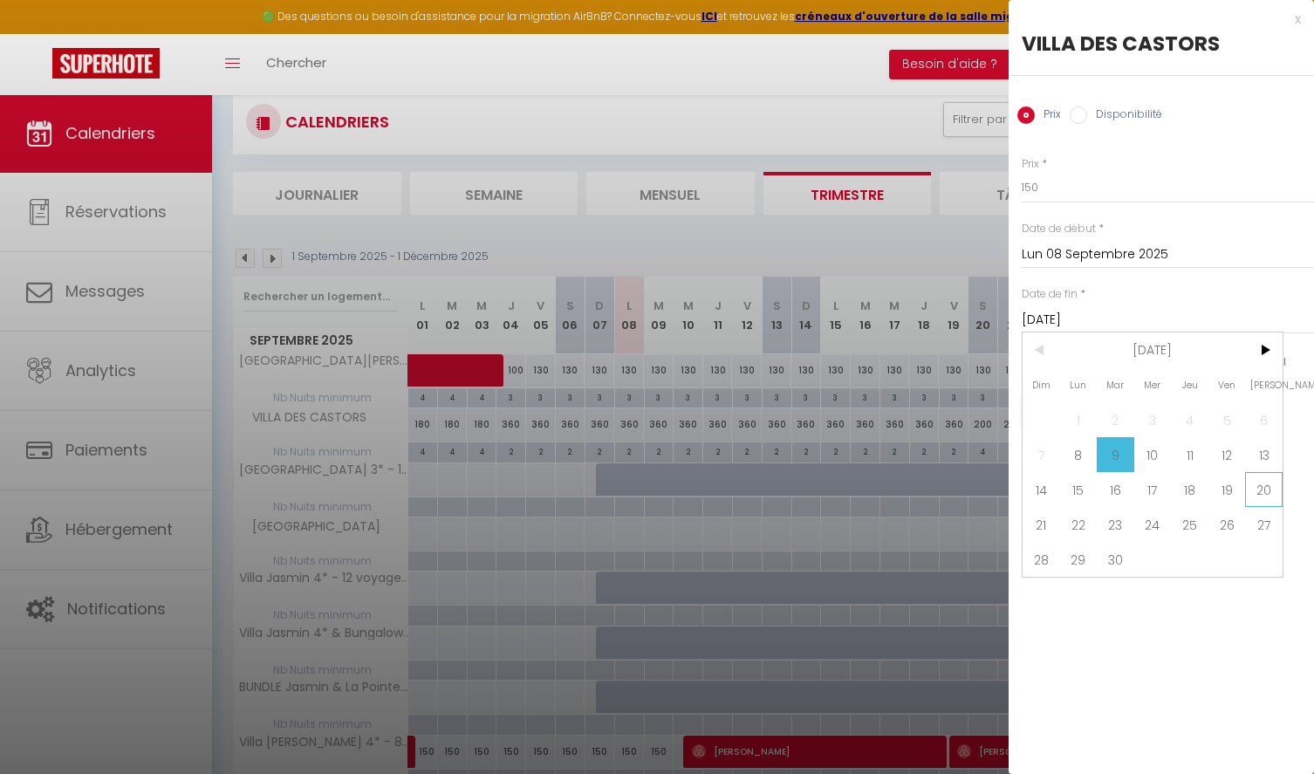
click at [1257, 484] on span "20" at bounding box center [1264, 489] width 38 height 35
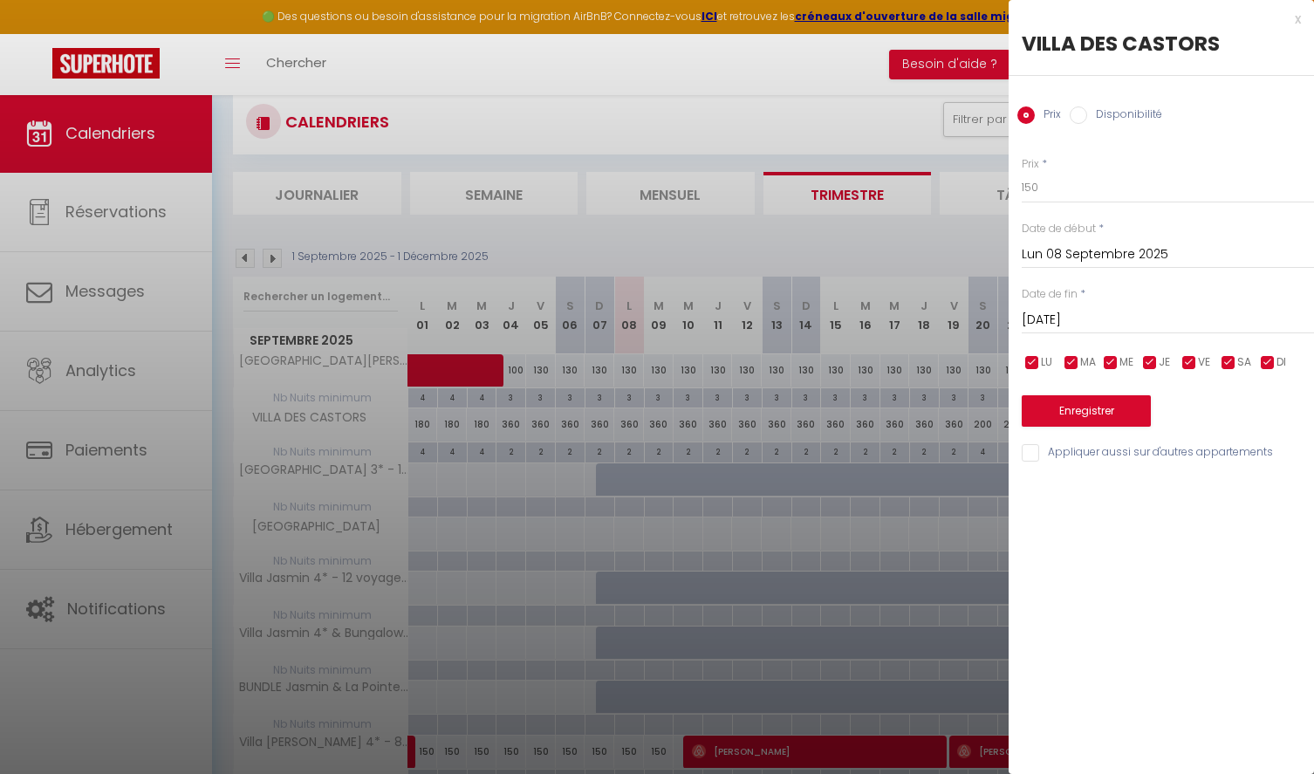
click at [1075, 409] on button "Enregistrer" at bounding box center [1086, 410] width 129 height 31
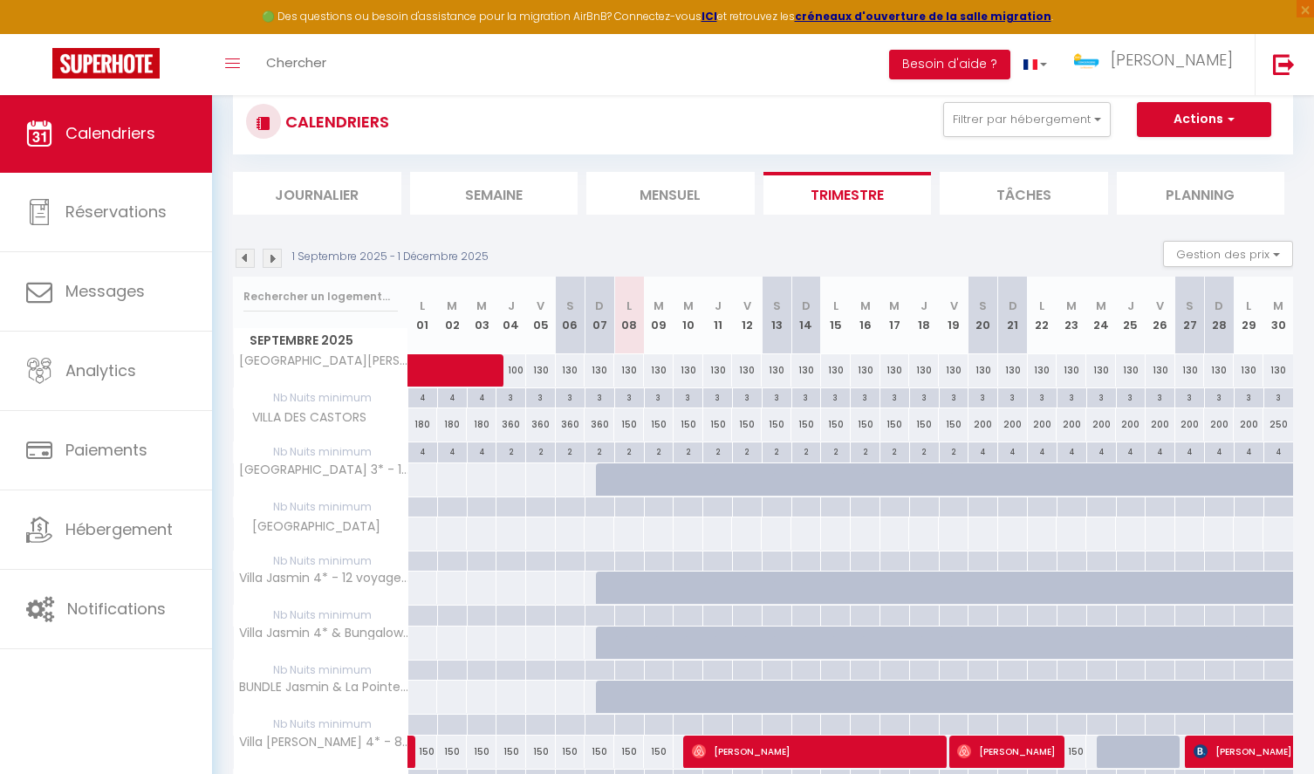
click at [628, 421] on div "150" at bounding box center [629, 424] width 30 height 32
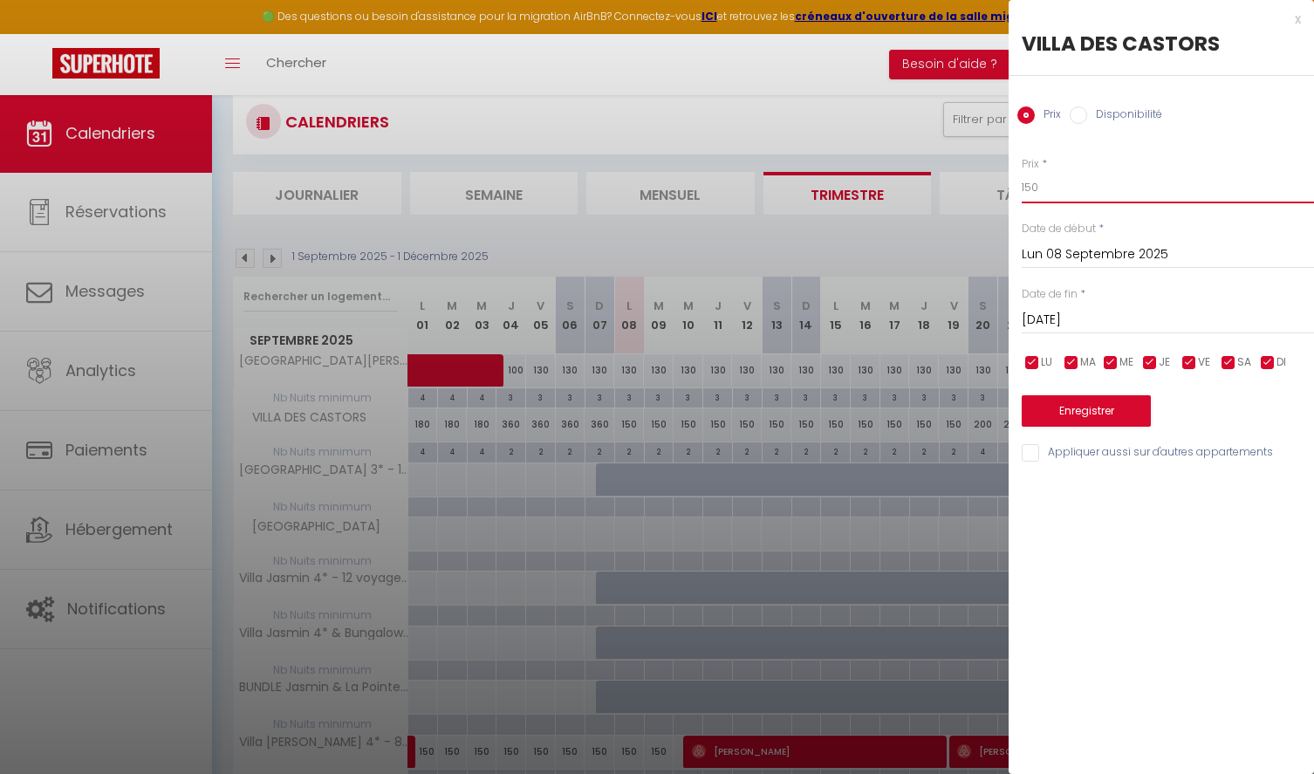
click at [1058, 178] on input "150" at bounding box center [1168, 187] width 292 height 31
click at [1195, 315] on input "[DATE]" at bounding box center [1168, 320] width 292 height 23
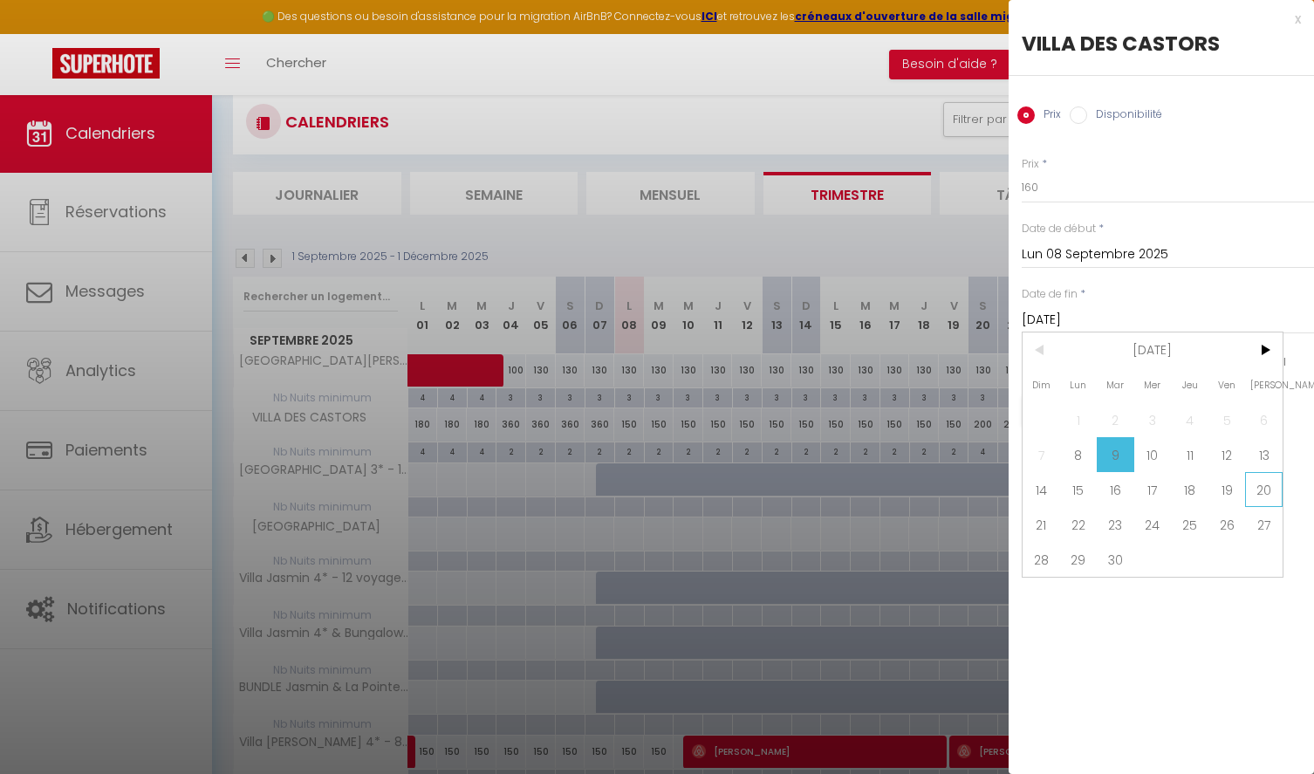
click at [1254, 487] on span "20" at bounding box center [1264, 489] width 38 height 35
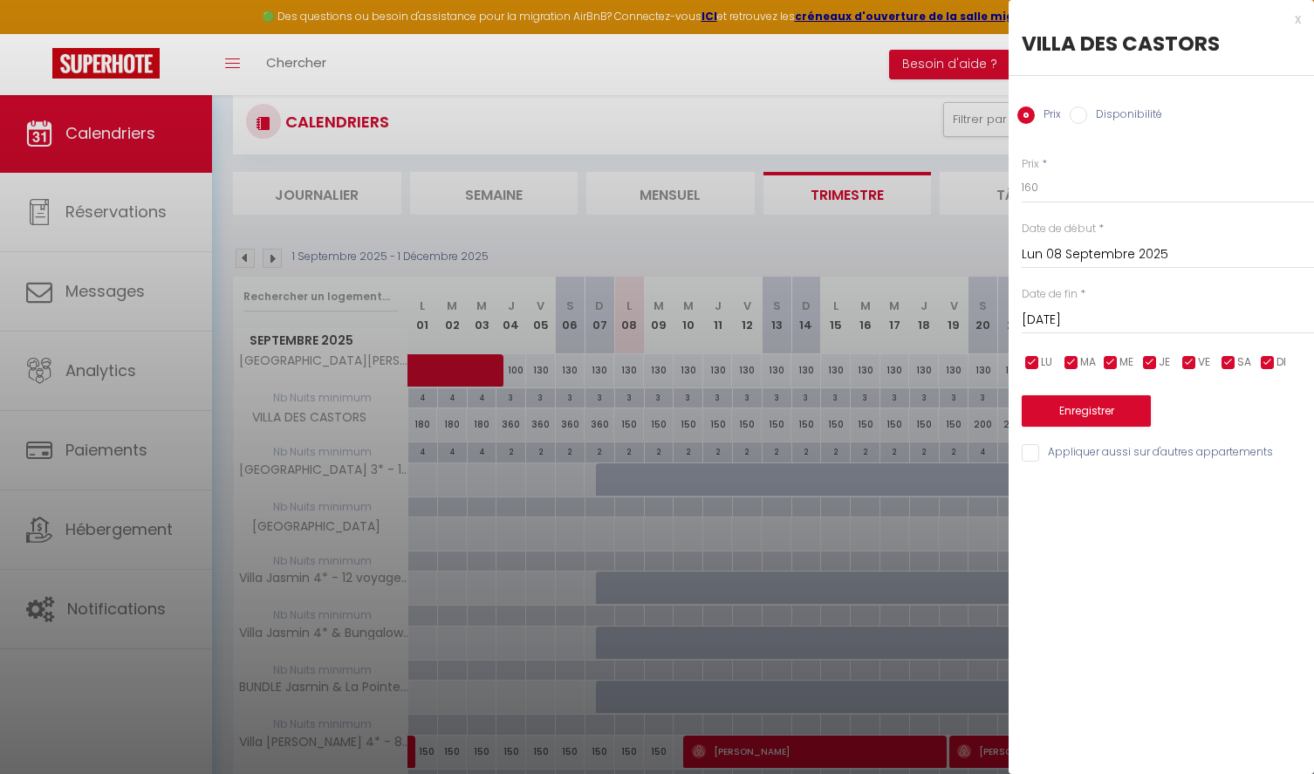
click at [1106, 414] on button "Enregistrer" at bounding box center [1086, 410] width 129 height 31
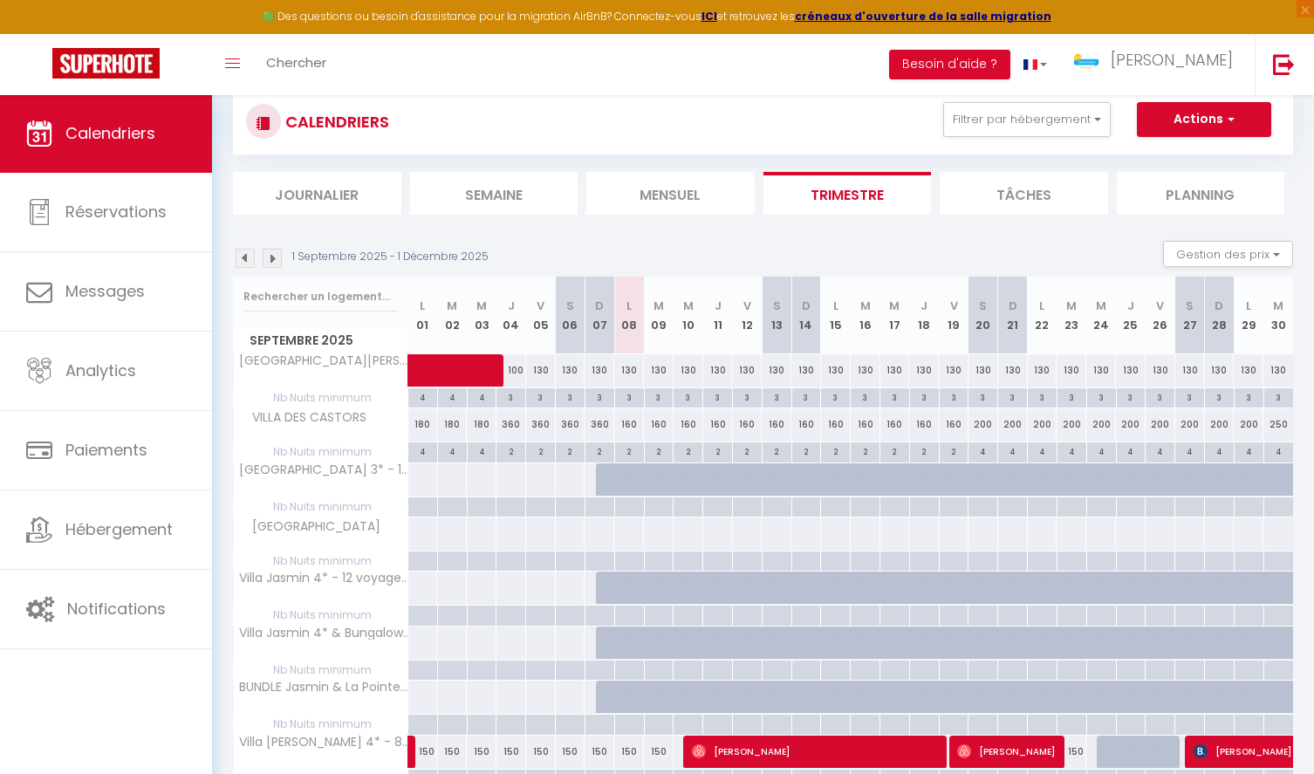
click at [628, 448] on div "2" at bounding box center [629, 450] width 29 height 17
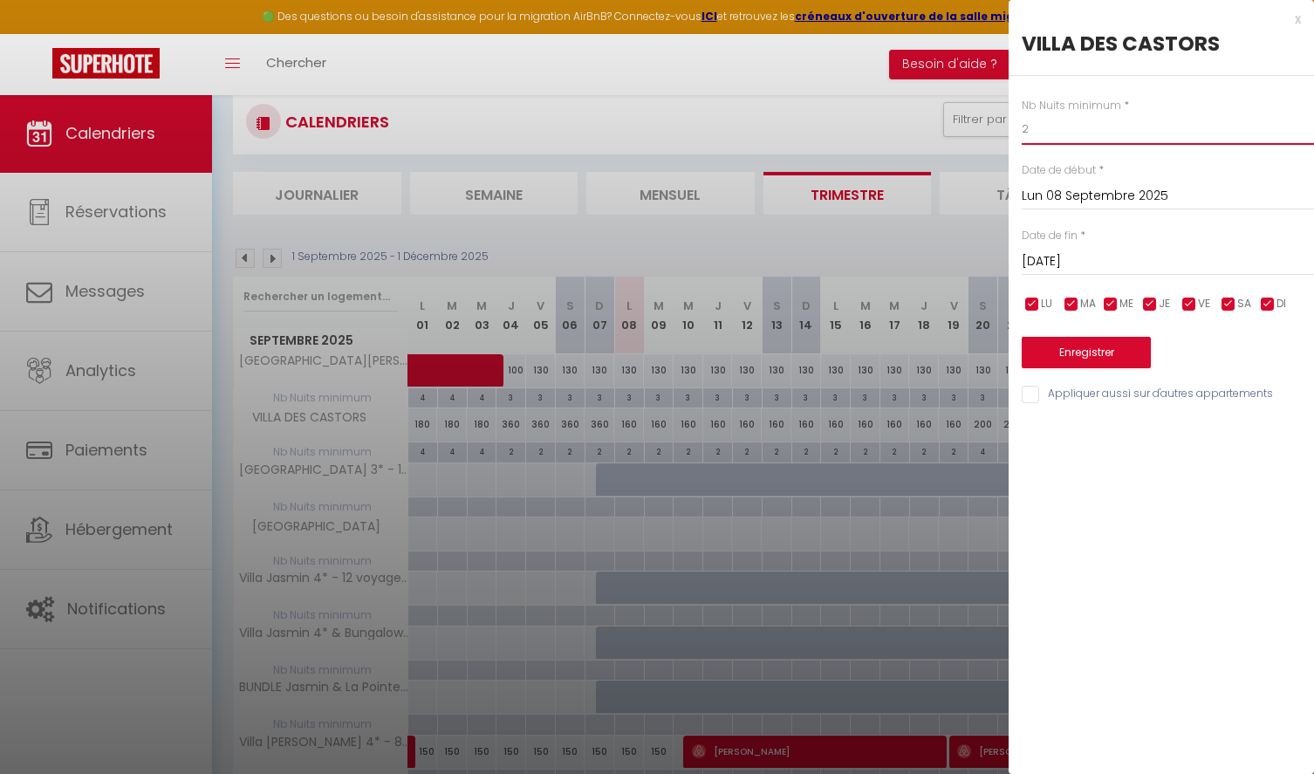
click at [1053, 133] on input "2" at bounding box center [1168, 128] width 292 height 31
drag, startPoint x: 1190, startPoint y: 257, endPoint x: 1197, endPoint y: 300, distance: 44.2
click at [1190, 257] on input "[DATE]" at bounding box center [1168, 261] width 292 height 23
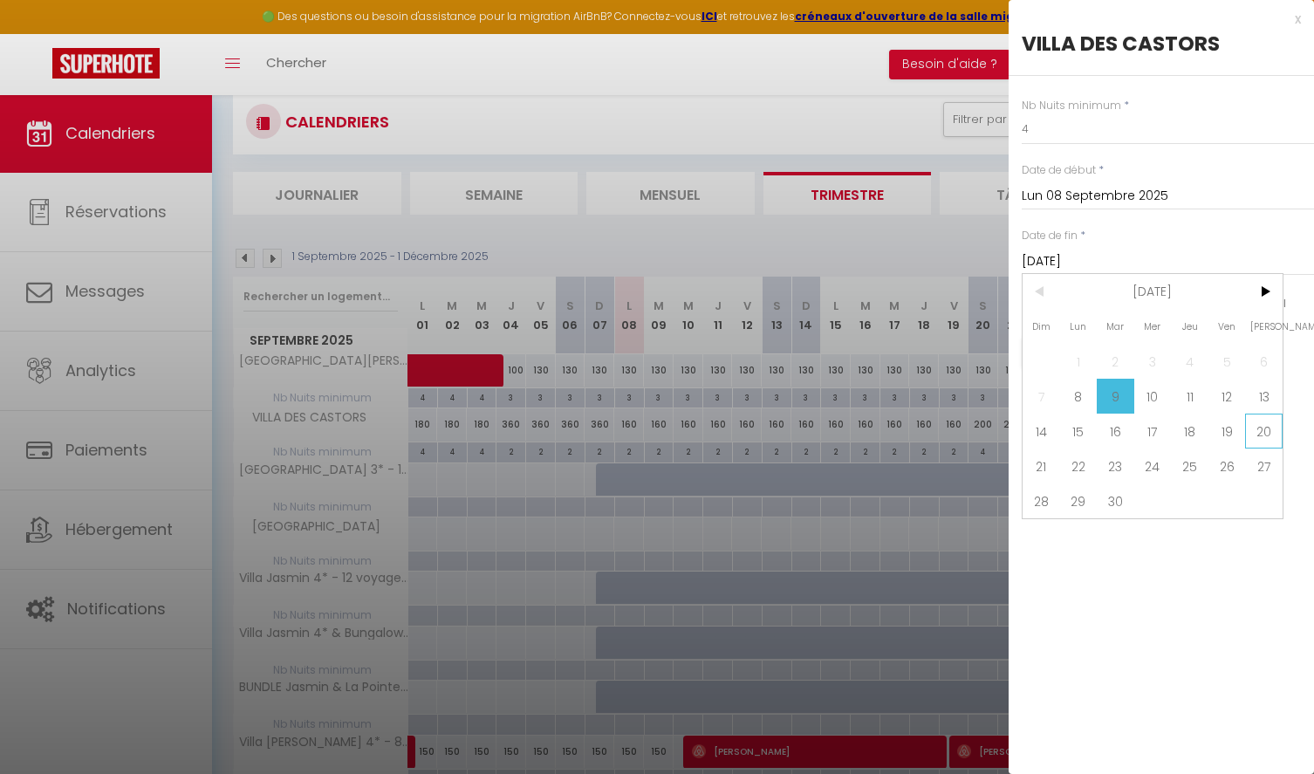
click at [1257, 432] on span "20" at bounding box center [1264, 431] width 38 height 35
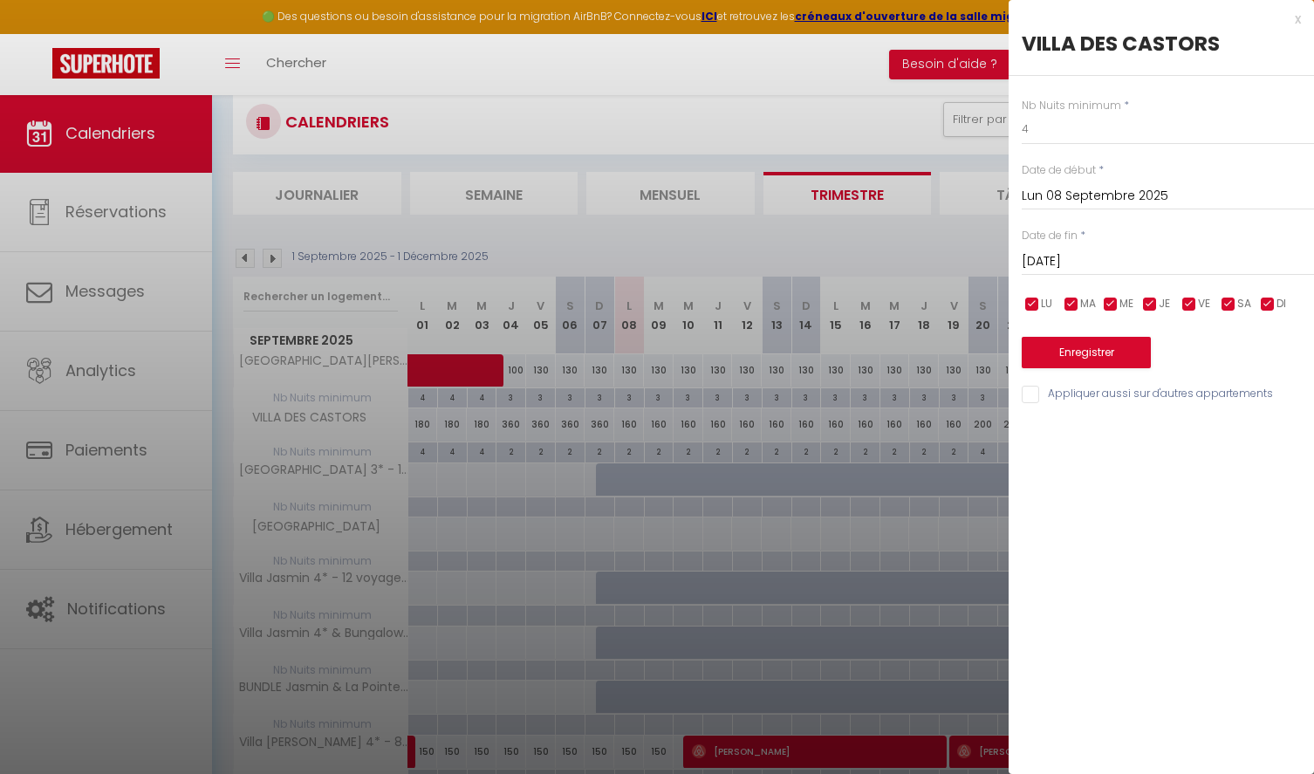
click at [1079, 353] on button "Enregistrer" at bounding box center [1086, 352] width 129 height 31
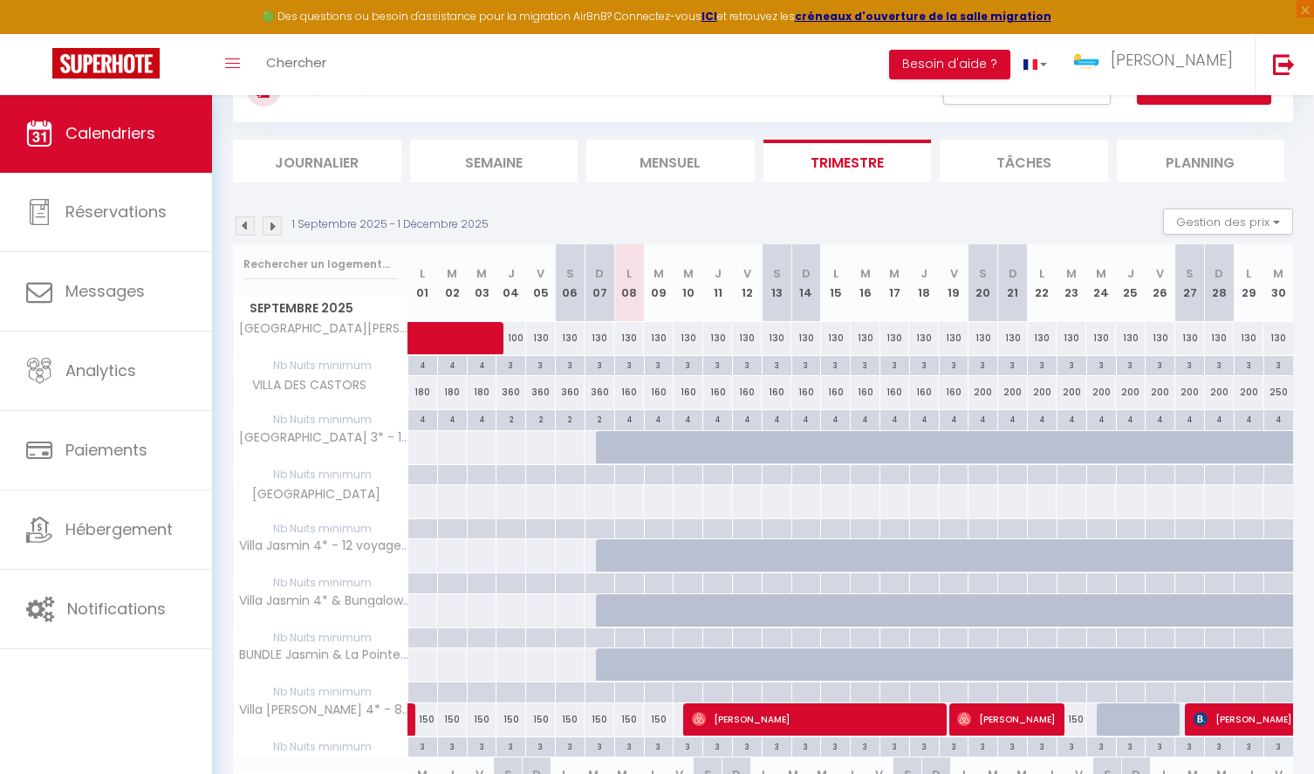
scroll to position [72, 0]
